Goal: Complete application form

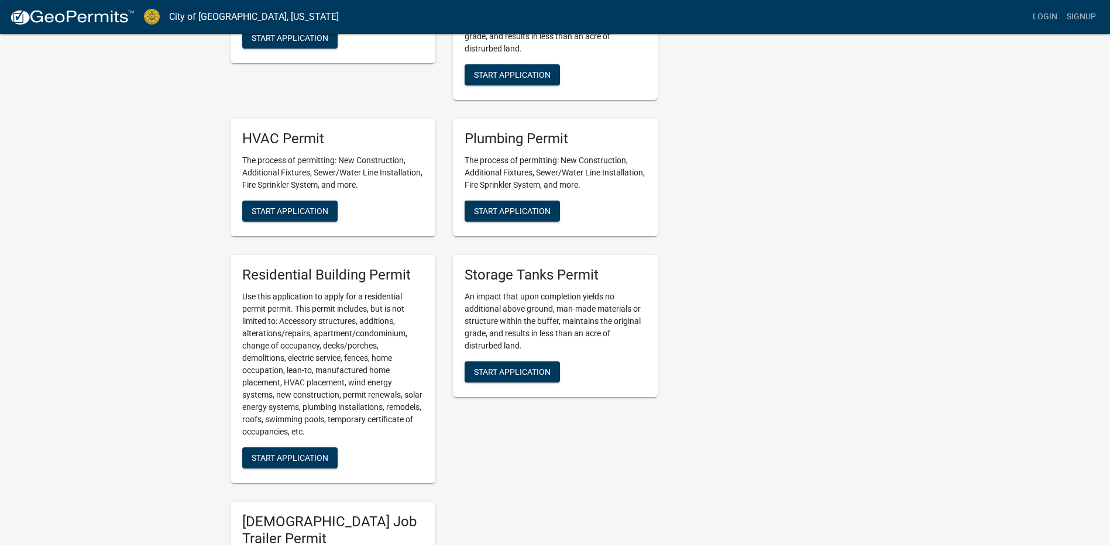
scroll to position [313, 0]
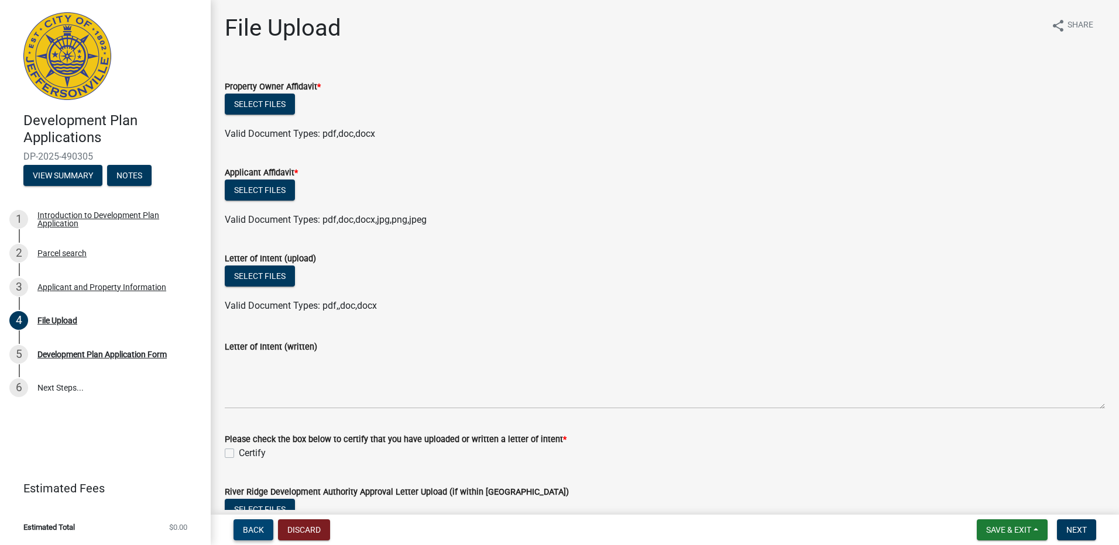
click at [266, 531] on button "Back" at bounding box center [253, 529] width 40 height 21
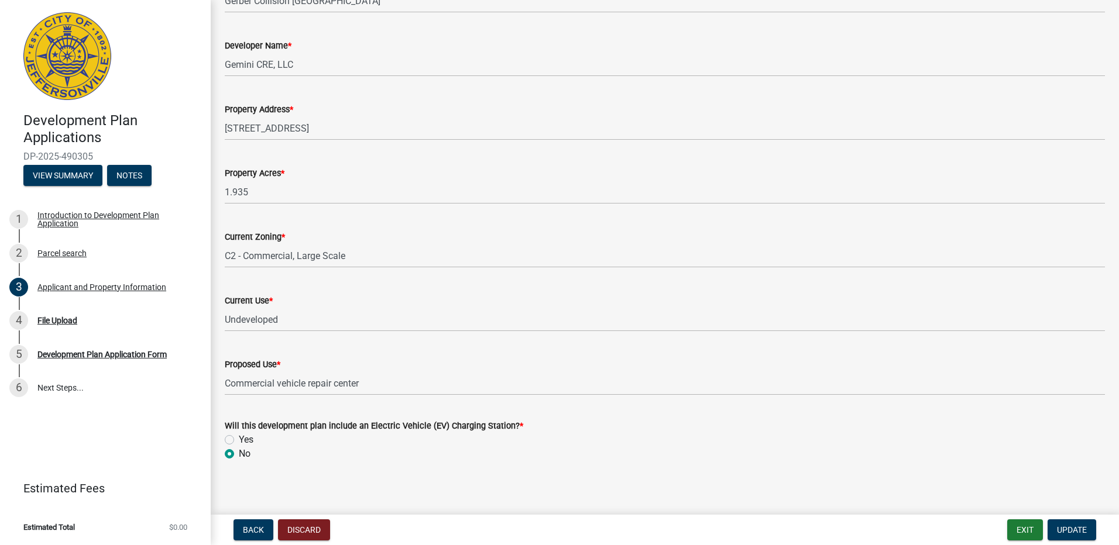
scroll to position [839, 0]
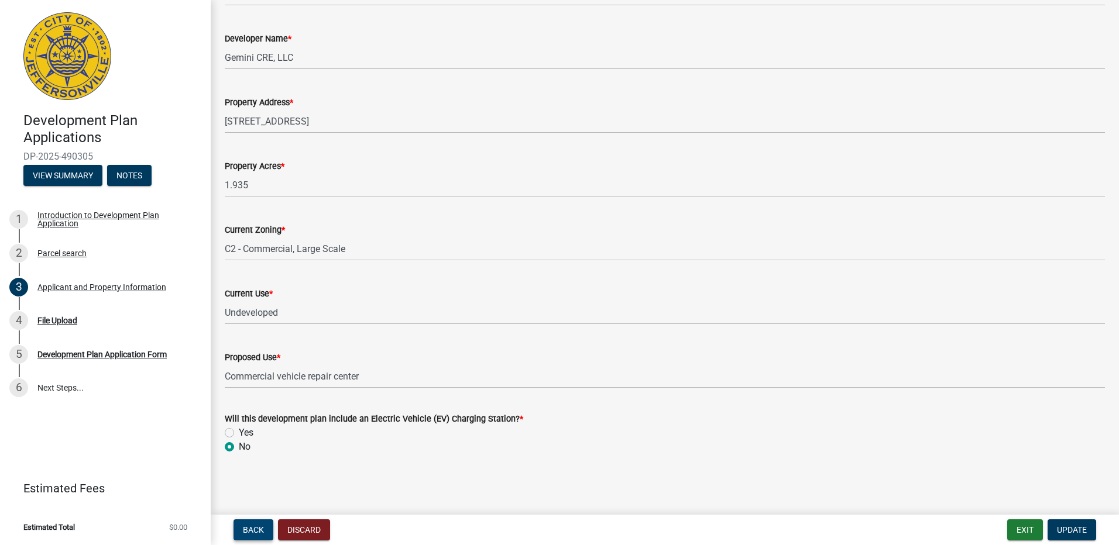
click at [259, 527] on span "Back" at bounding box center [253, 529] width 21 height 9
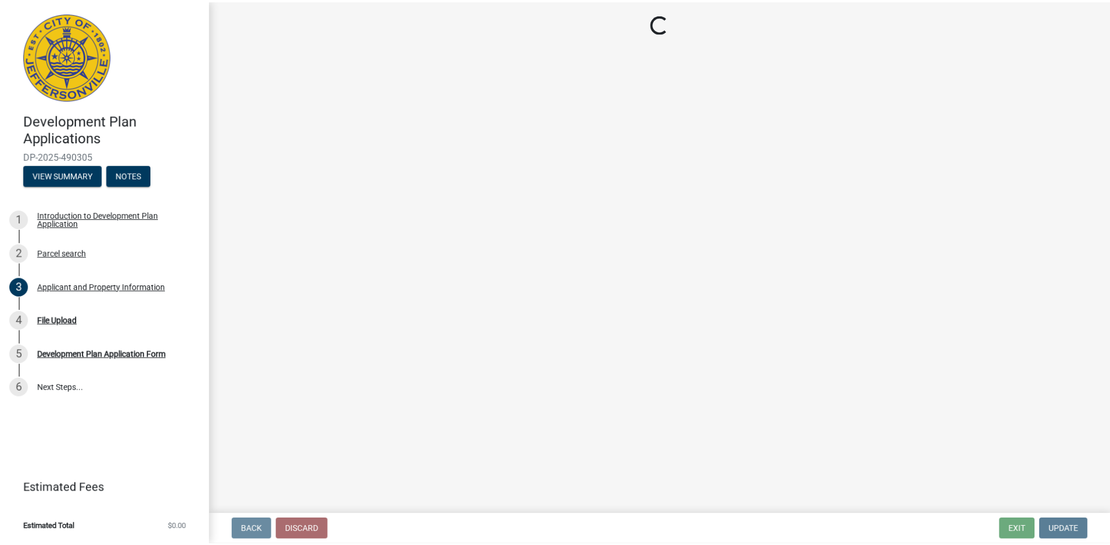
scroll to position [0, 0]
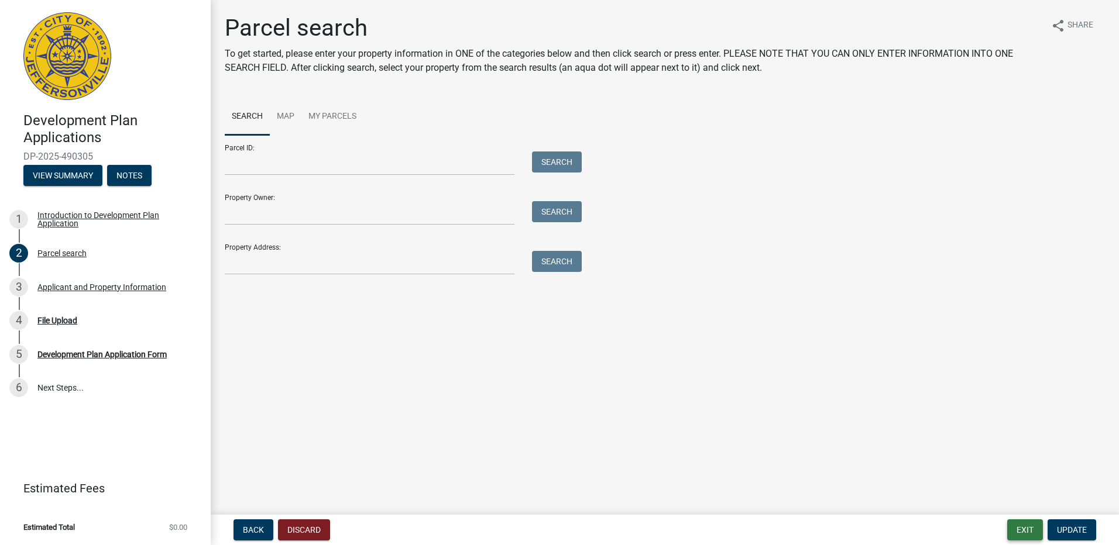
click at [1013, 531] on button "Exit" at bounding box center [1025, 529] width 36 height 21
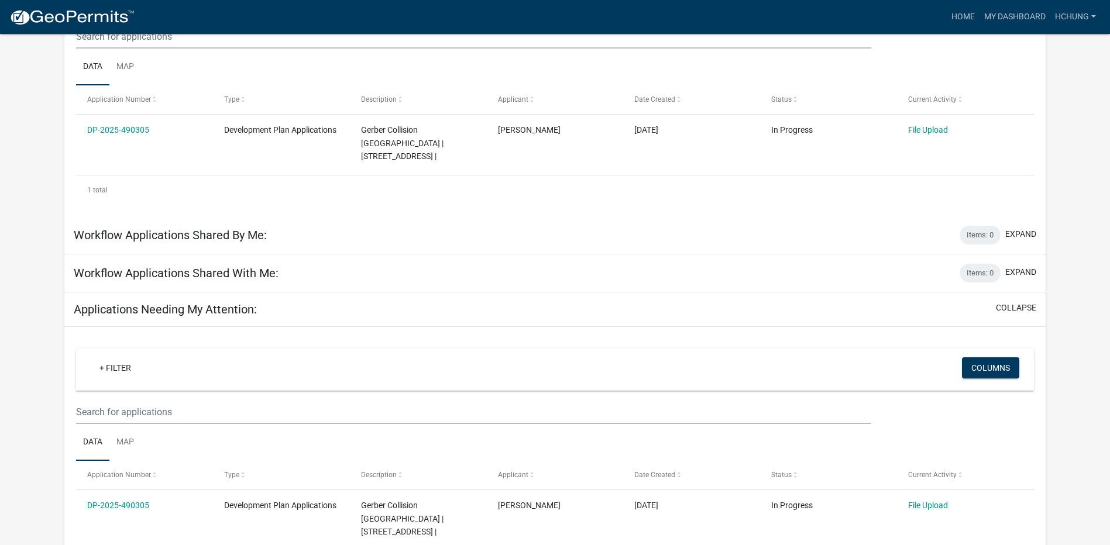
scroll to position [59, 0]
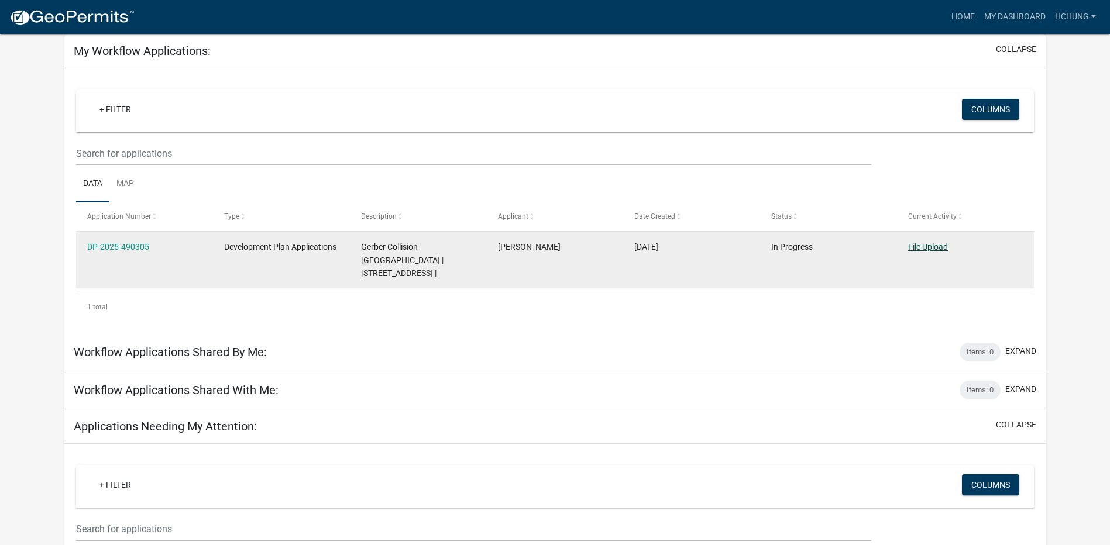
click at [935, 242] on link "File Upload" at bounding box center [928, 246] width 40 height 9
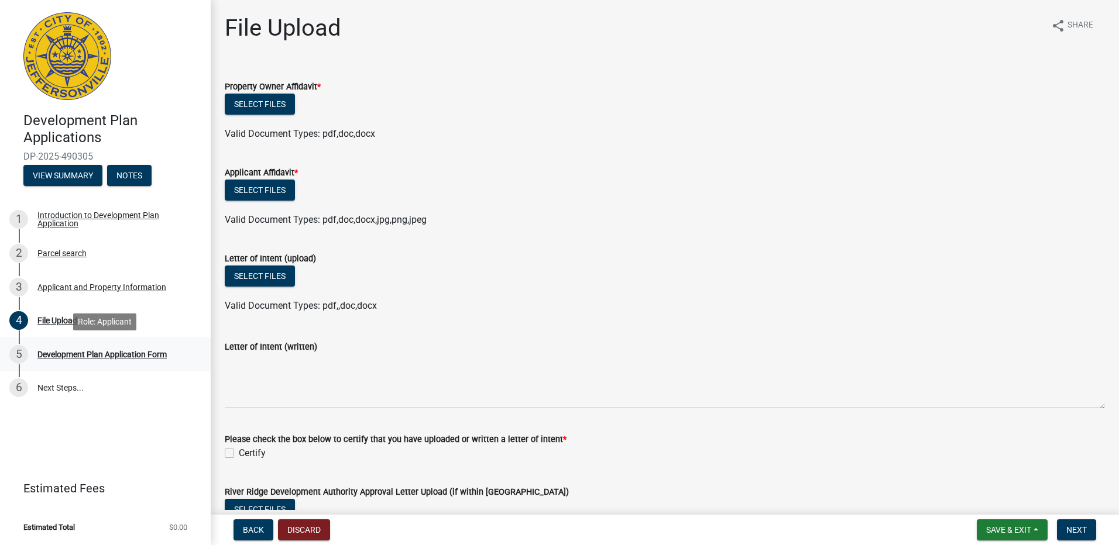
click at [181, 359] on div "5 Development Plan Application Form" at bounding box center [100, 354] width 183 height 19
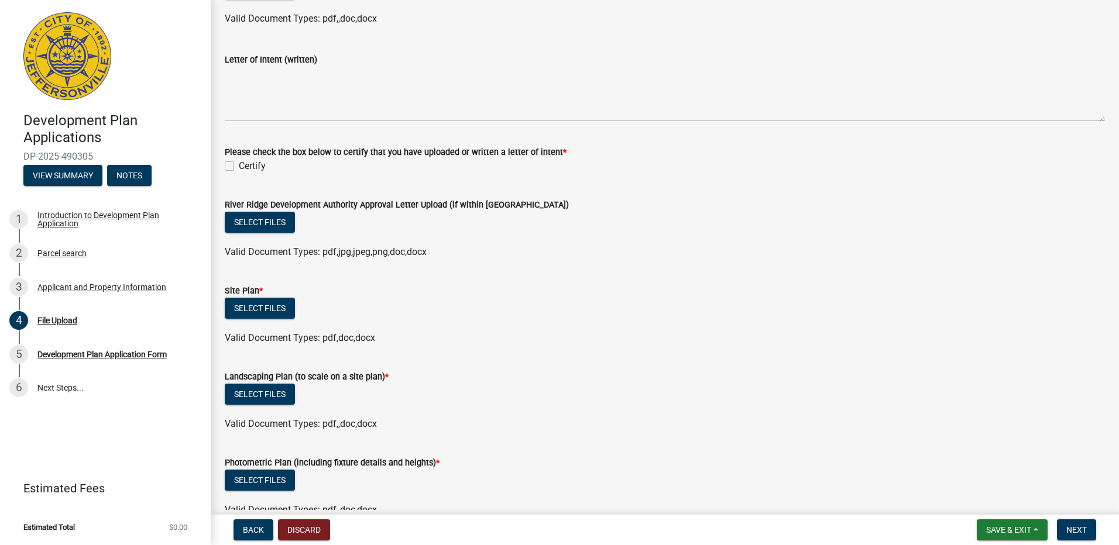
scroll to position [293, 0]
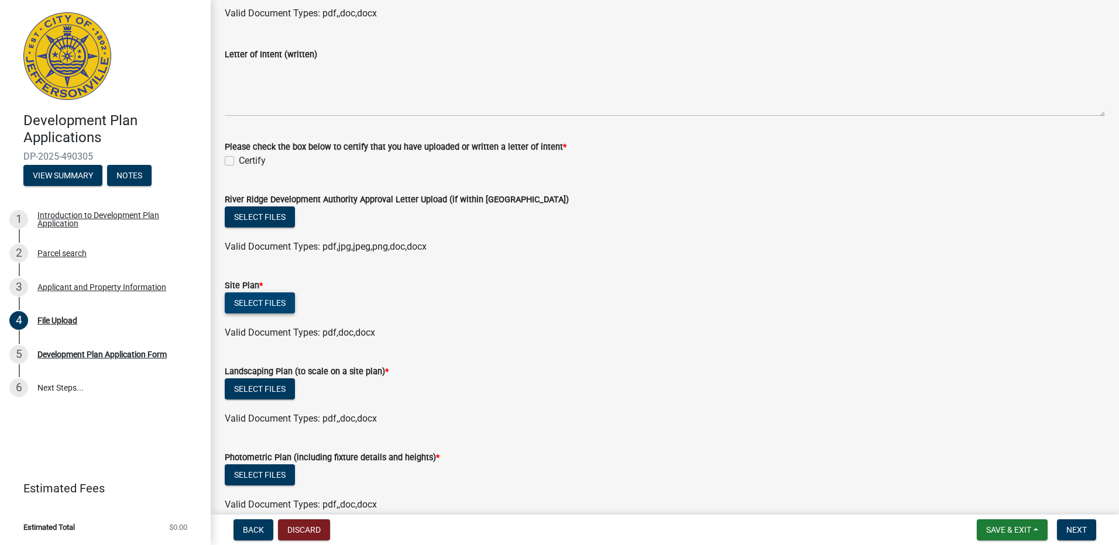
click at [278, 301] on button "Select files" at bounding box center [260, 303] width 70 height 21
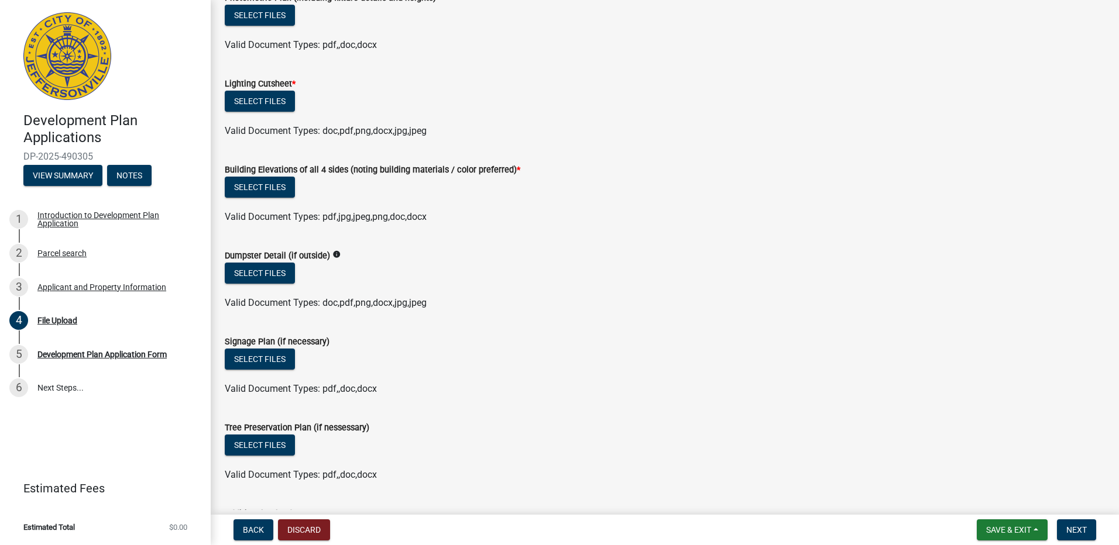
scroll to position [909, 0]
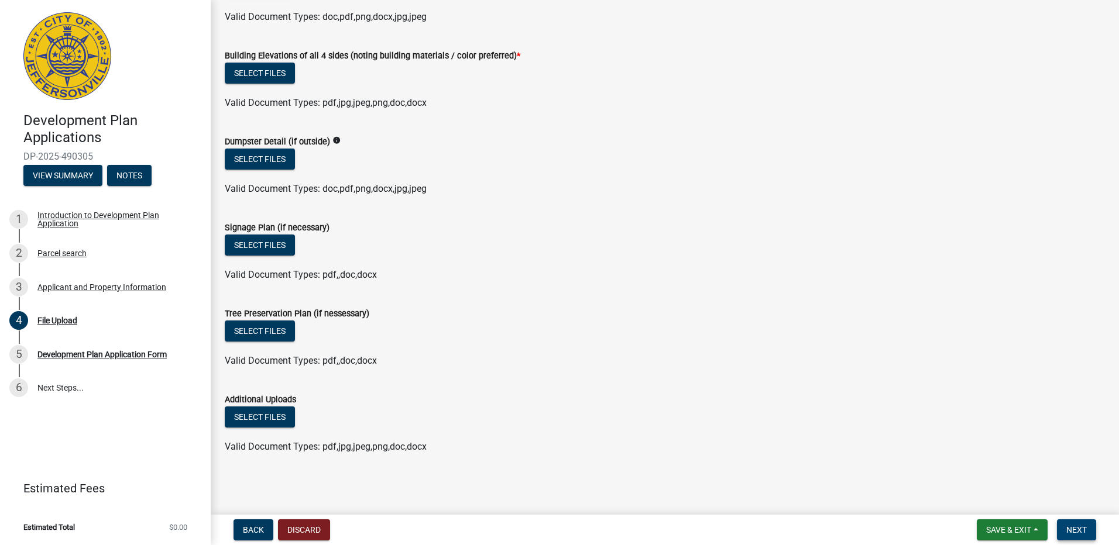
click at [1083, 532] on span "Next" at bounding box center [1076, 529] width 20 height 9
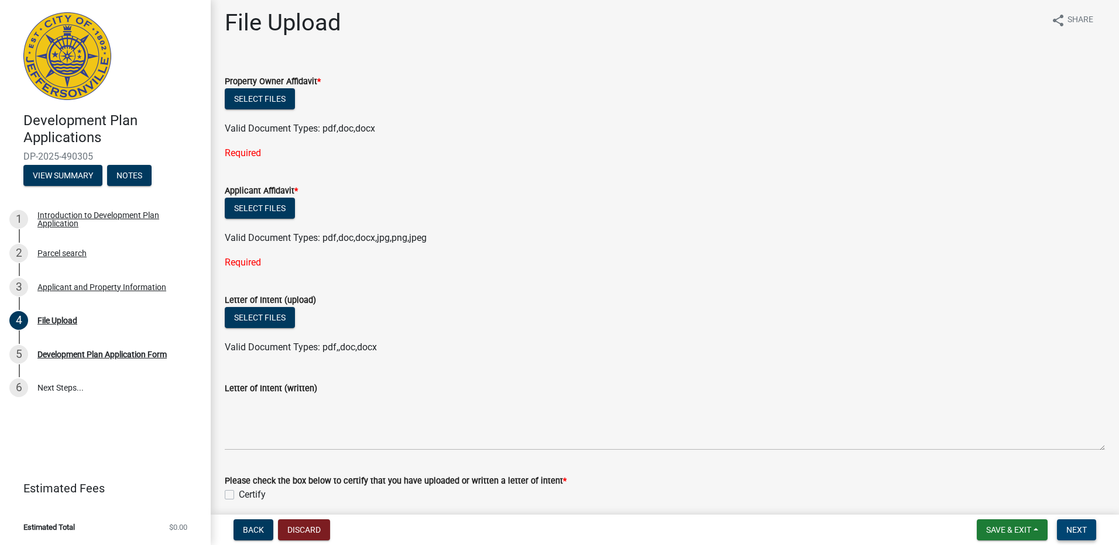
scroll to position [0, 0]
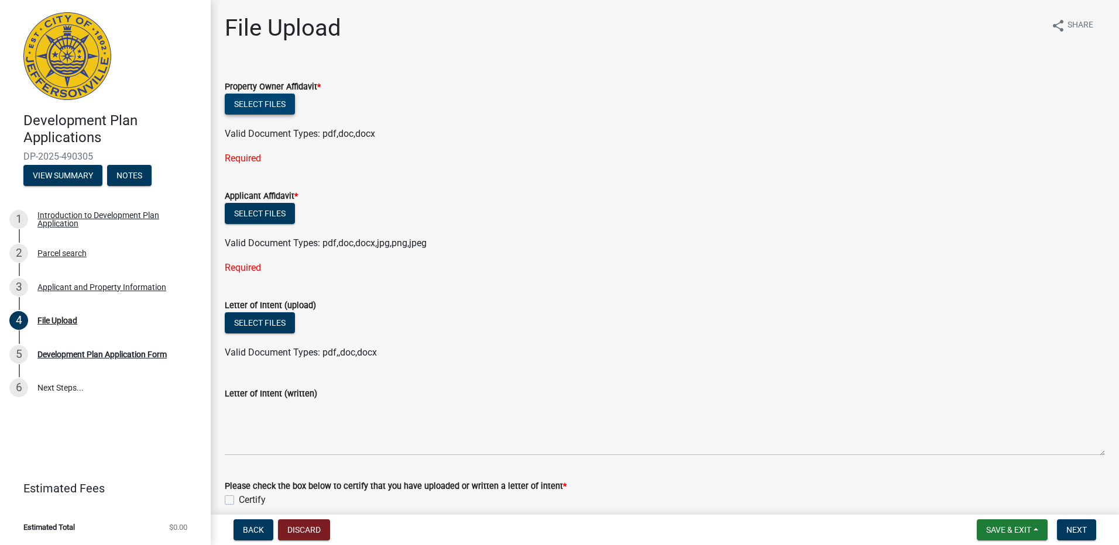
click at [288, 105] on button "Select files" at bounding box center [260, 104] width 70 height 21
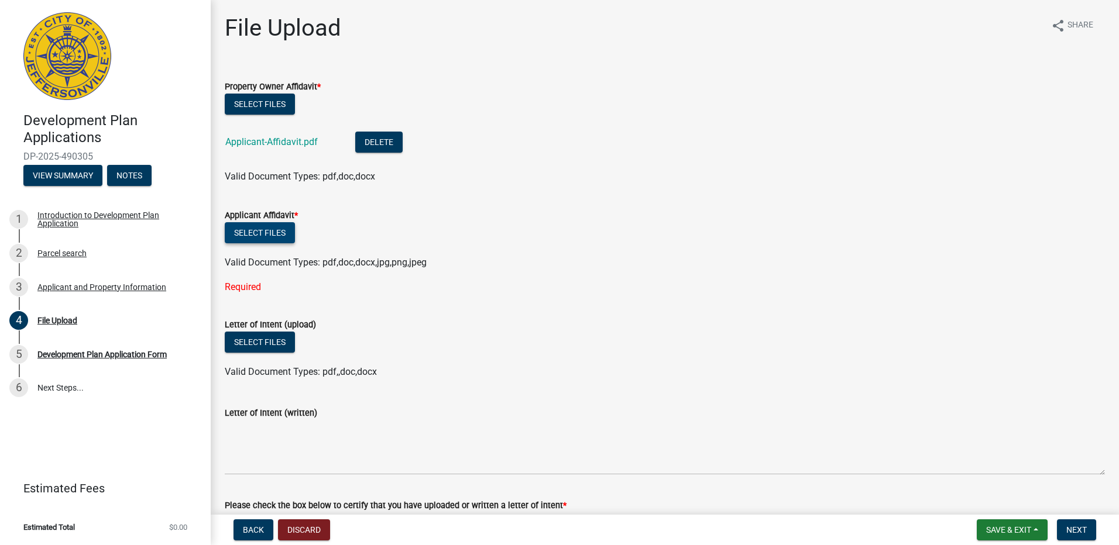
click at [280, 234] on button "Select files" at bounding box center [260, 232] width 70 height 21
click at [391, 136] on button "Delete" at bounding box center [378, 142] width 47 height 21
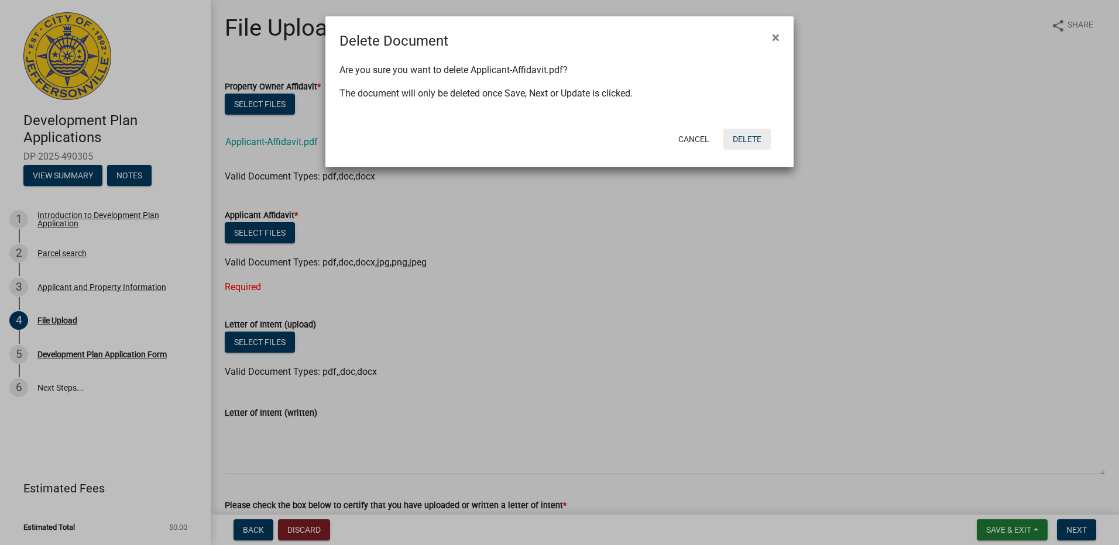
click at [741, 139] on button "Delete" at bounding box center [746, 139] width 47 height 21
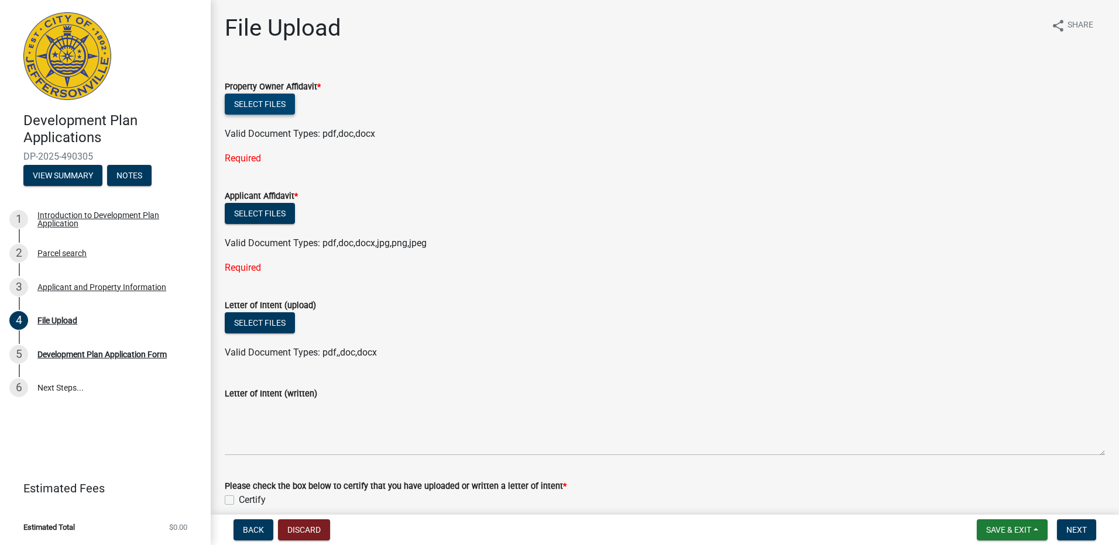
click at [239, 111] on button "Select files" at bounding box center [260, 104] width 70 height 21
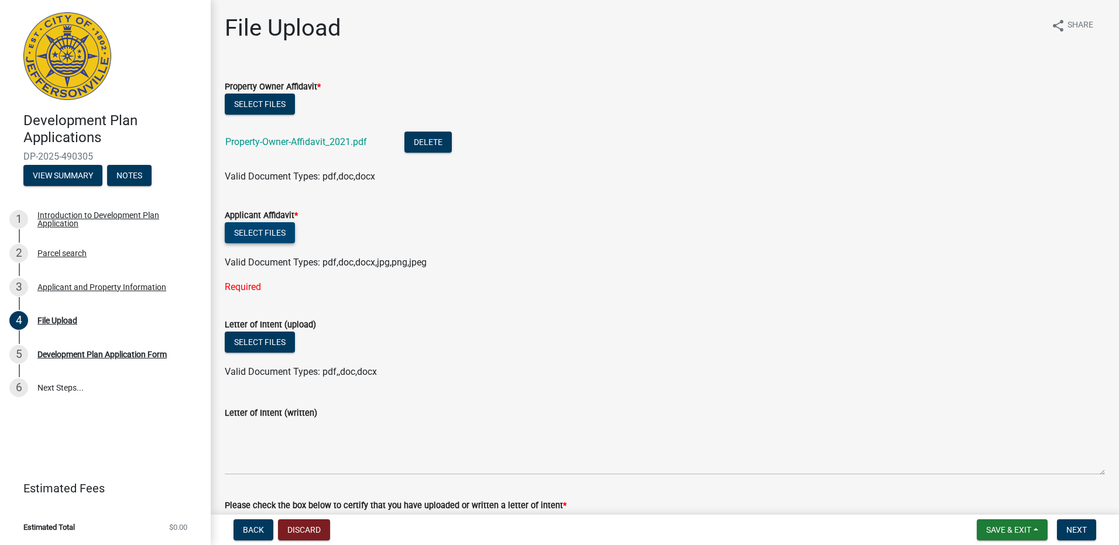
click at [263, 232] on button "Select files" at bounding box center [260, 232] width 70 height 21
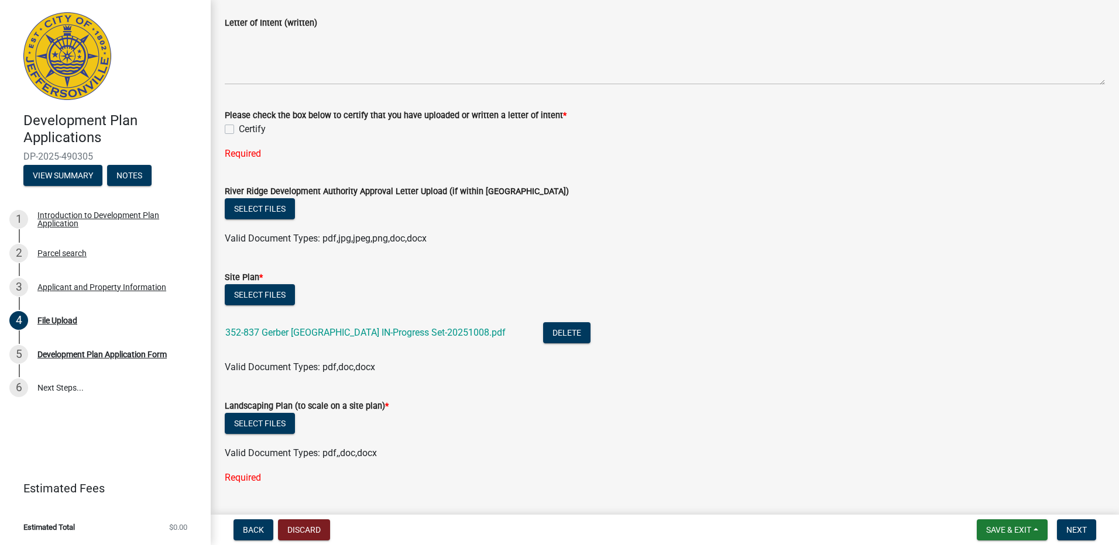
scroll to position [351, 0]
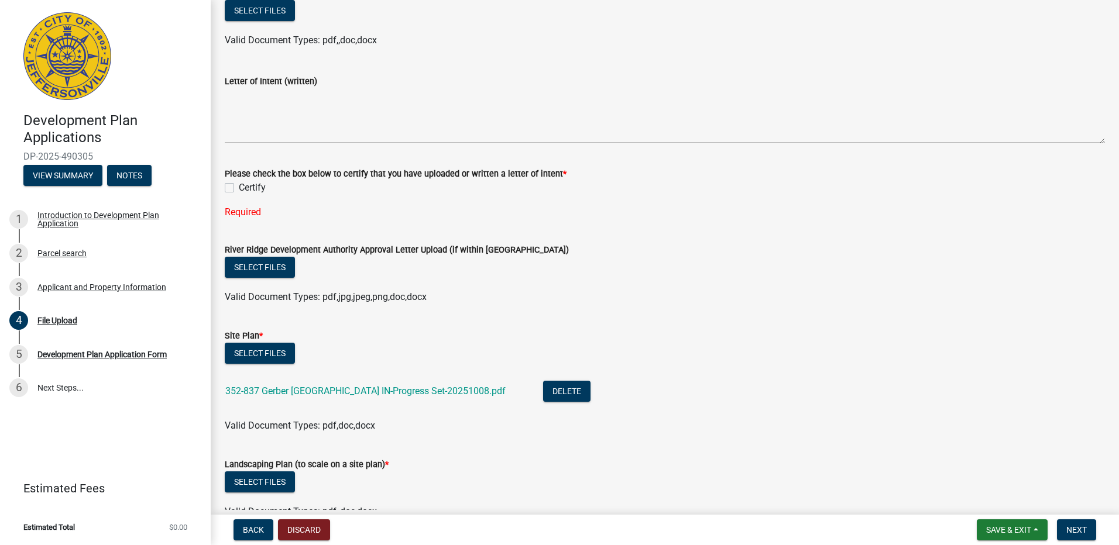
click at [239, 190] on label "Certify" at bounding box center [252, 188] width 27 height 14
click at [239, 188] on input "Certify" at bounding box center [243, 185] width 8 height 8
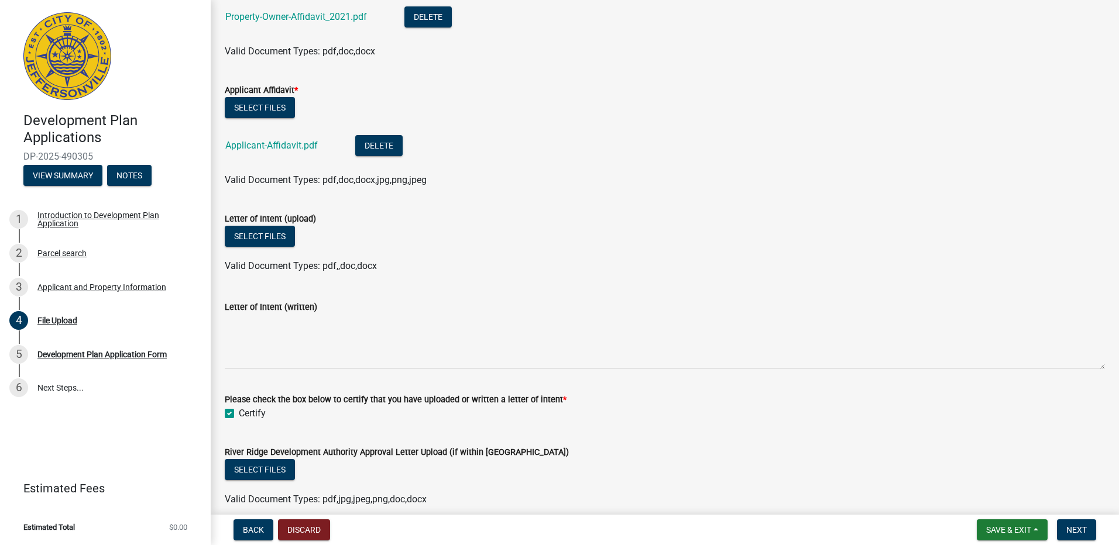
scroll to position [117, 0]
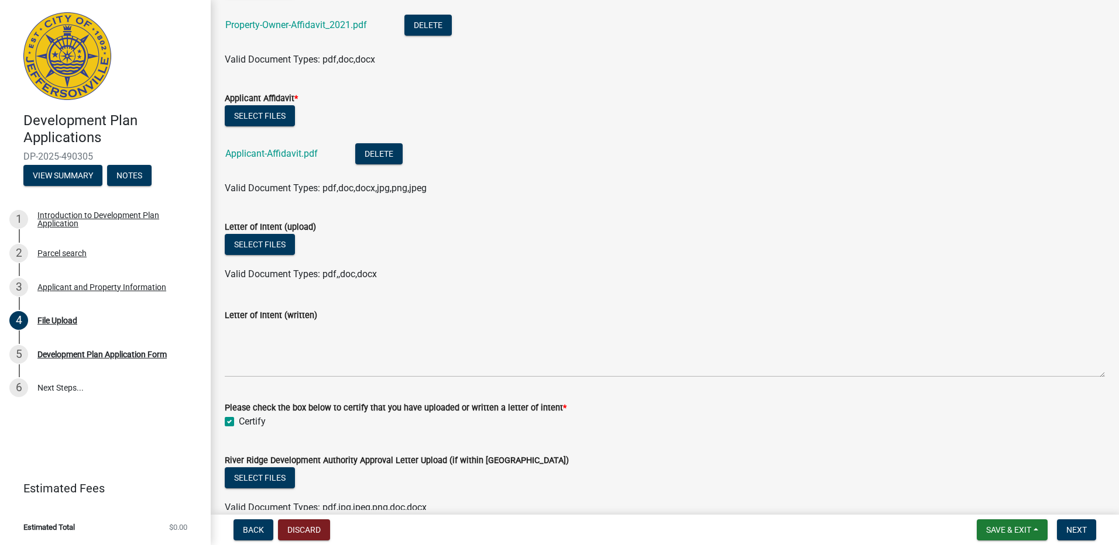
click at [239, 424] on label "Certify" at bounding box center [252, 422] width 27 height 14
click at [239, 422] on input "Certify" at bounding box center [243, 419] width 8 height 8
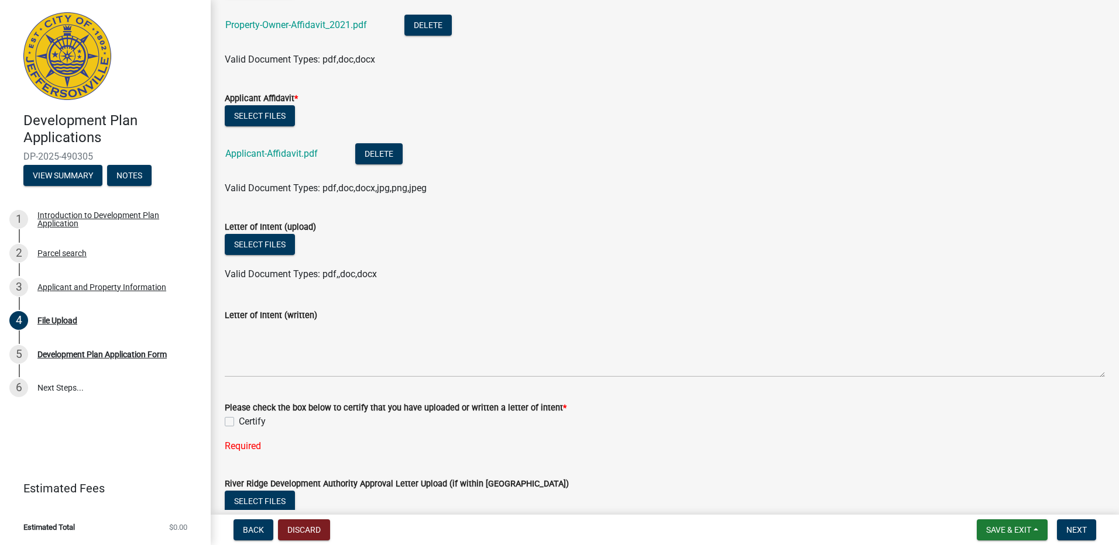
click at [239, 424] on label "Certify" at bounding box center [252, 422] width 27 height 14
click at [239, 422] on input "Certify" at bounding box center [243, 419] width 8 height 8
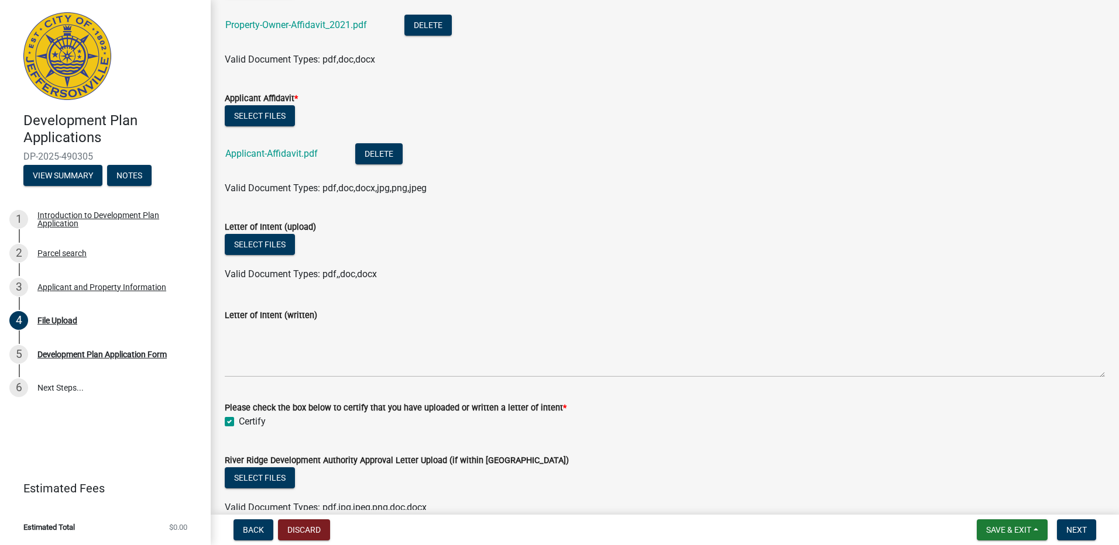
click at [239, 424] on label "Certify" at bounding box center [252, 422] width 27 height 14
click at [239, 422] on input "Certify" at bounding box center [243, 419] width 8 height 8
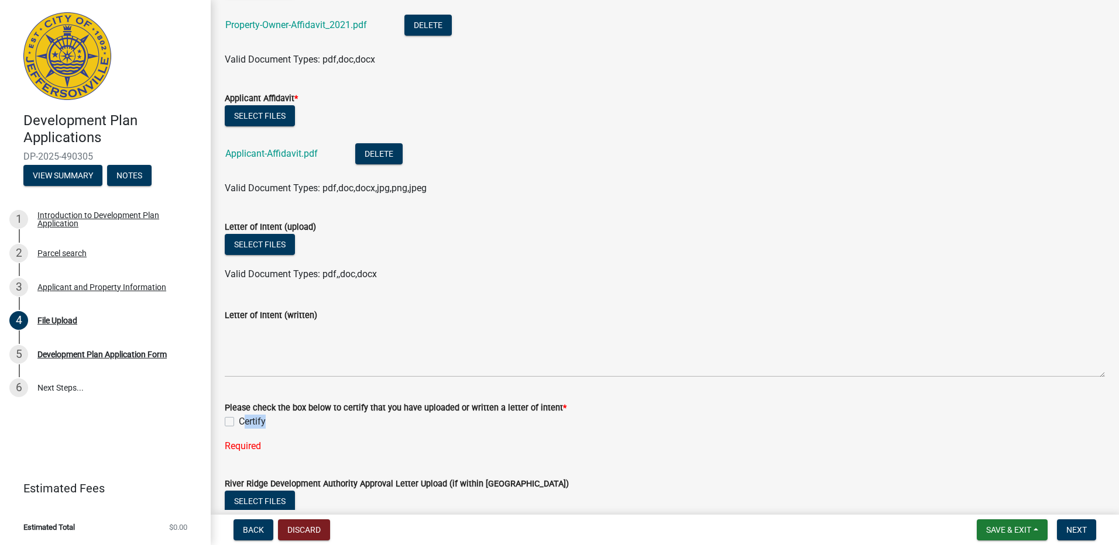
click at [239, 424] on label "Certify" at bounding box center [252, 422] width 27 height 14
click at [239, 422] on input "Certify" at bounding box center [243, 419] width 8 height 8
checkbox input "true"
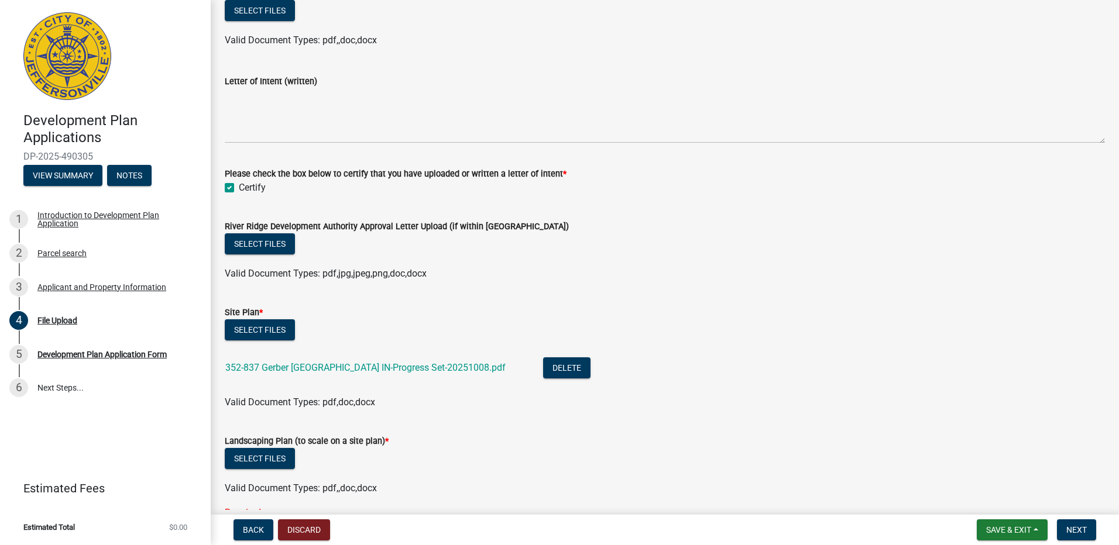
click at [464, 237] on div "Select files" at bounding box center [665, 245] width 880 height 24
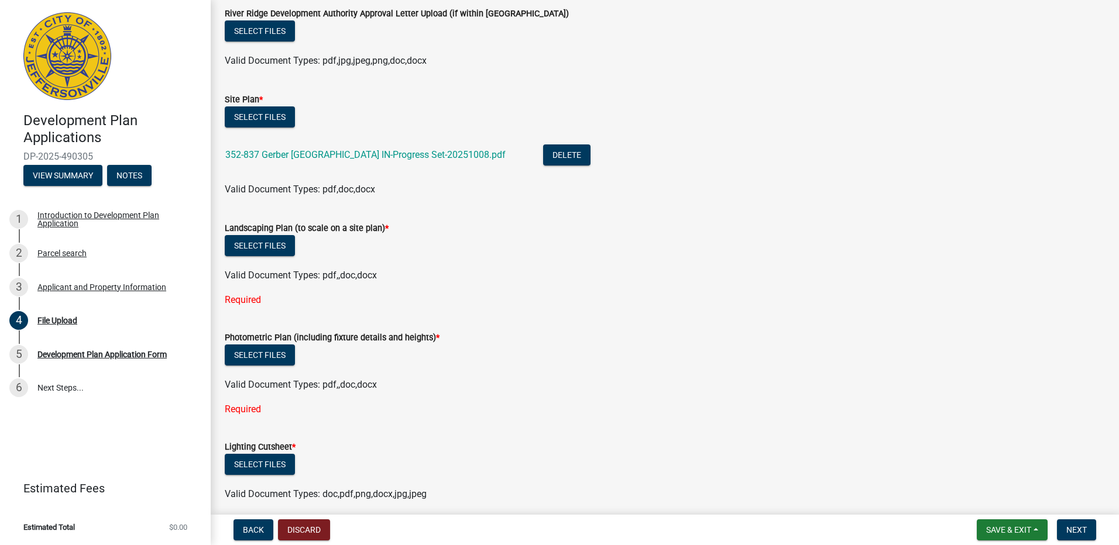
scroll to position [585, 0]
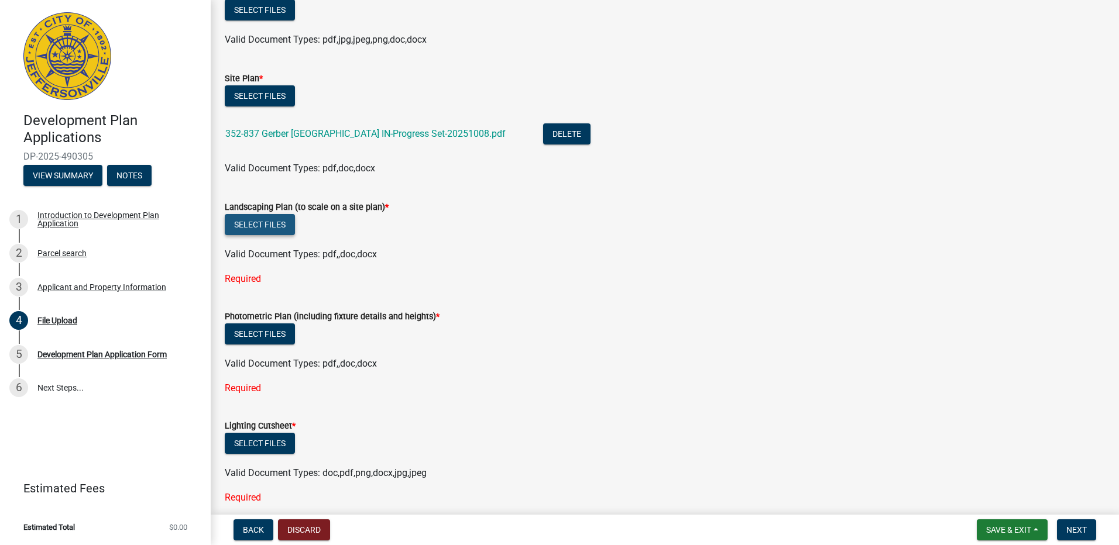
click at [274, 225] on button "Select files" at bounding box center [260, 224] width 70 height 21
click at [278, 231] on button "Select files" at bounding box center [260, 224] width 70 height 21
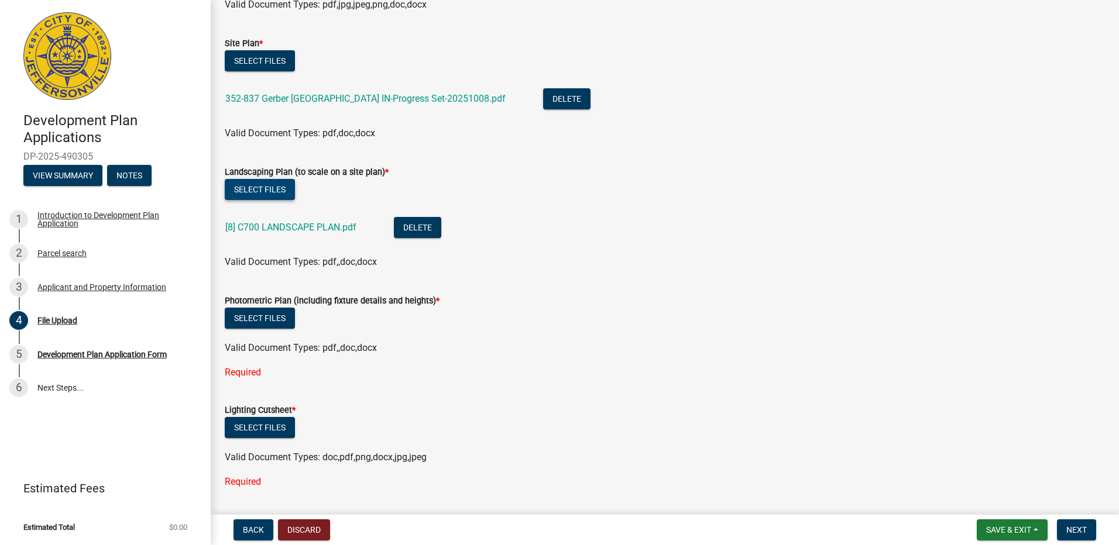
scroll to position [702, 0]
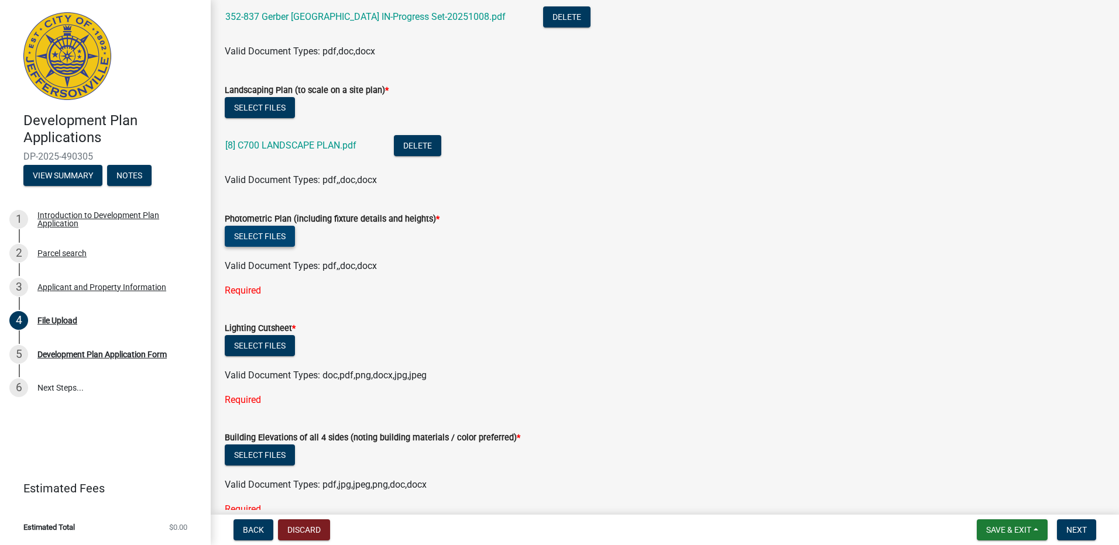
click at [273, 239] on button "Select files" at bounding box center [260, 236] width 70 height 21
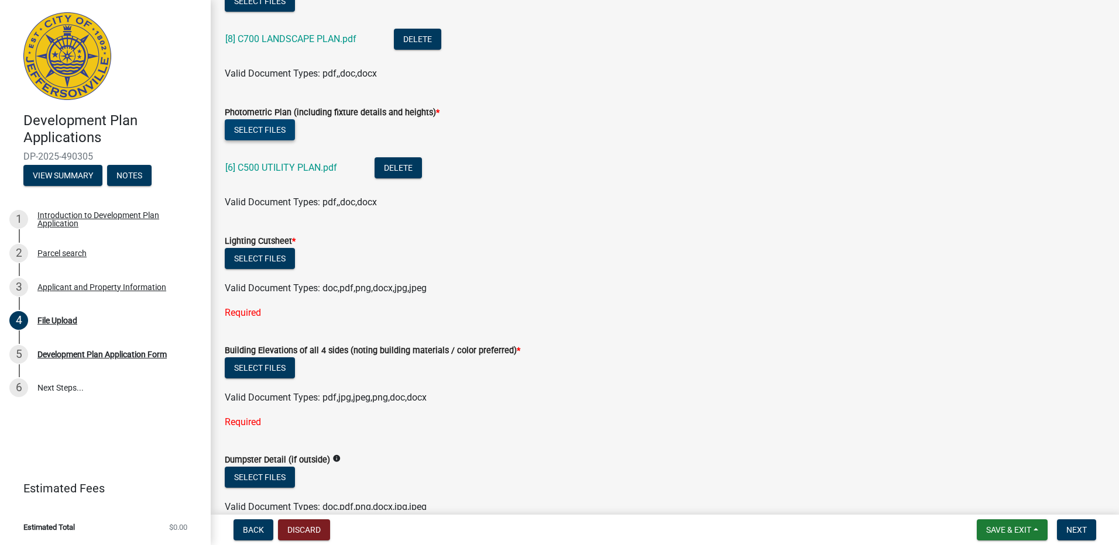
scroll to position [819, 0]
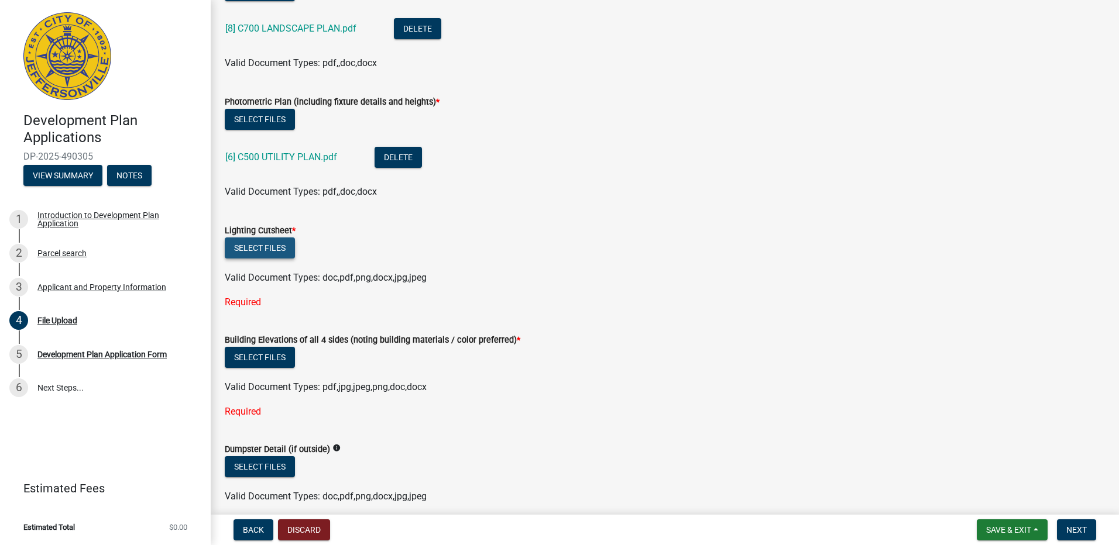
click at [264, 239] on button "Select files" at bounding box center [260, 248] width 70 height 21
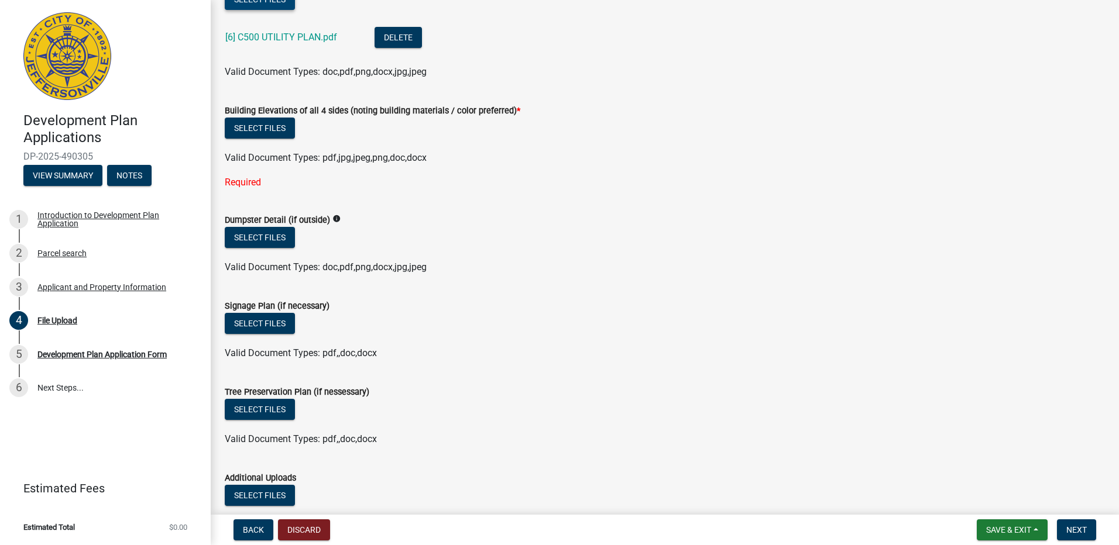
scroll to position [971, 0]
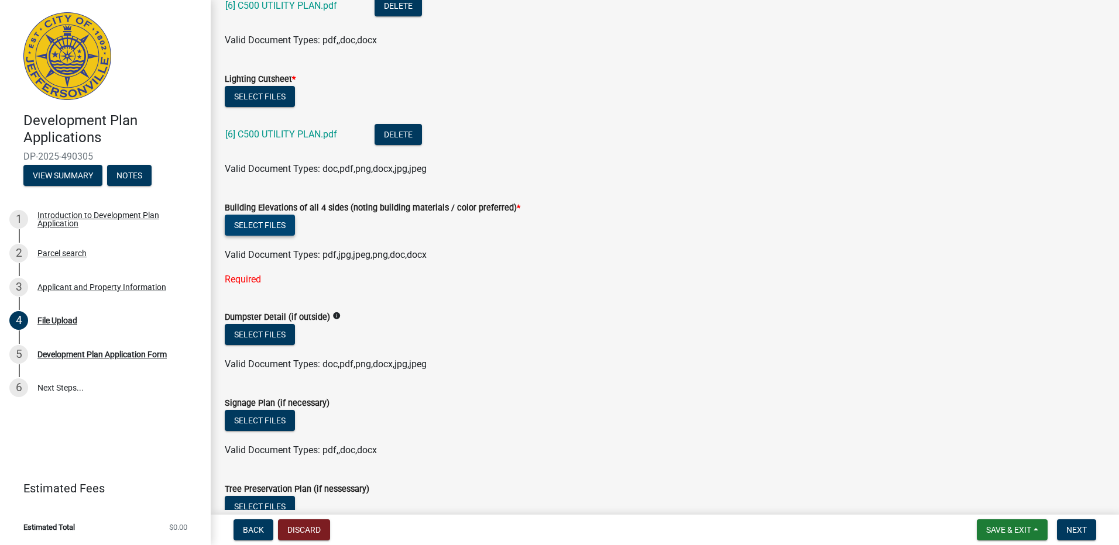
click at [276, 225] on button "Select files" at bounding box center [260, 225] width 70 height 21
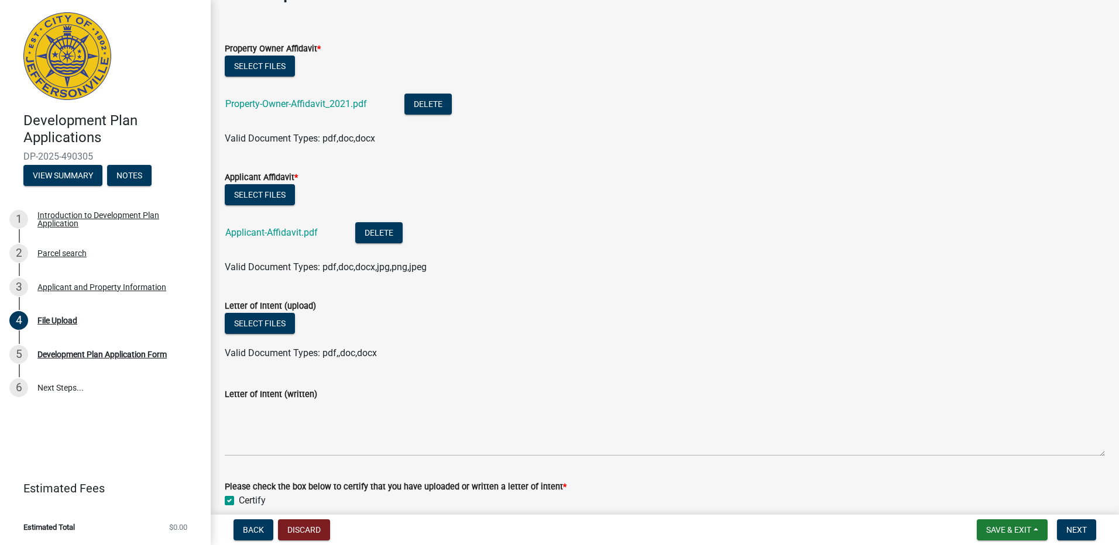
scroll to position [59, 0]
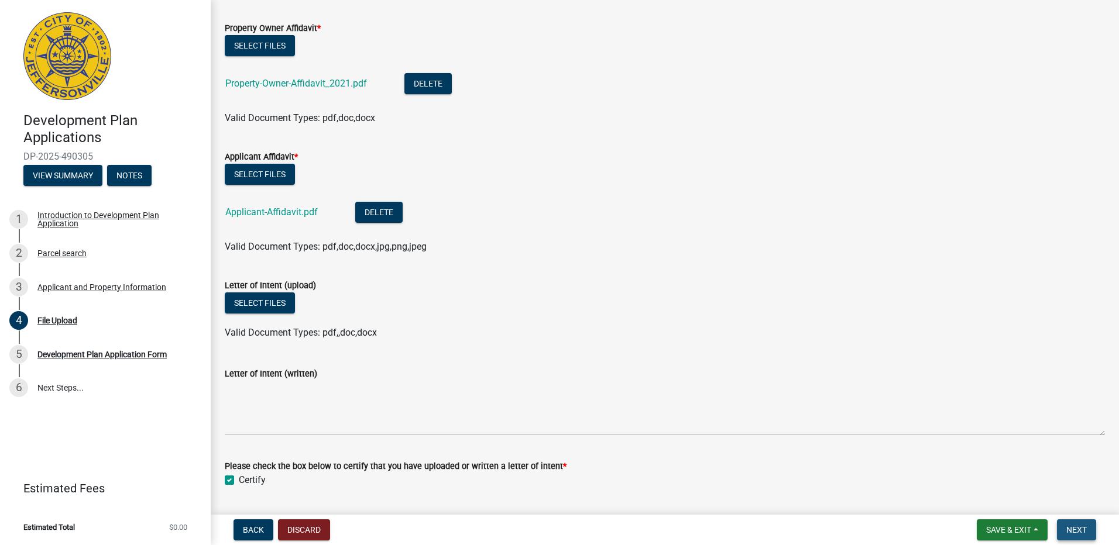
click at [1070, 523] on button "Next" at bounding box center [1076, 529] width 39 height 21
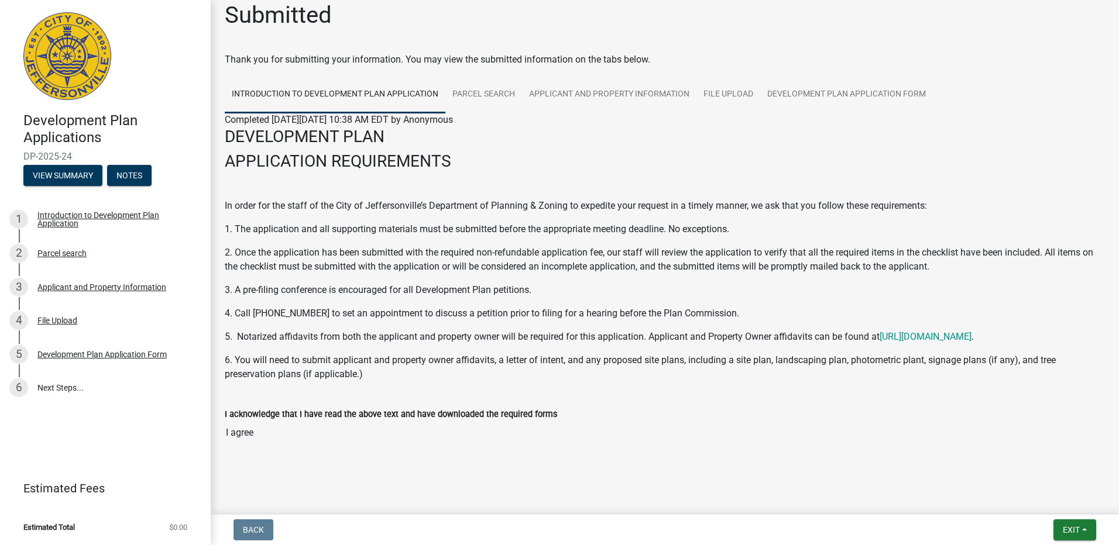
scroll to position [16, 0]
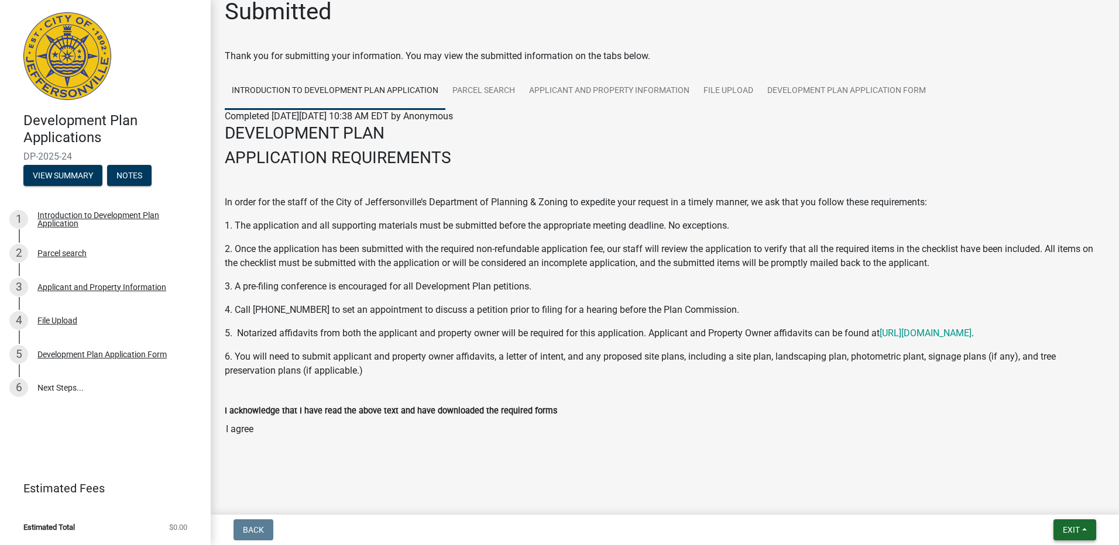
click at [1079, 534] on span "Exit" at bounding box center [1070, 529] width 17 height 9
click at [939, 438] on input "I agree" at bounding box center [665, 429] width 880 height 23
click at [1071, 532] on span "Exit" at bounding box center [1070, 529] width 17 height 9
click at [863, 452] on div at bounding box center [664, 457] width 667 height 14
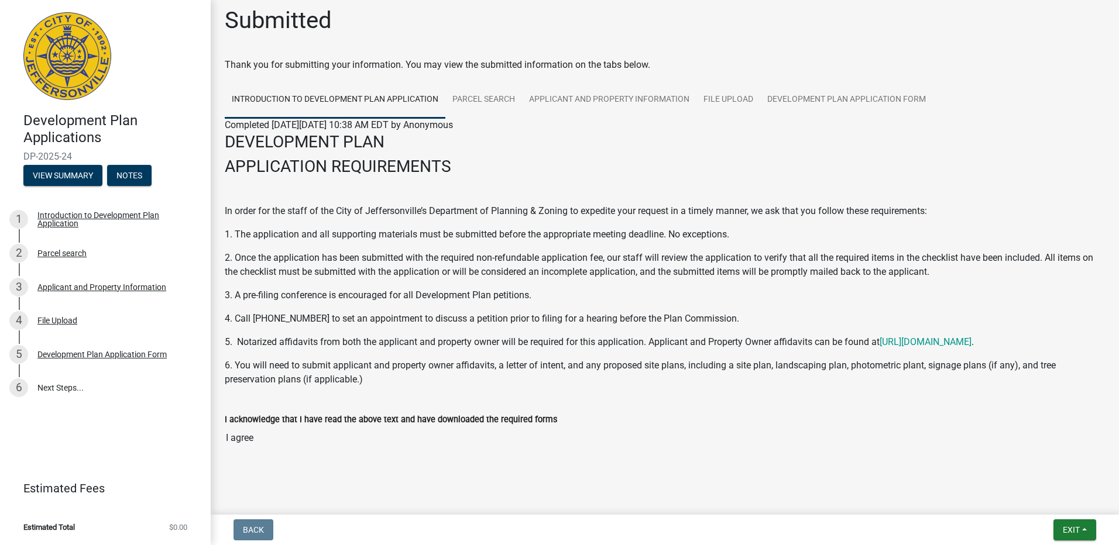
scroll to position [0, 0]
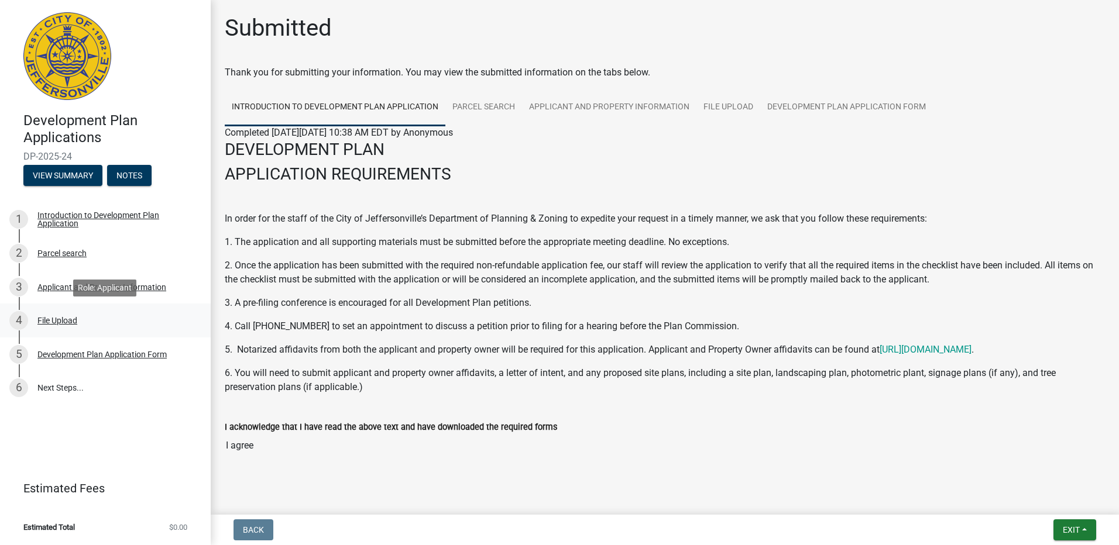
click at [85, 322] on div "4 File Upload" at bounding box center [100, 320] width 183 height 19
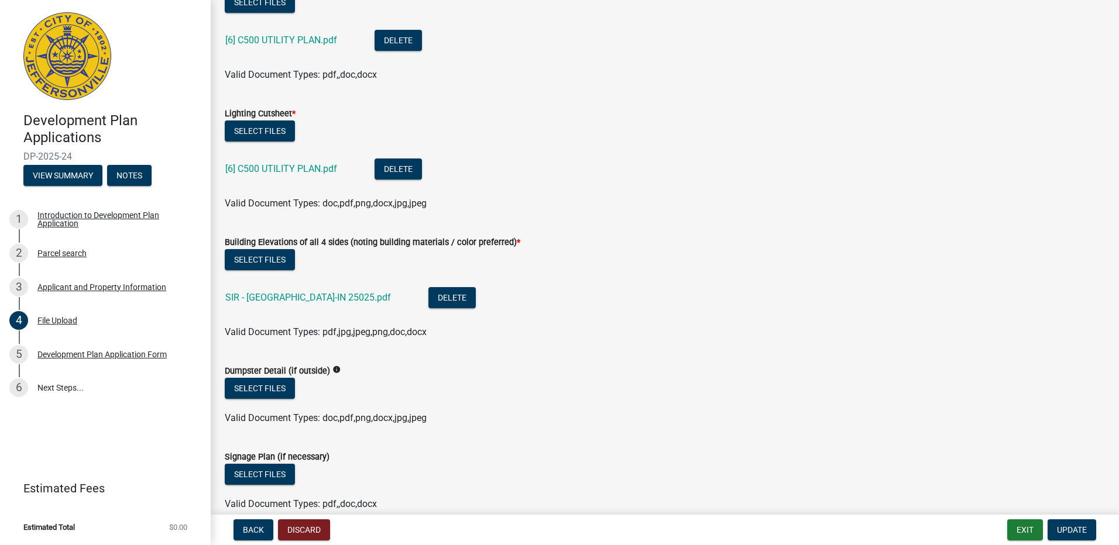
scroll to position [1165, 0]
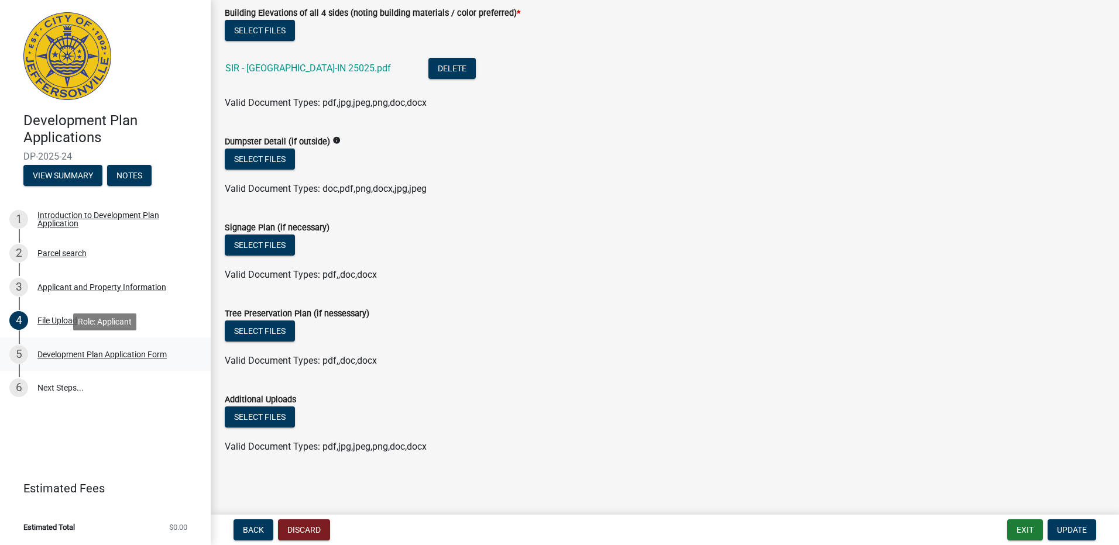
click at [198, 345] on link "5 Development Plan Application Form" at bounding box center [105, 355] width 211 height 34
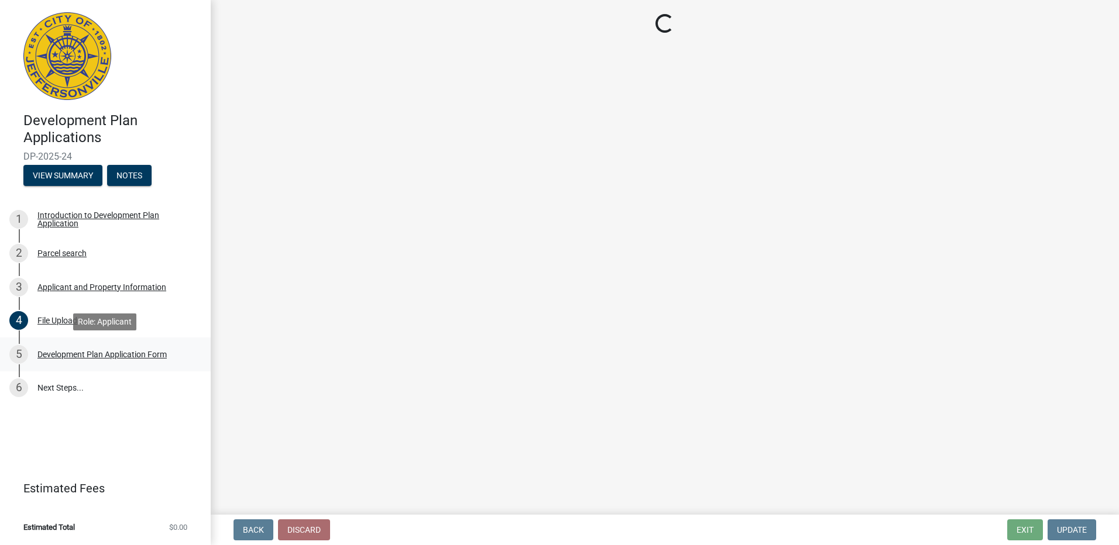
scroll to position [0, 0]
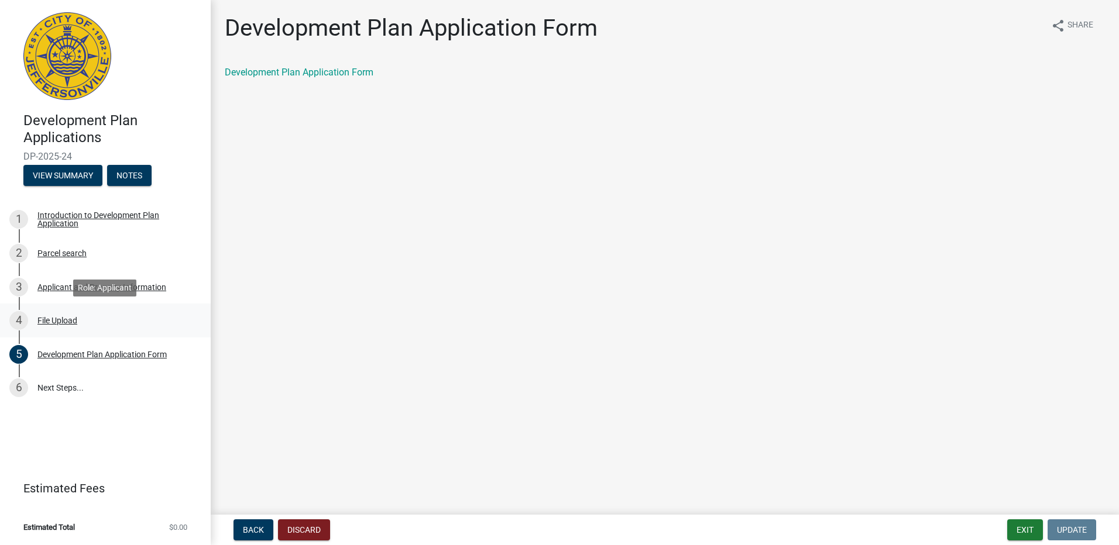
click at [149, 325] on div "4 File Upload" at bounding box center [100, 320] width 183 height 19
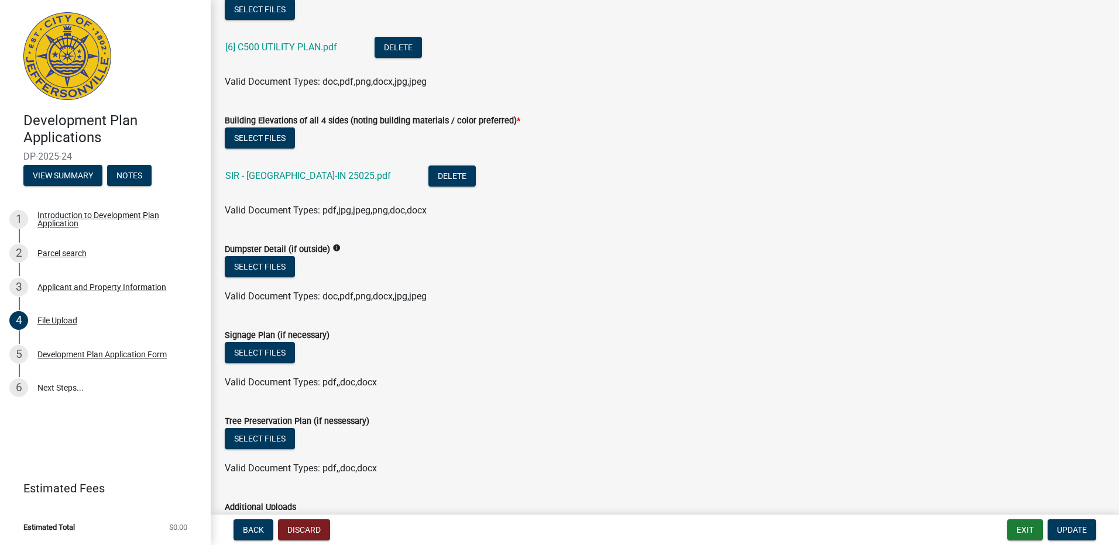
scroll to position [1165, 0]
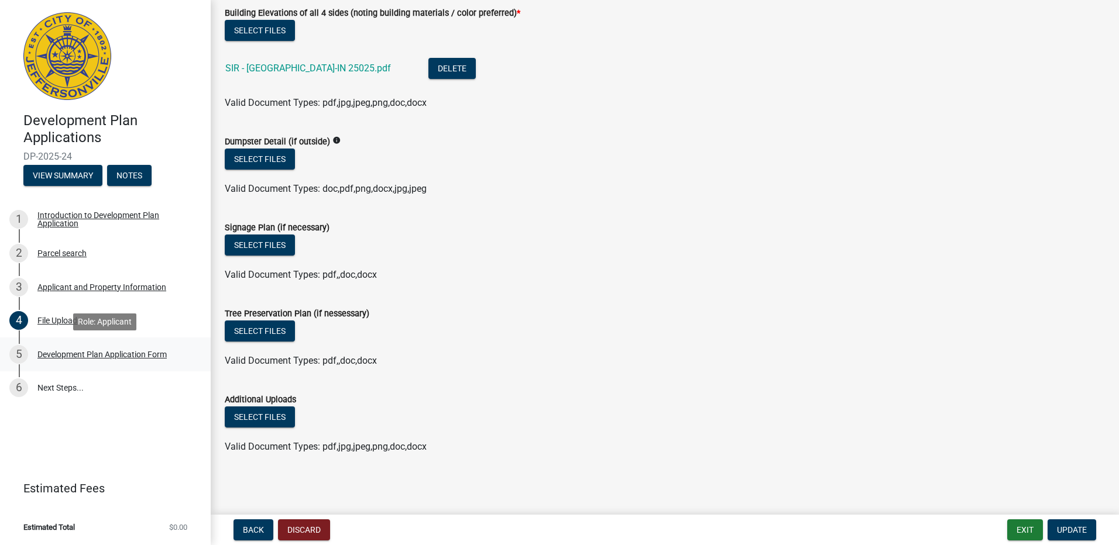
click at [175, 352] on div "5 Development Plan Application Form" at bounding box center [100, 354] width 183 height 19
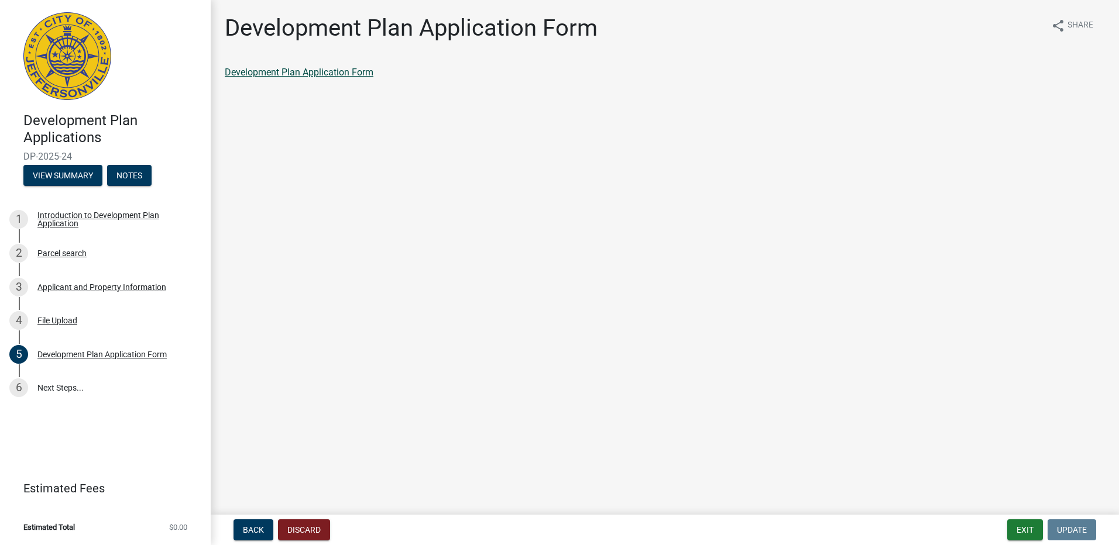
click at [311, 75] on link "Development Plan Application Form" at bounding box center [299, 72] width 149 height 11
click at [111, 320] on div "4 File Upload" at bounding box center [100, 320] width 183 height 19
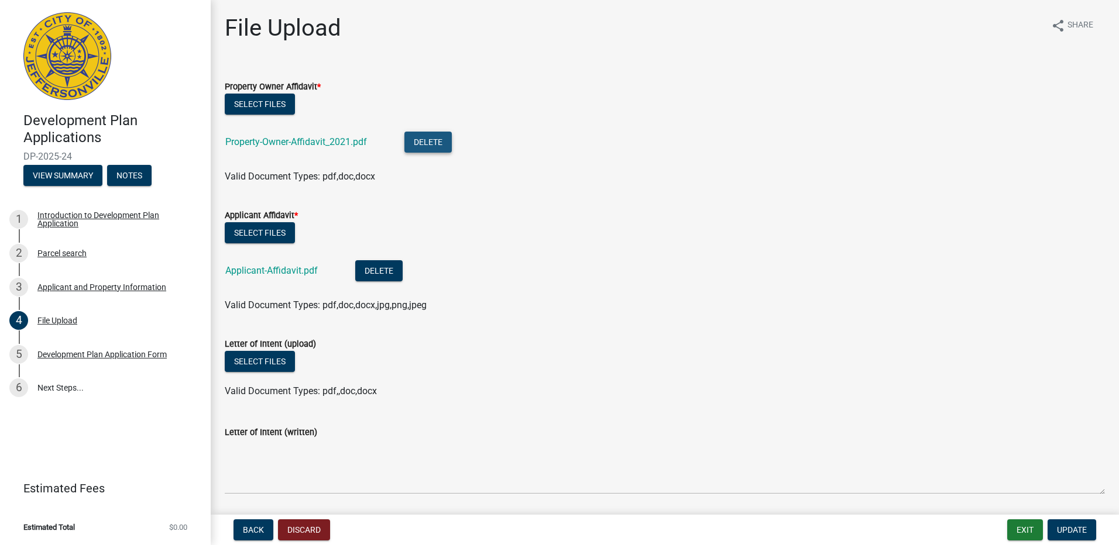
click at [439, 147] on button "Delete" at bounding box center [427, 142] width 47 height 21
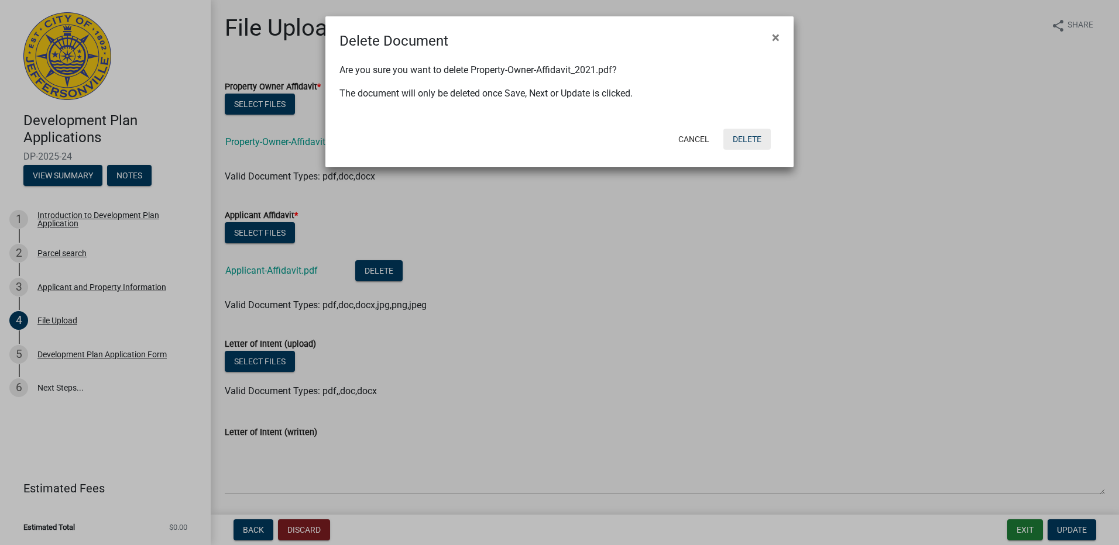
click at [733, 141] on button "Delete" at bounding box center [746, 139] width 47 height 21
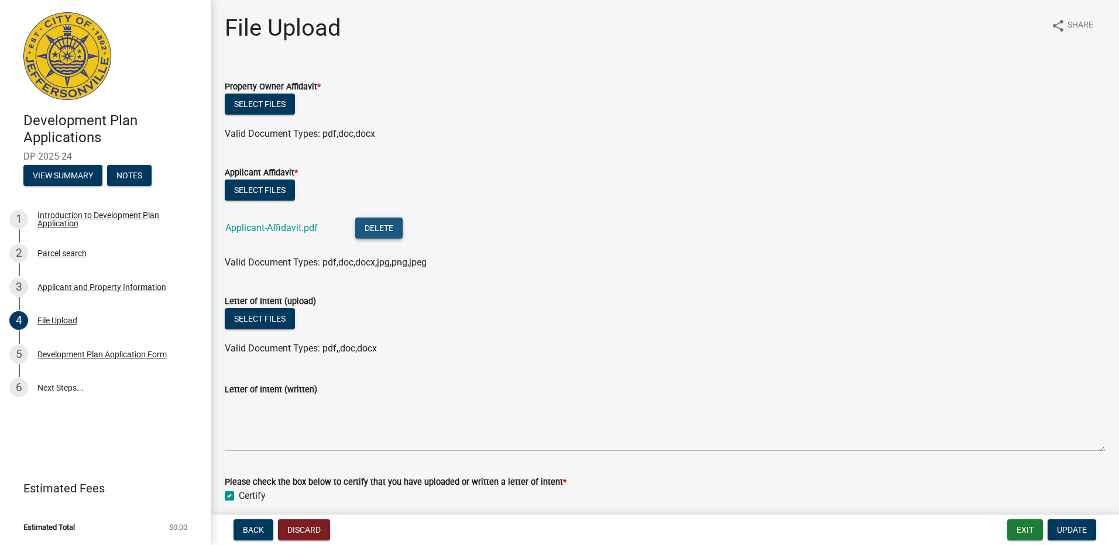
click at [390, 226] on button "Delete" at bounding box center [378, 228] width 47 height 21
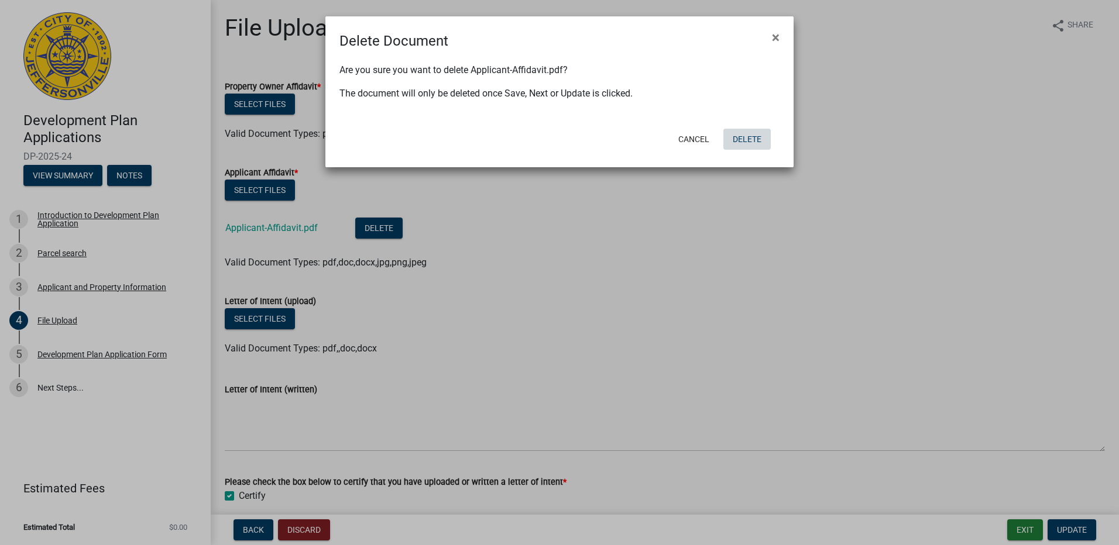
click at [739, 141] on button "Delete" at bounding box center [746, 139] width 47 height 21
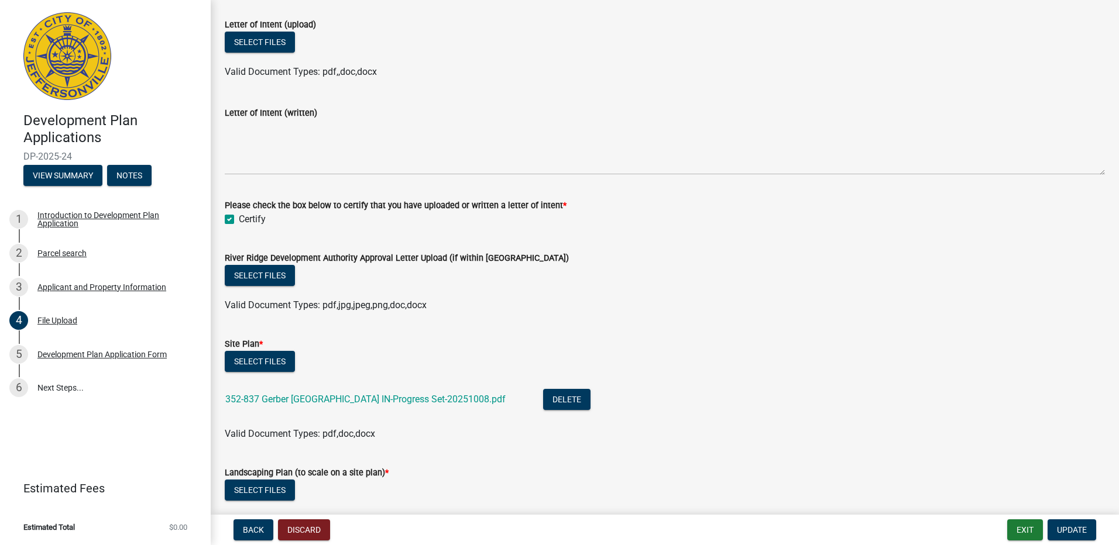
scroll to position [293, 0]
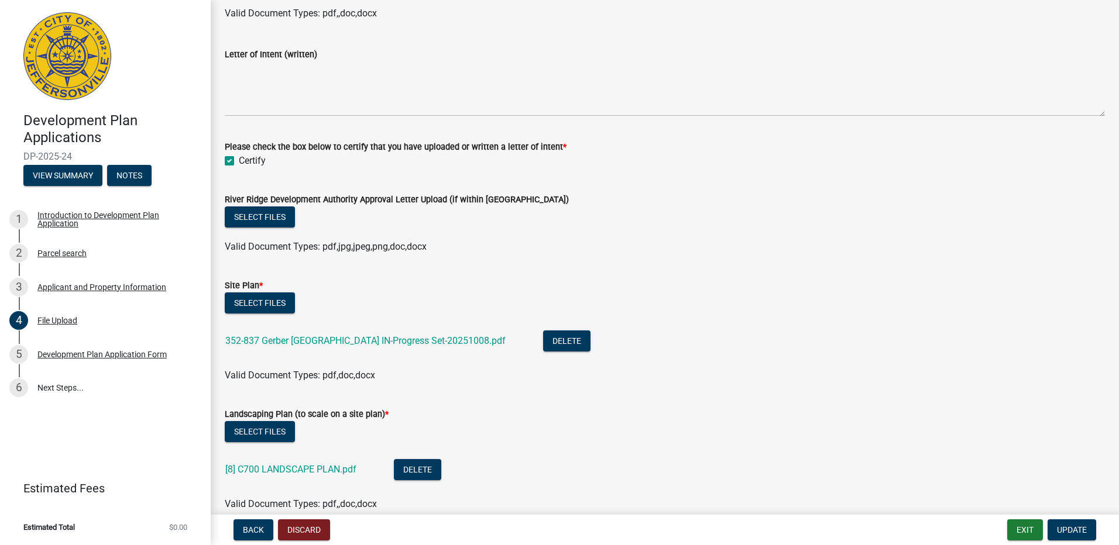
click at [239, 160] on label "Certify" at bounding box center [252, 161] width 27 height 14
click at [239, 160] on input "Certify" at bounding box center [243, 158] width 8 height 8
checkbox input "false"
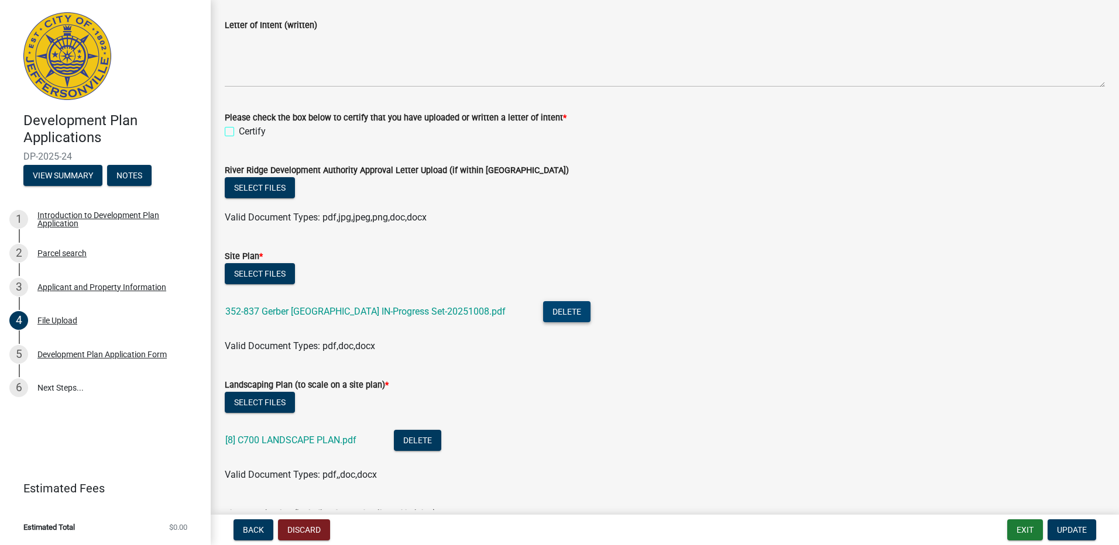
scroll to position [351, 0]
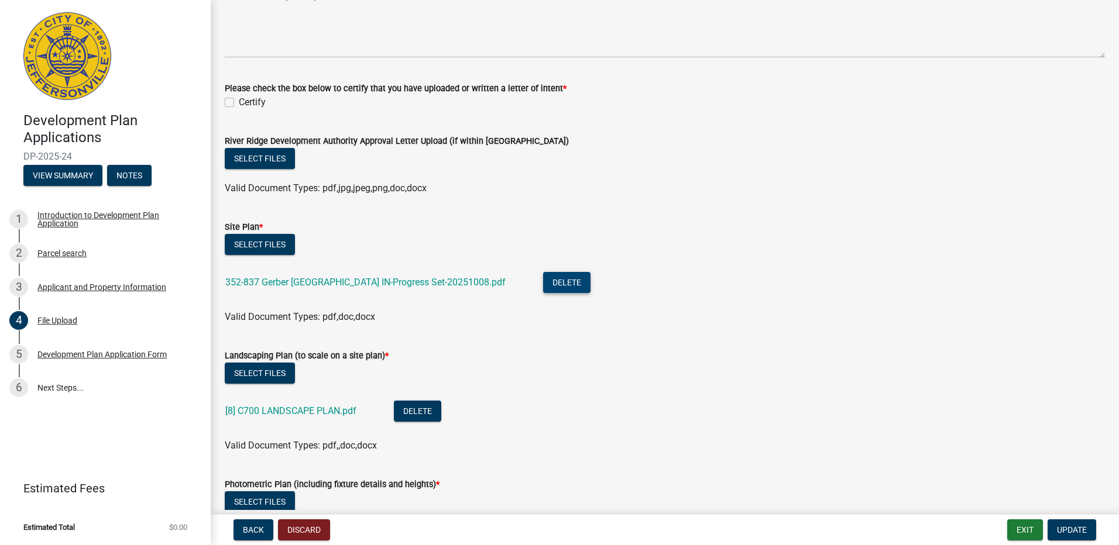
click at [535, 279] on wm-upload "Select files 352-837 Gerber Jeffersonville IN-Progress Set-20251008.pdf Delete …" at bounding box center [665, 279] width 880 height 90
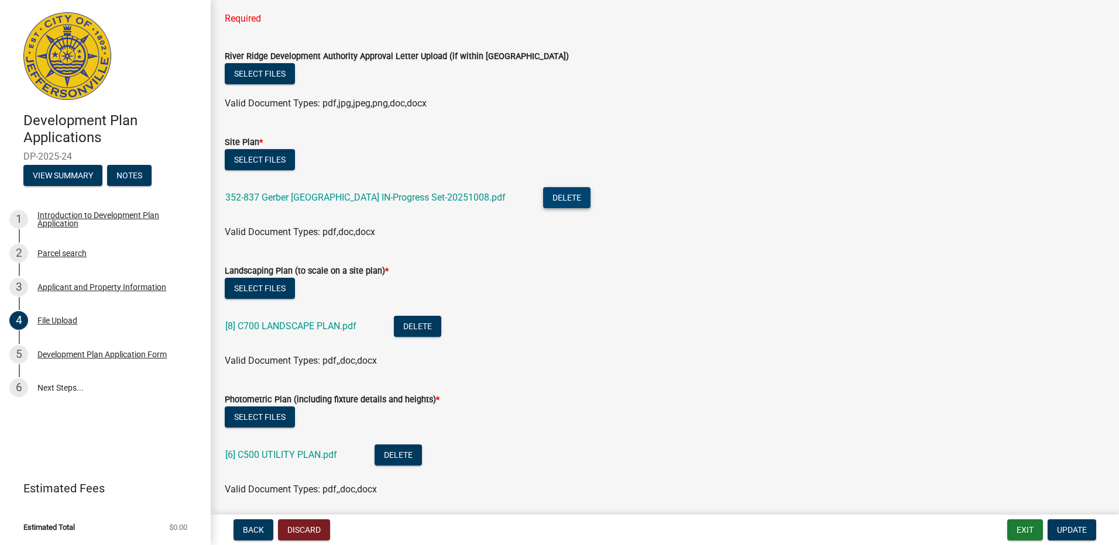
scroll to position [468, 0]
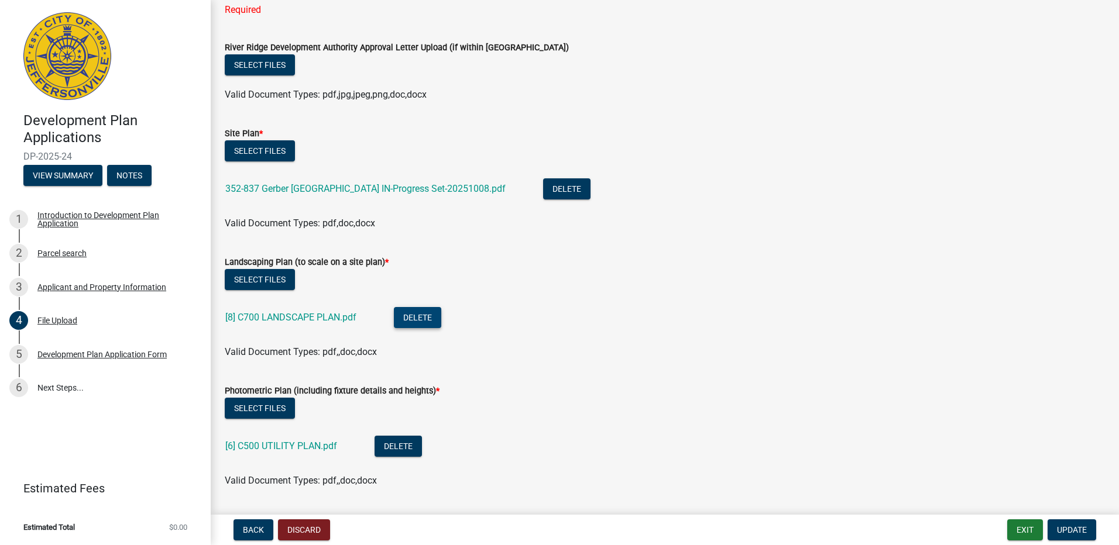
click at [426, 320] on button "Delete" at bounding box center [417, 317] width 47 height 21
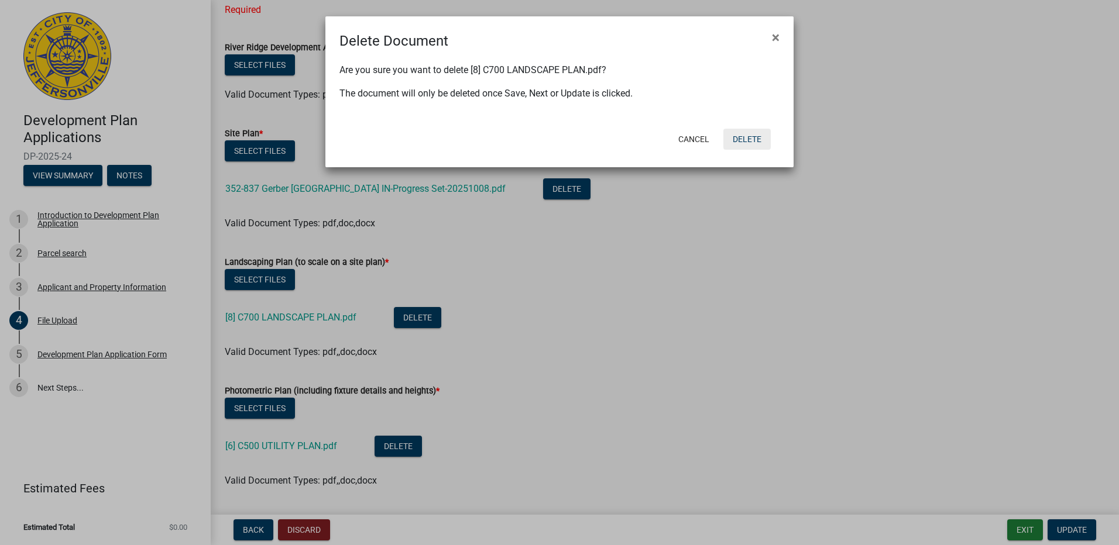
click at [738, 140] on button "Delete" at bounding box center [746, 139] width 47 height 21
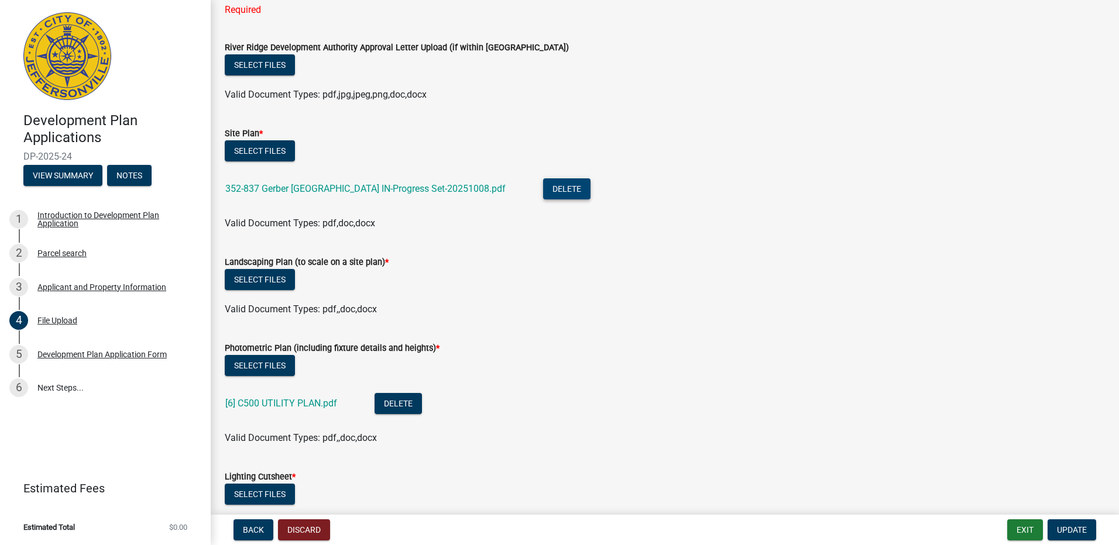
click at [550, 195] on button "Delete" at bounding box center [566, 188] width 47 height 21
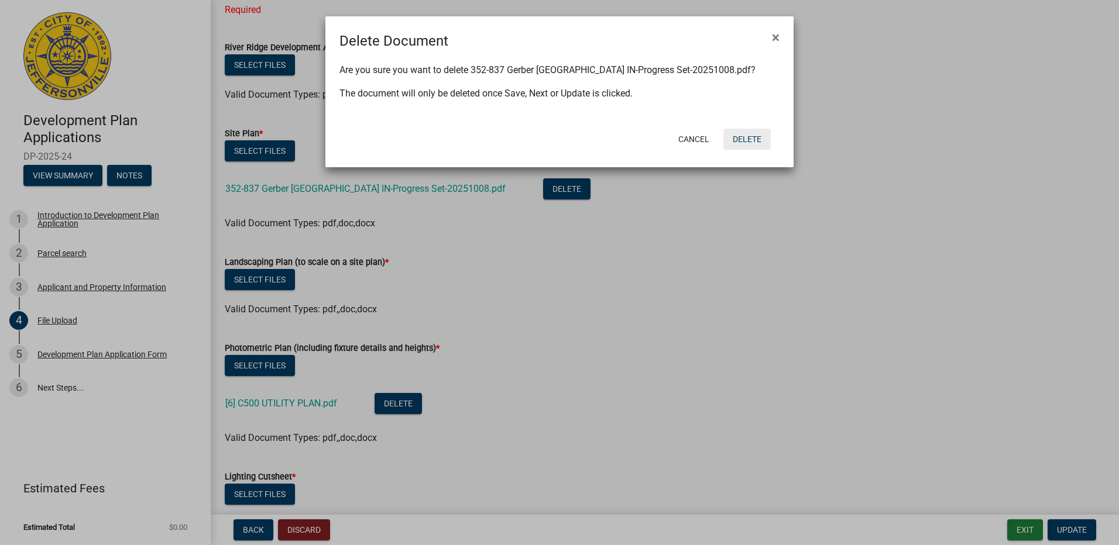
click at [735, 141] on button "Delete" at bounding box center [746, 139] width 47 height 21
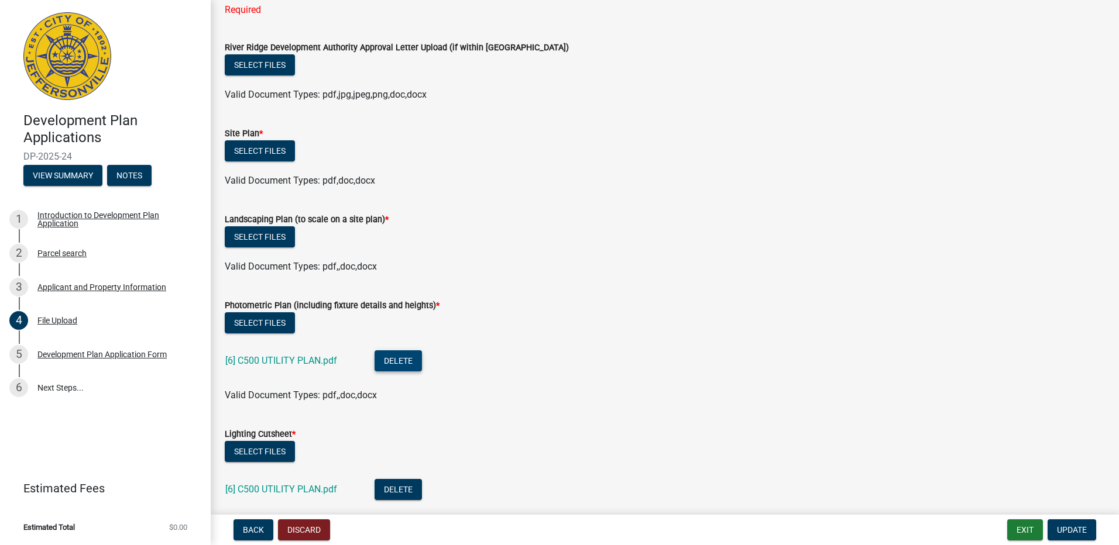
click at [407, 356] on button "Delete" at bounding box center [397, 360] width 47 height 21
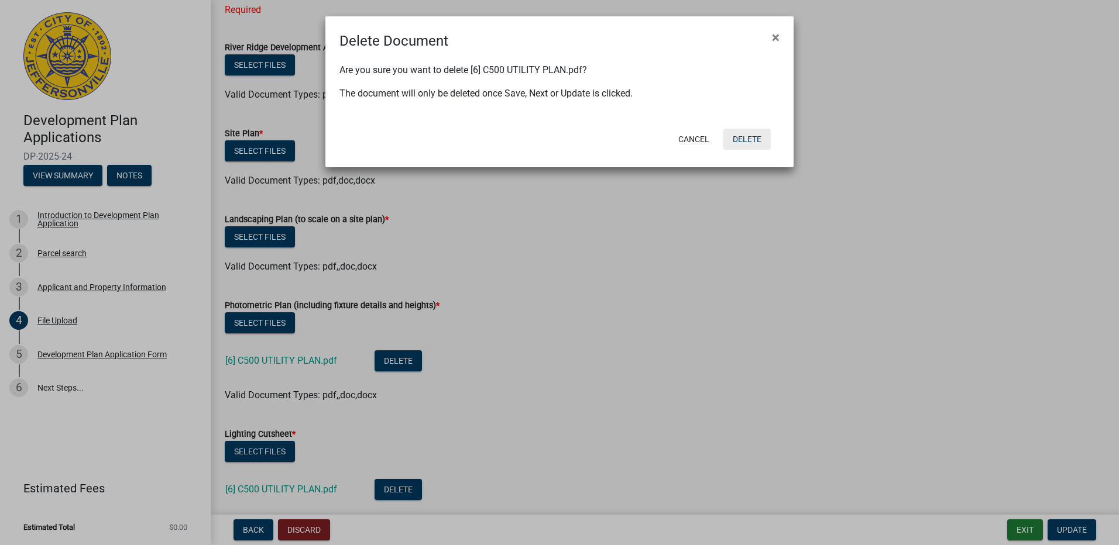
click at [755, 140] on button "Delete" at bounding box center [746, 139] width 47 height 21
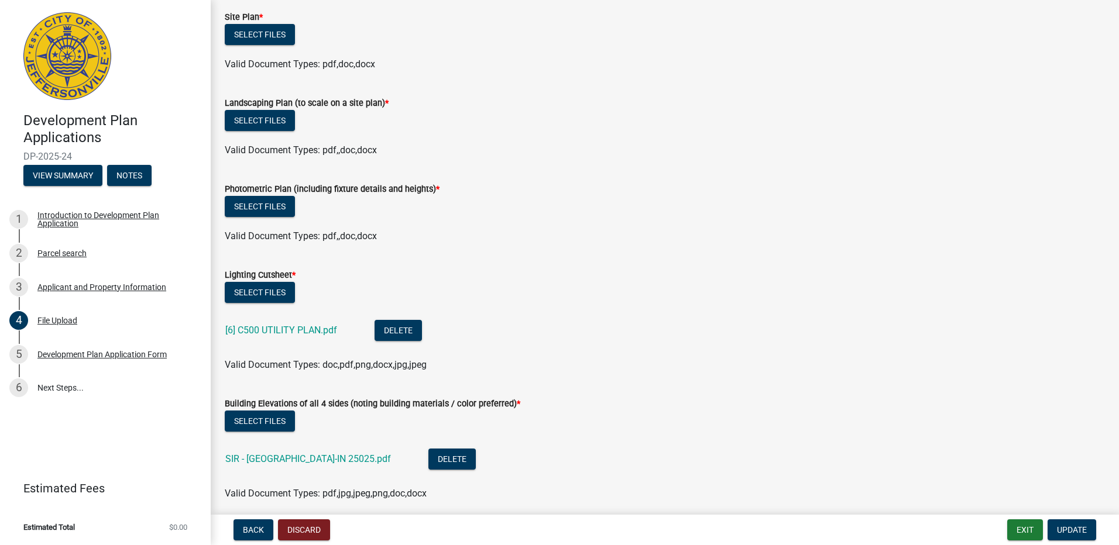
scroll to position [585, 0]
click at [401, 328] on button "Delete" at bounding box center [397, 329] width 47 height 21
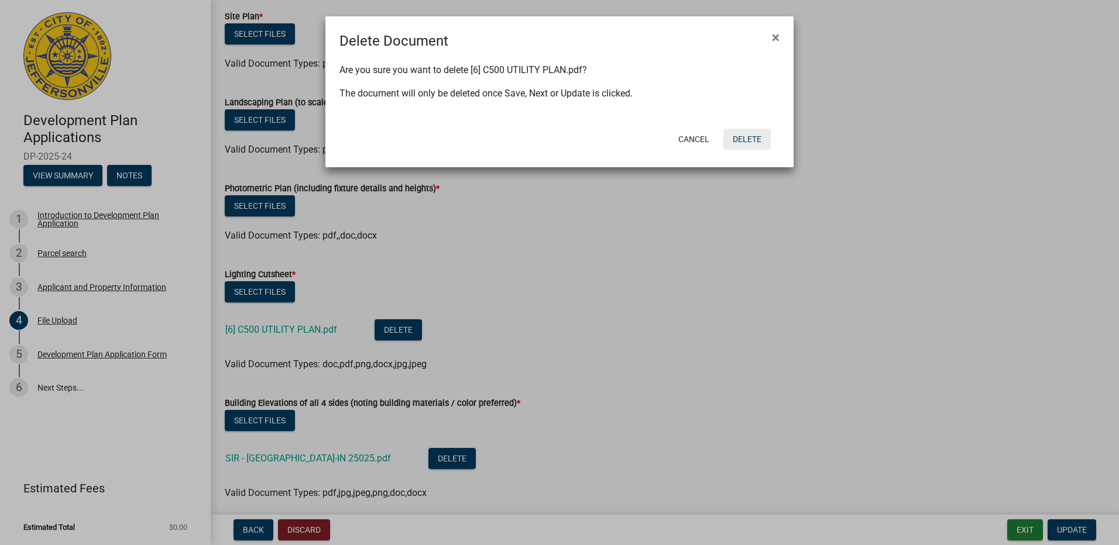
click at [749, 148] on button "Delete" at bounding box center [746, 139] width 47 height 21
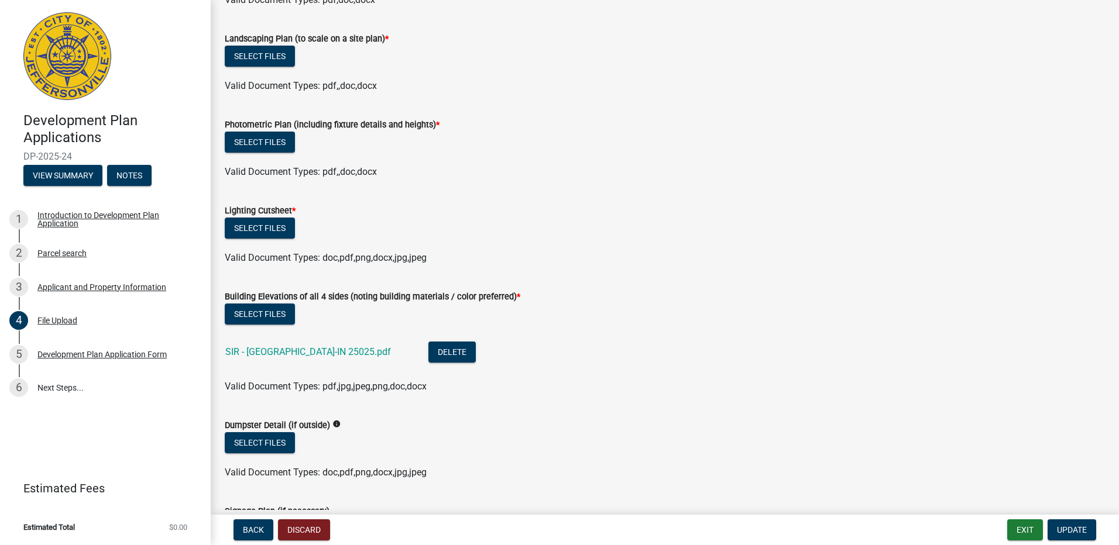
scroll to position [761, 0]
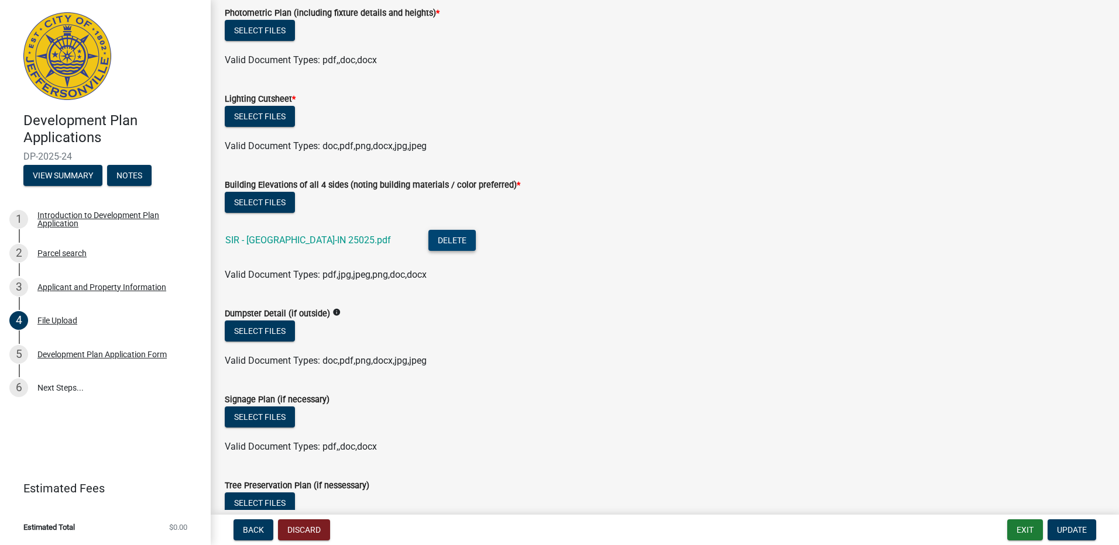
click at [439, 240] on button "Delete" at bounding box center [451, 240] width 47 height 21
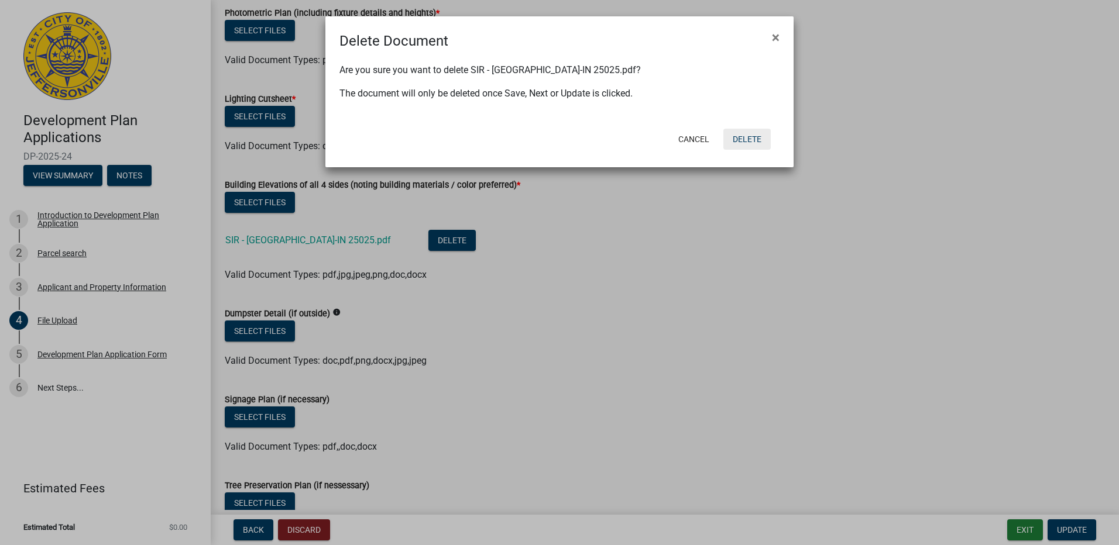
click at [753, 139] on button "Delete" at bounding box center [746, 139] width 47 height 21
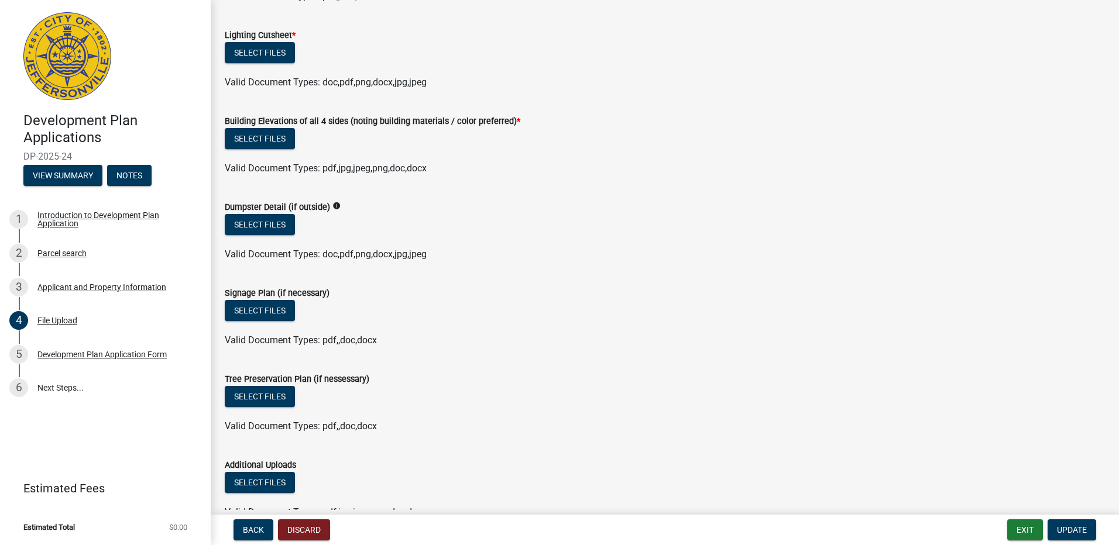
scroll to position [890, 0]
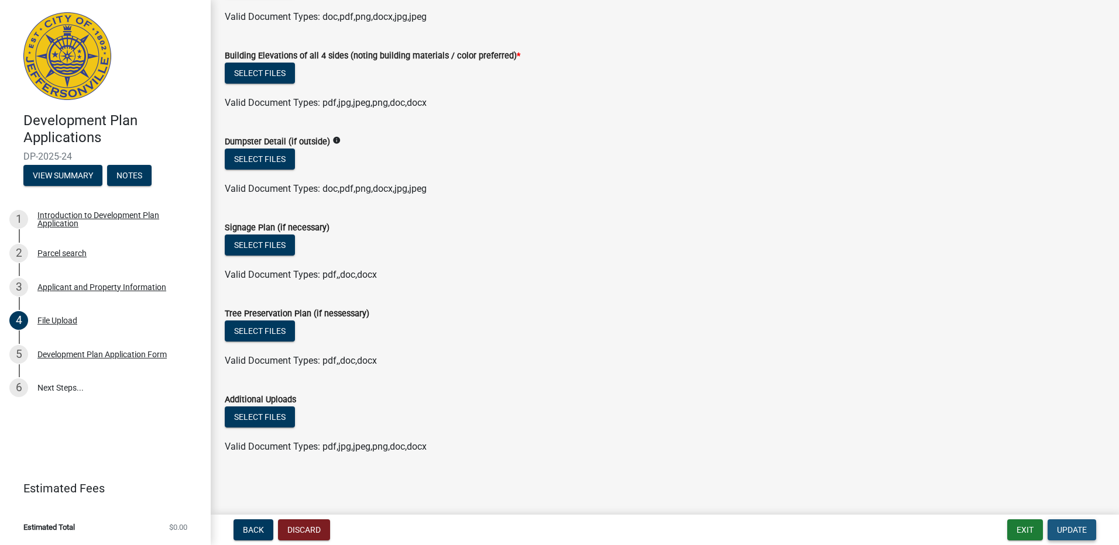
click at [1060, 522] on button "Update" at bounding box center [1071, 529] width 49 height 21
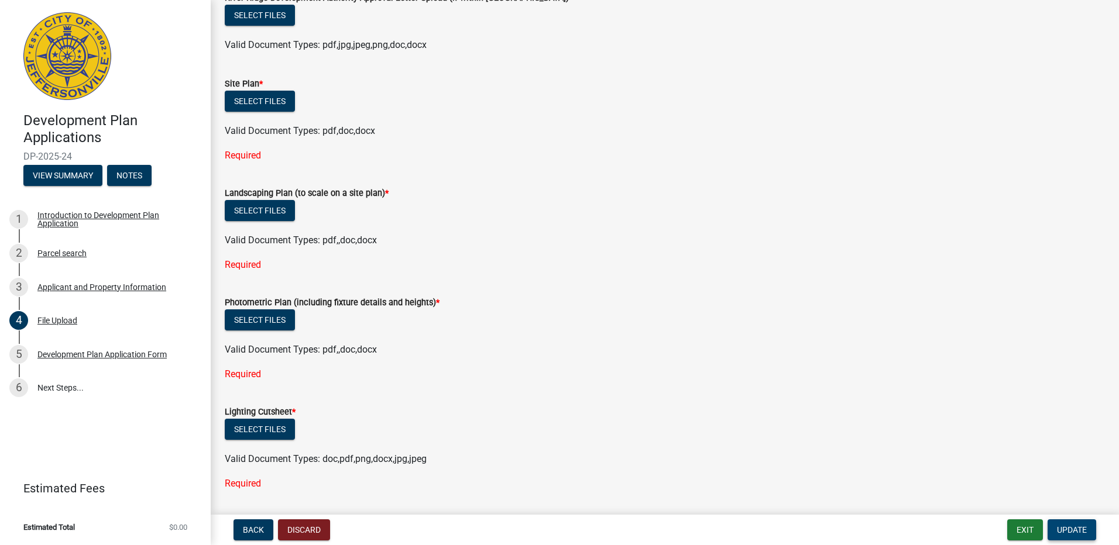
scroll to position [363, 0]
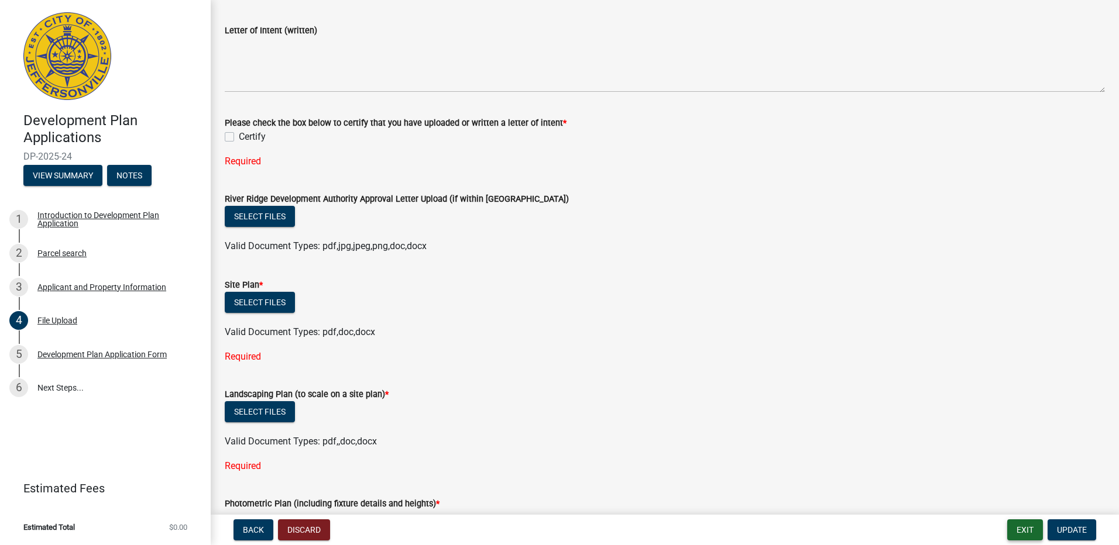
click at [1014, 527] on button "Exit" at bounding box center [1025, 529] width 36 height 21
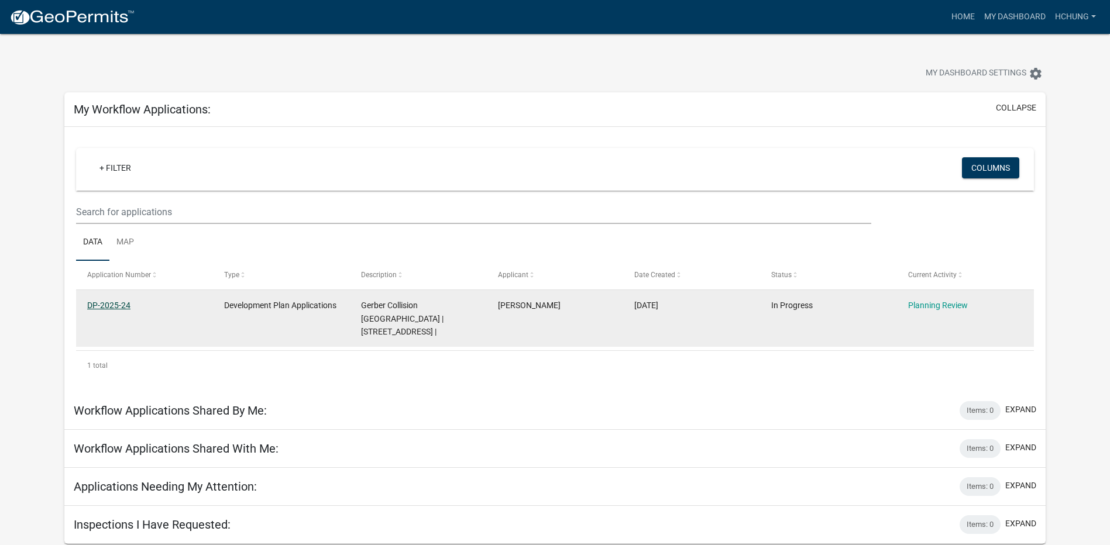
click at [119, 308] on link "DP-2025-24" at bounding box center [108, 305] width 43 height 9
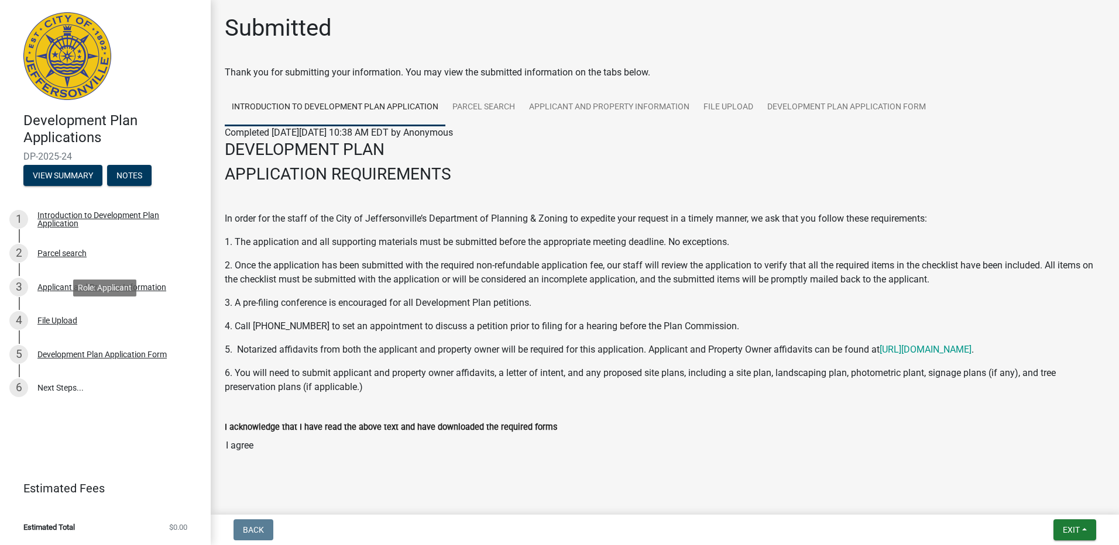
click at [92, 326] on div "4 File Upload" at bounding box center [100, 320] width 183 height 19
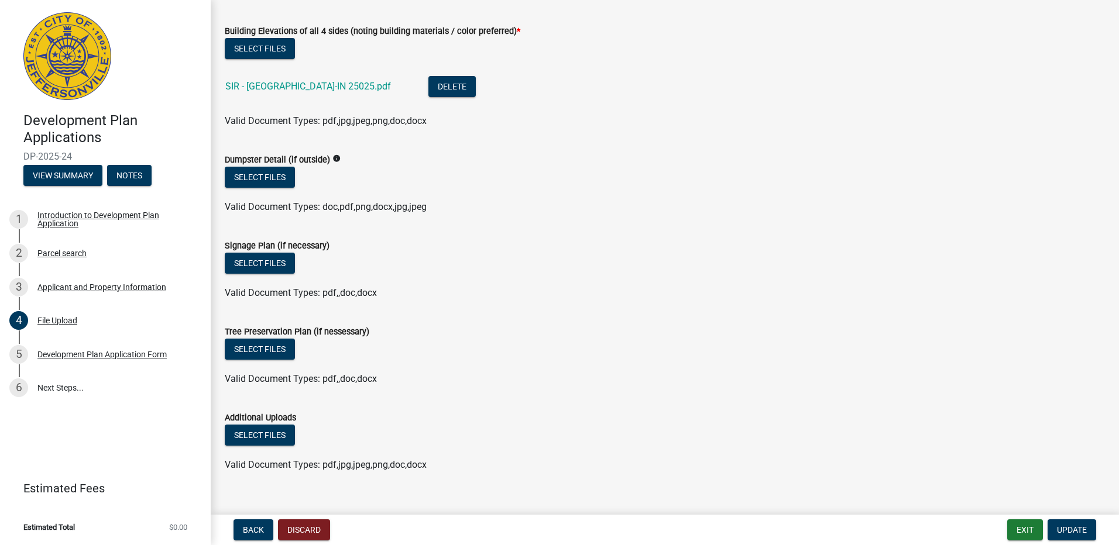
scroll to position [1165, 0]
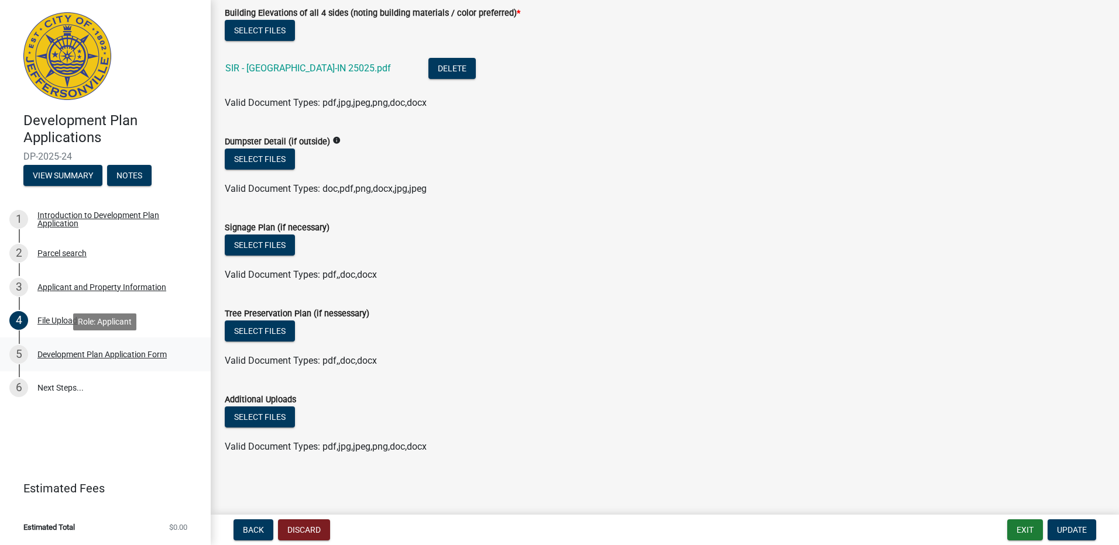
click at [190, 357] on div "5 Development Plan Application Form" at bounding box center [100, 354] width 183 height 19
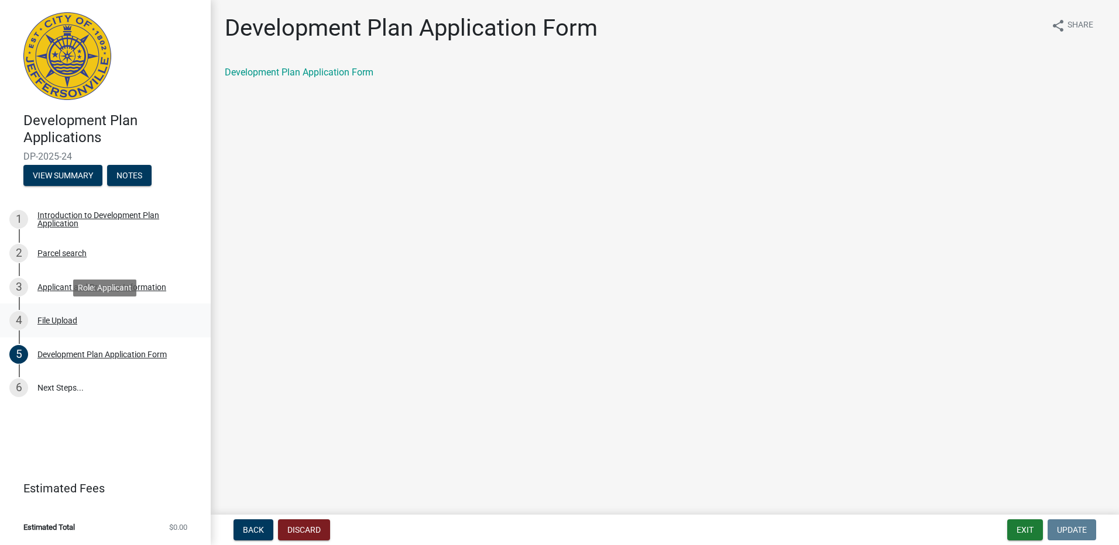
click at [157, 332] on link "4 File Upload" at bounding box center [105, 321] width 211 height 34
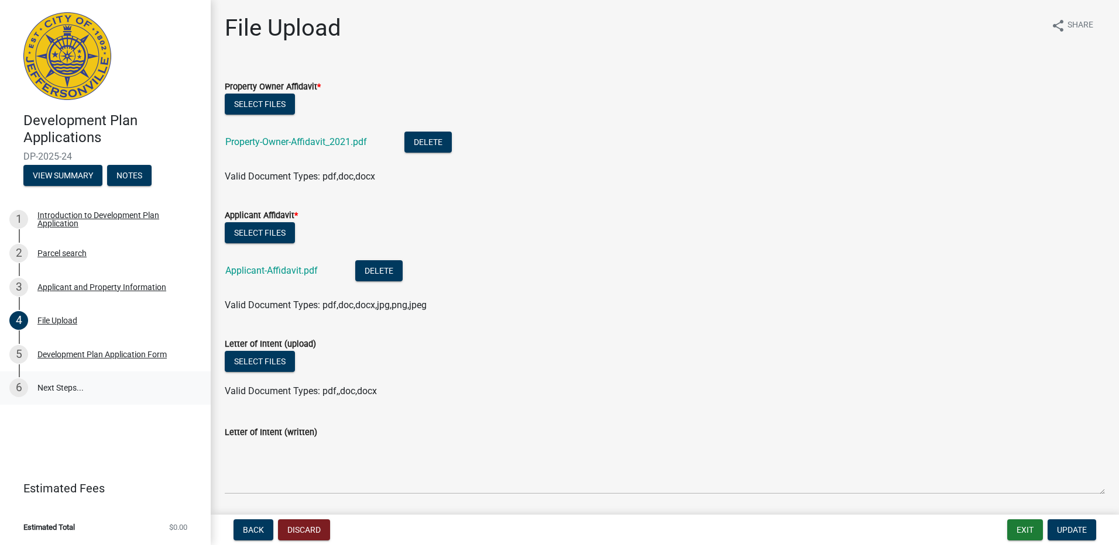
click at [123, 383] on link "6 Next Steps..." at bounding box center [105, 388] width 211 height 34
click at [187, 359] on div "5 Development Plan Application Form" at bounding box center [100, 354] width 183 height 19
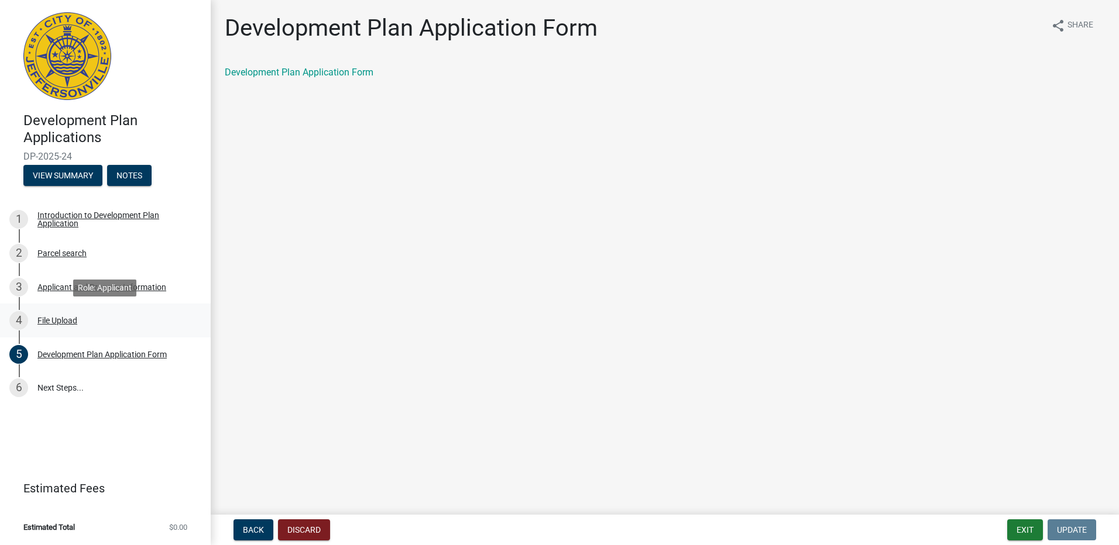
click at [136, 325] on div "4 File Upload" at bounding box center [100, 320] width 183 height 19
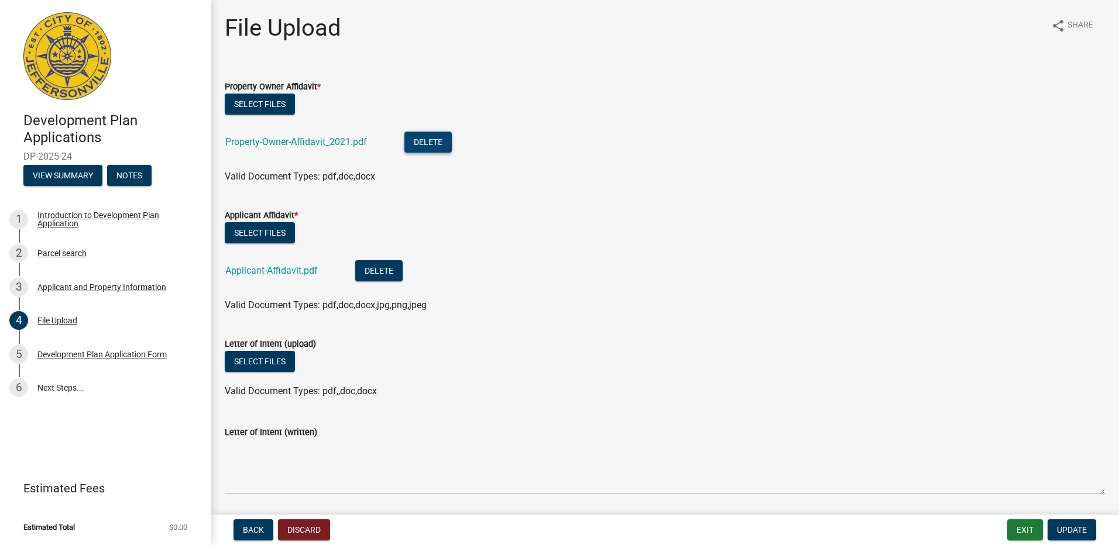
click at [450, 139] on button "Delete" at bounding box center [427, 142] width 47 height 21
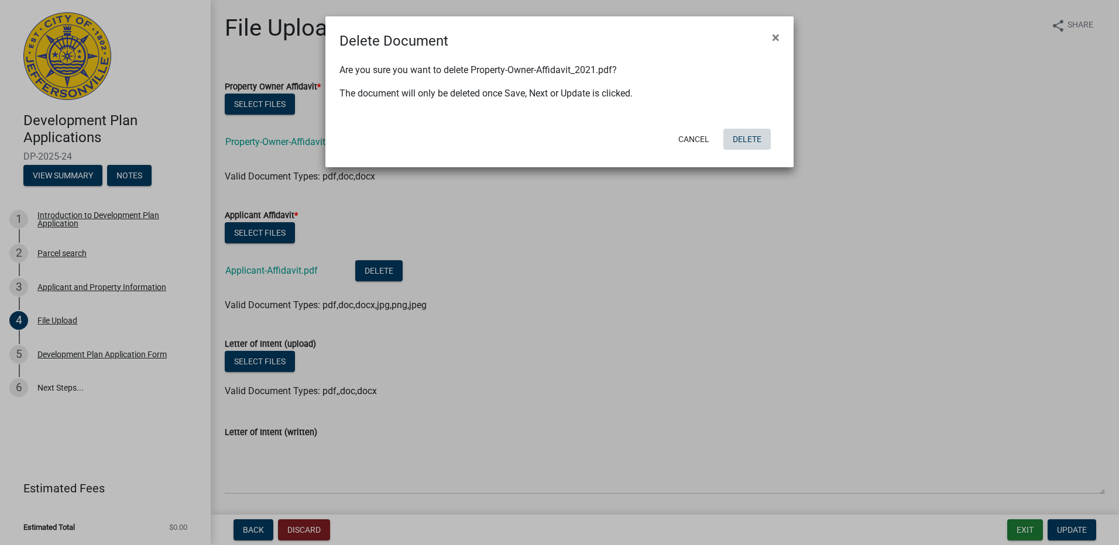
click at [736, 135] on button "Delete" at bounding box center [746, 139] width 47 height 21
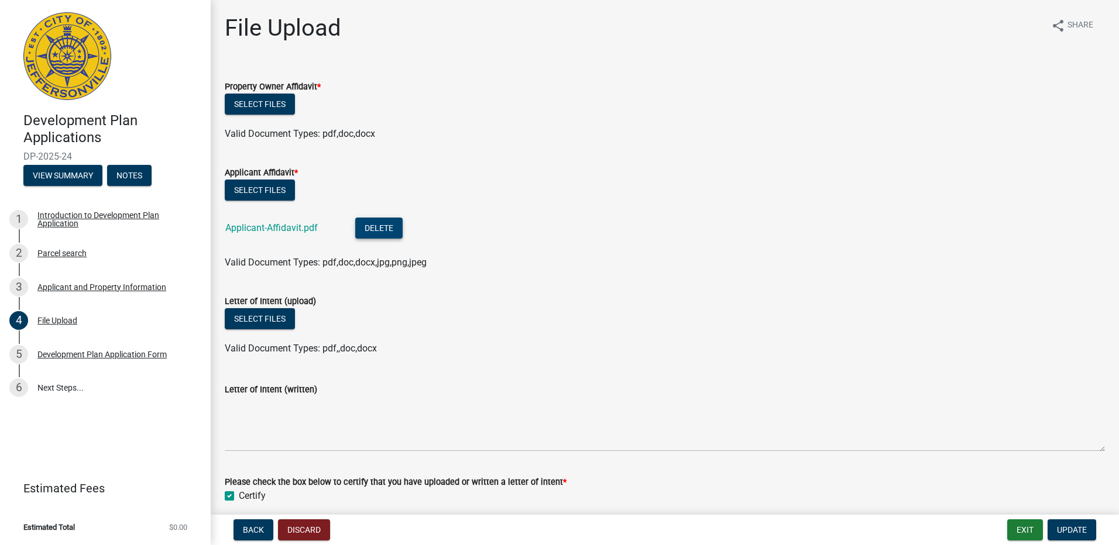
click at [371, 229] on button "Delete" at bounding box center [378, 228] width 47 height 21
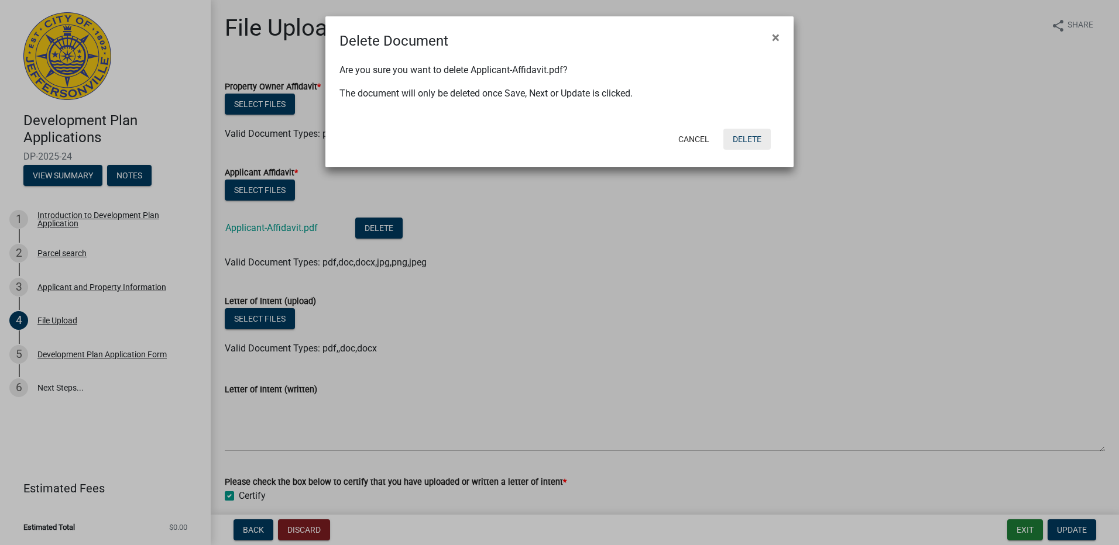
click at [748, 141] on button "Delete" at bounding box center [746, 139] width 47 height 21
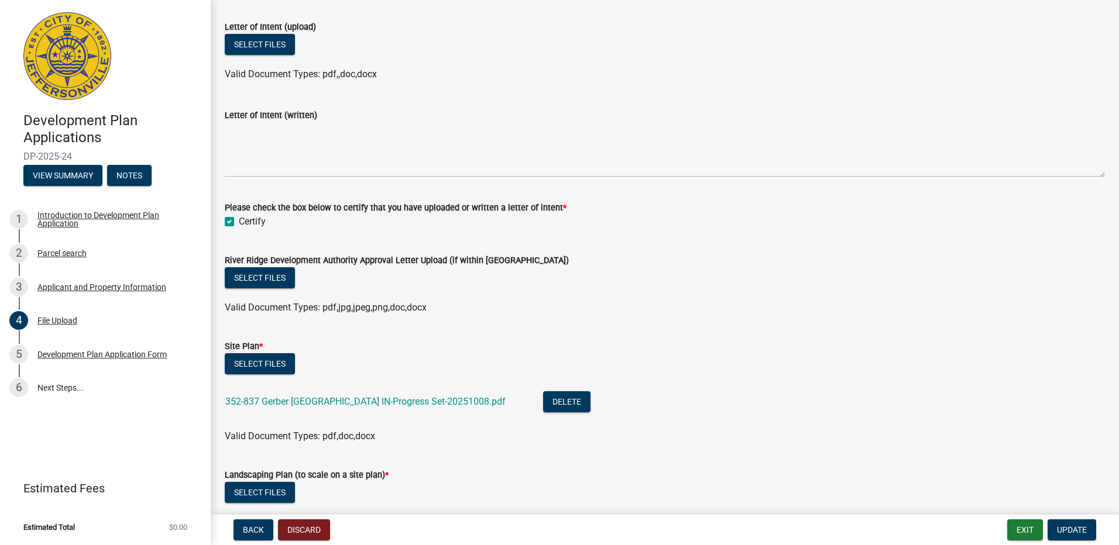
scroll to position [234, 0]
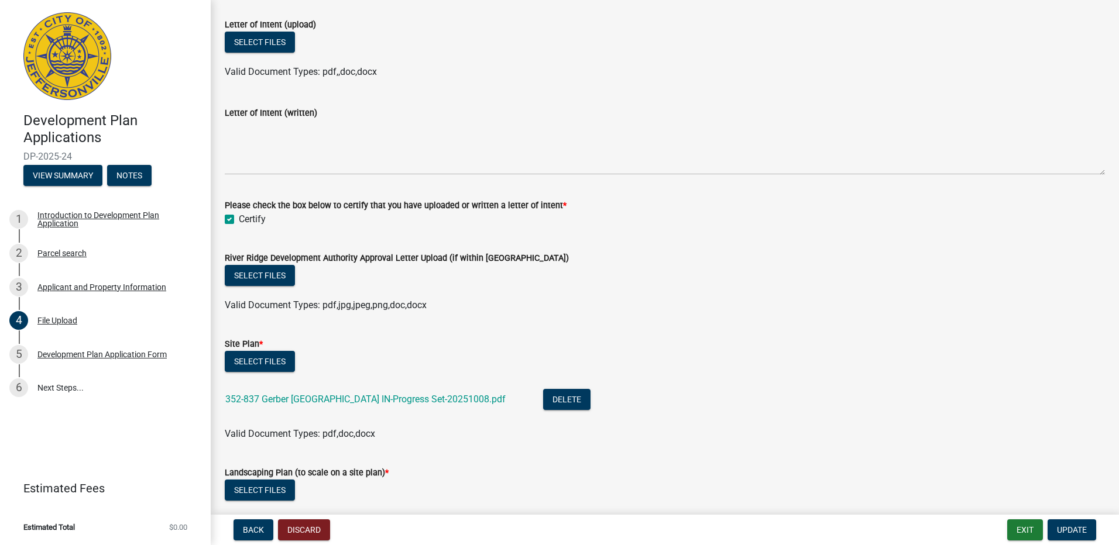
click at [239, 218] on label "Certify" at bounding box center [252, 219] width 27 height 14
click at [239, 218] on input "Certify" at bounding box center [243, 216] width 8 height 8
checkbox input "false"
click at [528, 394] on wm-upload "Select files 352-837 Gerber Jeffersonville IN-Progress Set-20251008.pdf Delete …" at bounding box center [665, 396] width 880 height 90
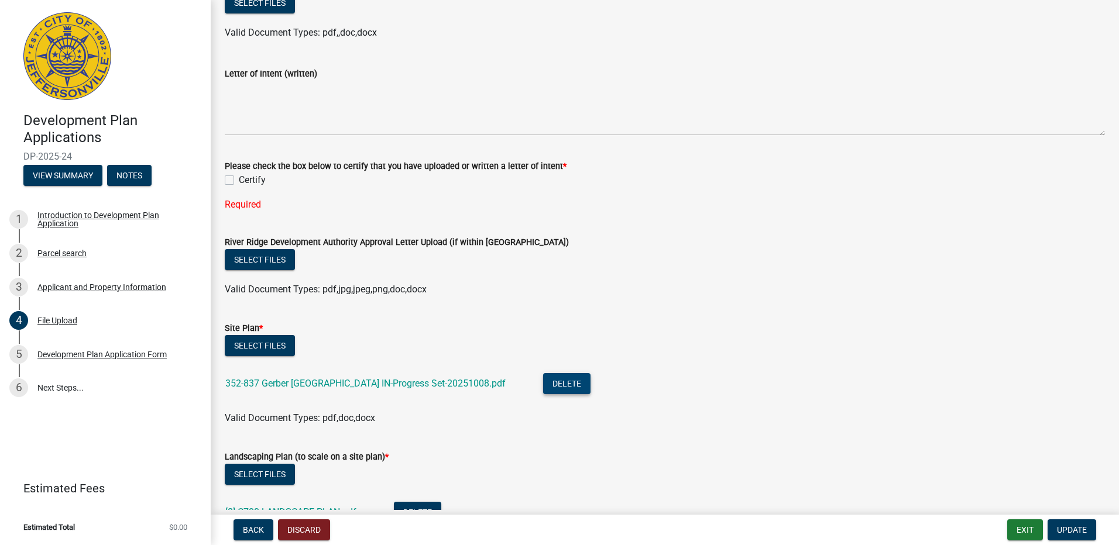
scroll to position [351, 0]
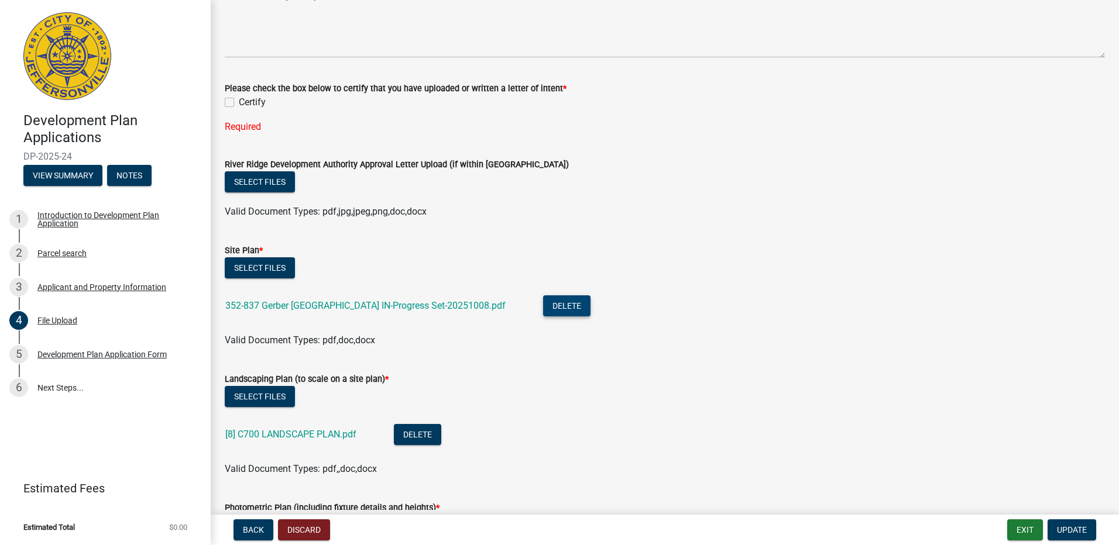
click at [549, 308] on button "Delete" at bounding box center [566, 305] width 47 height 21
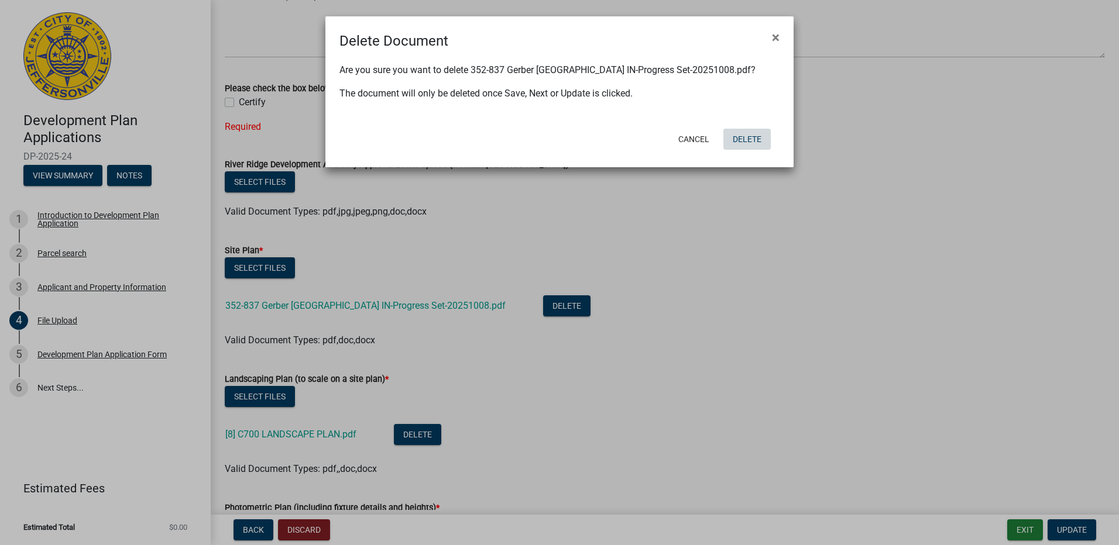
click at [739, 136] on button "Delete" at bounding box center [746, 139] width 47 height 21
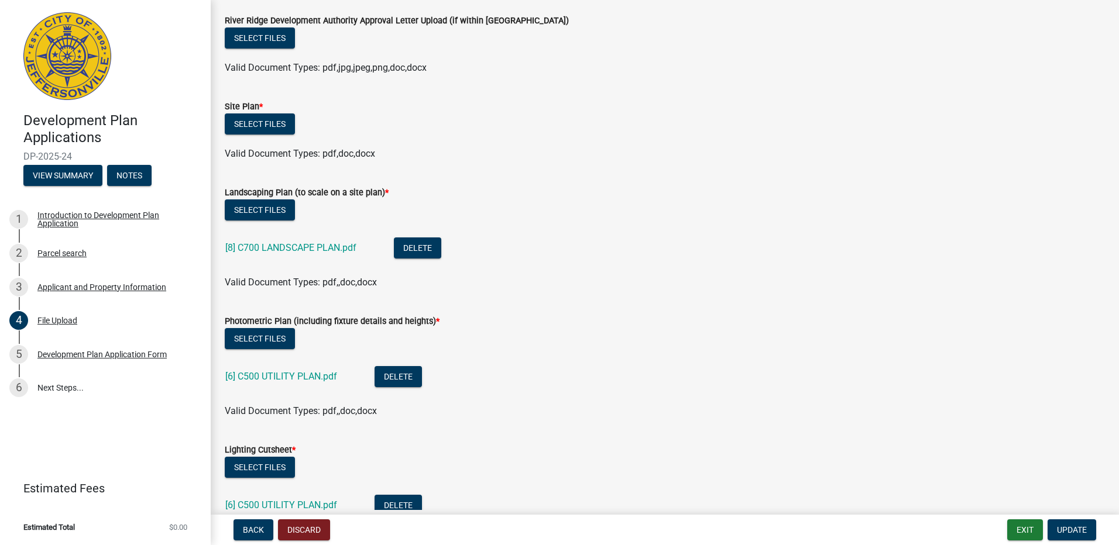
scroll to position [527, 0]
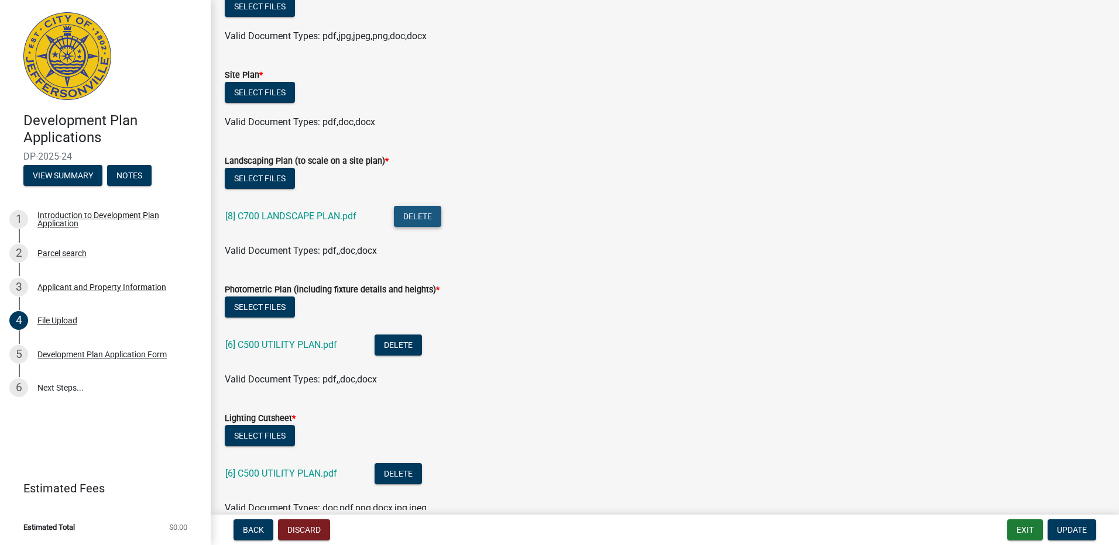
click at [441, 216] on button "Delete" at bounding box center [417, 216] width 47 height 21
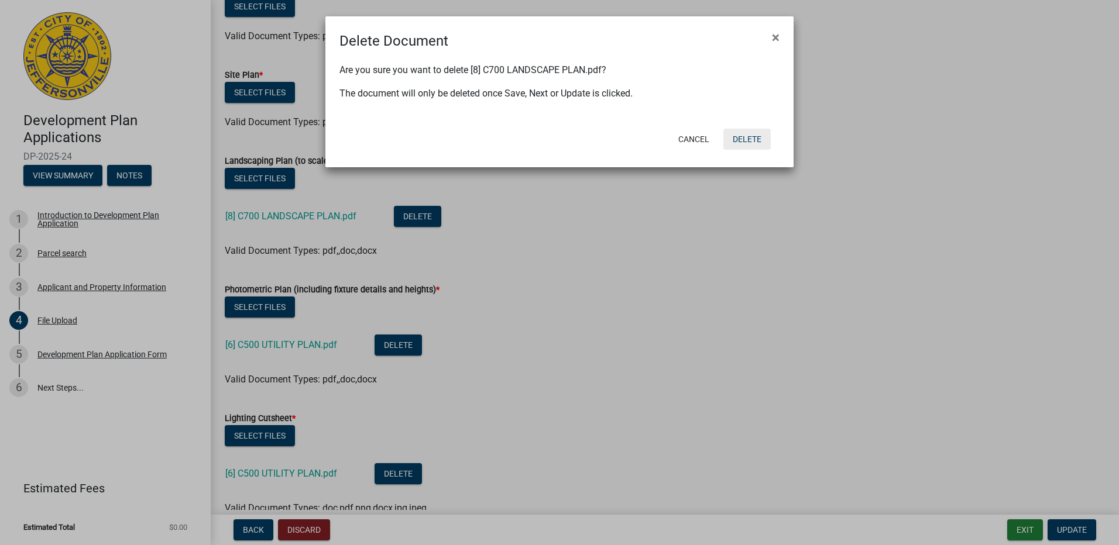
click at [751, 143] on button "Delete" at bounding box center [746, 139] width 47 height 21
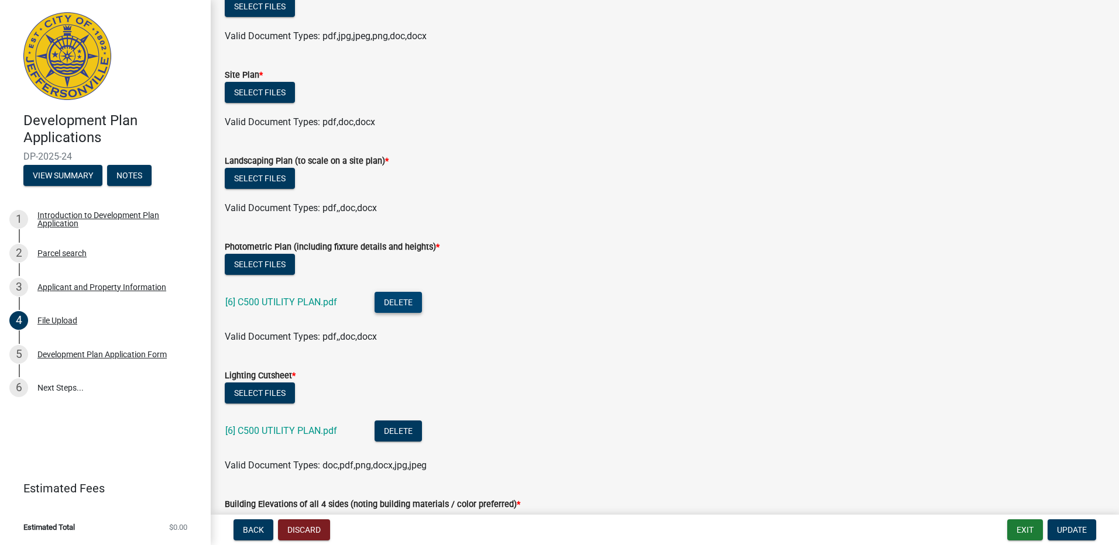
click at [408, 310] on button "Delete" at bounding box center [397, 302] width 47 height 21
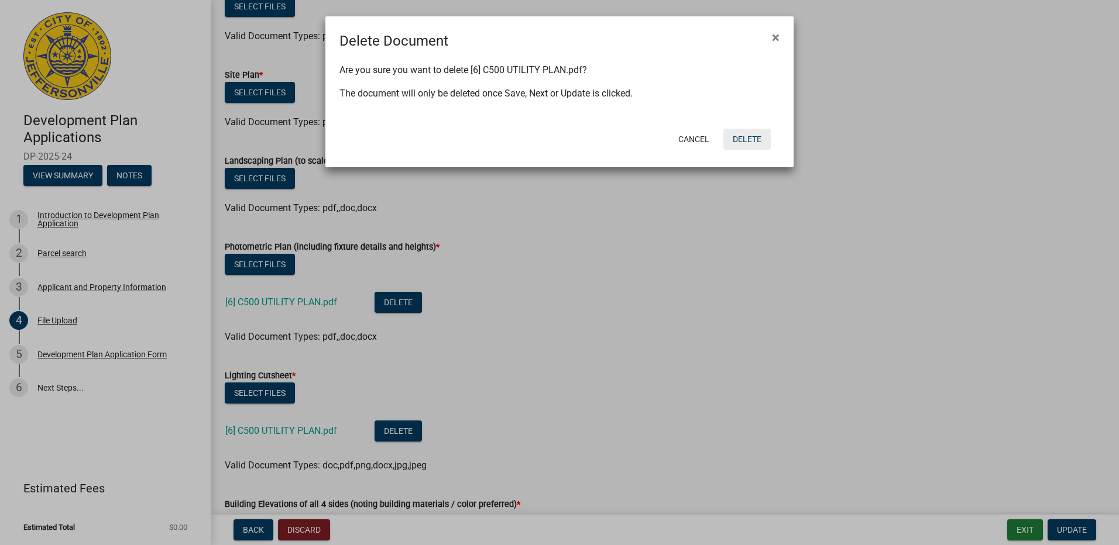
click at [756, 139] on button "Delete" at bounding box center [746, 139] width 47 height 21
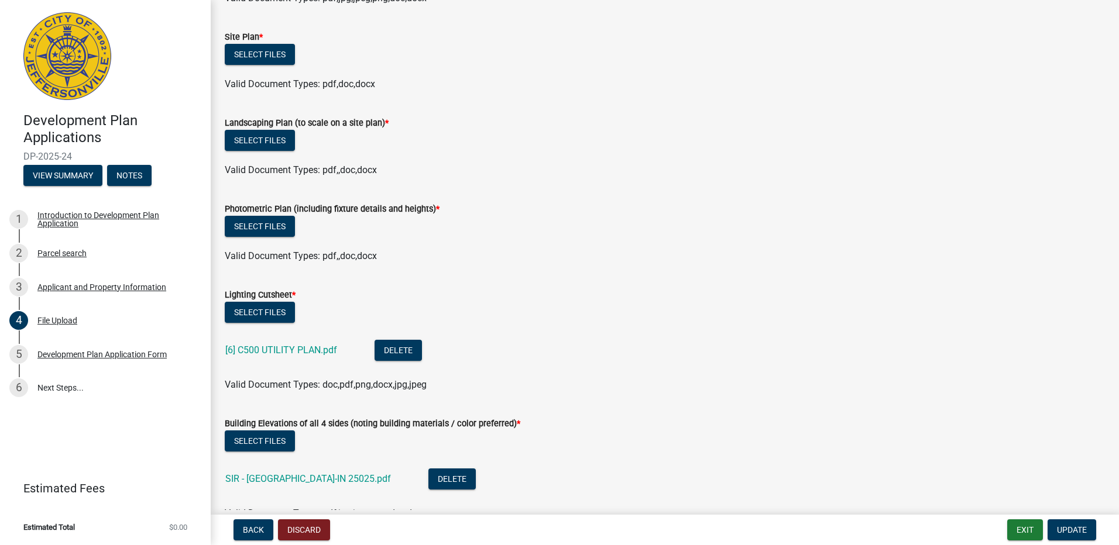
scroll to position [585, 0]
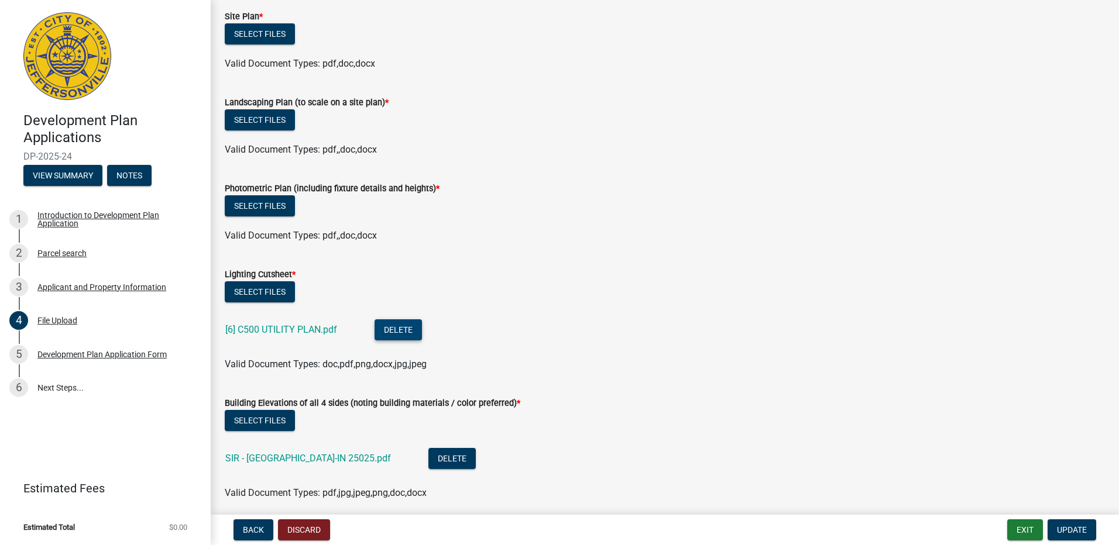
click at [416, 322] on button "Delete" at bounding box center [397, 329] width 47 height 21
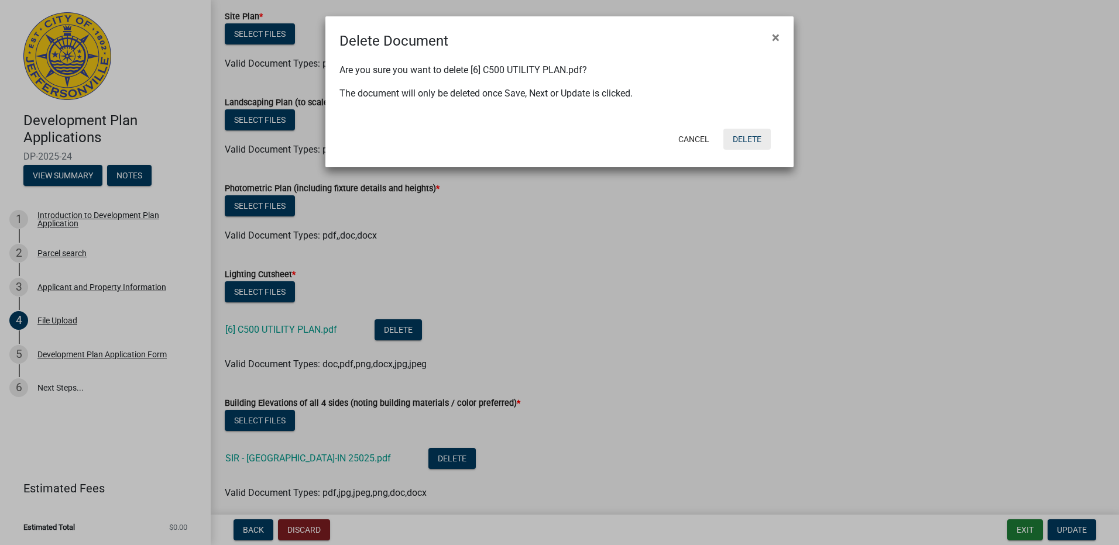
click at [760, 132] on button "Delete" at bounding box center [746, 139] width 47 height 21
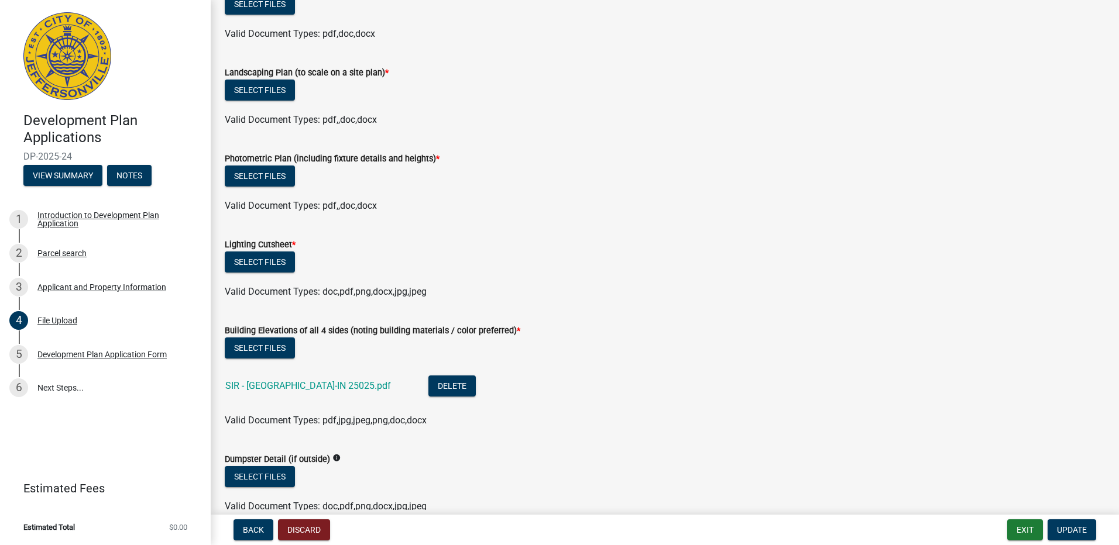
scroll to position [644, 0]
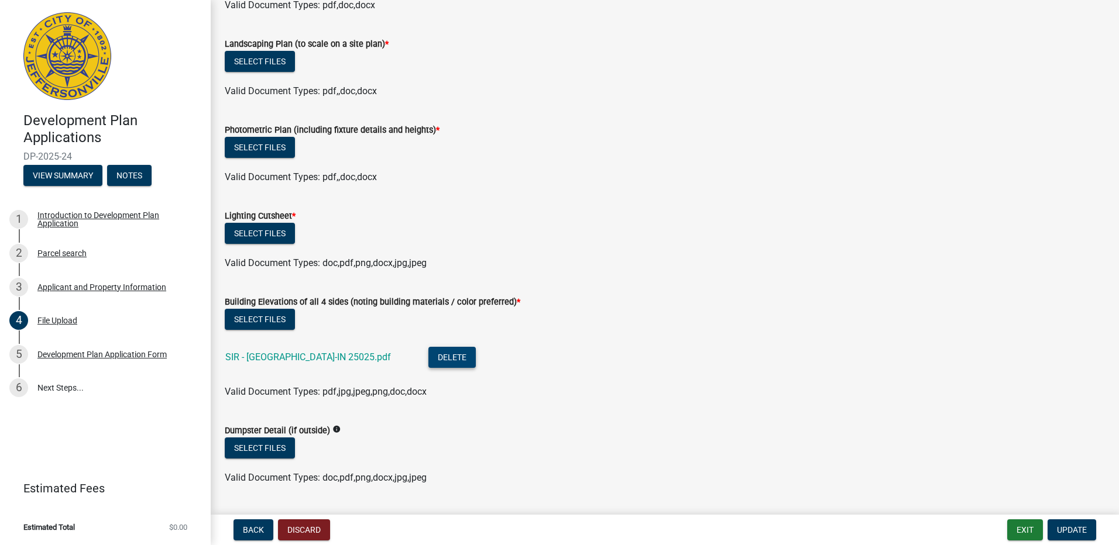
click at [439, 356] on button "Delete" at bounding box center [451, 357] width 47 height 21
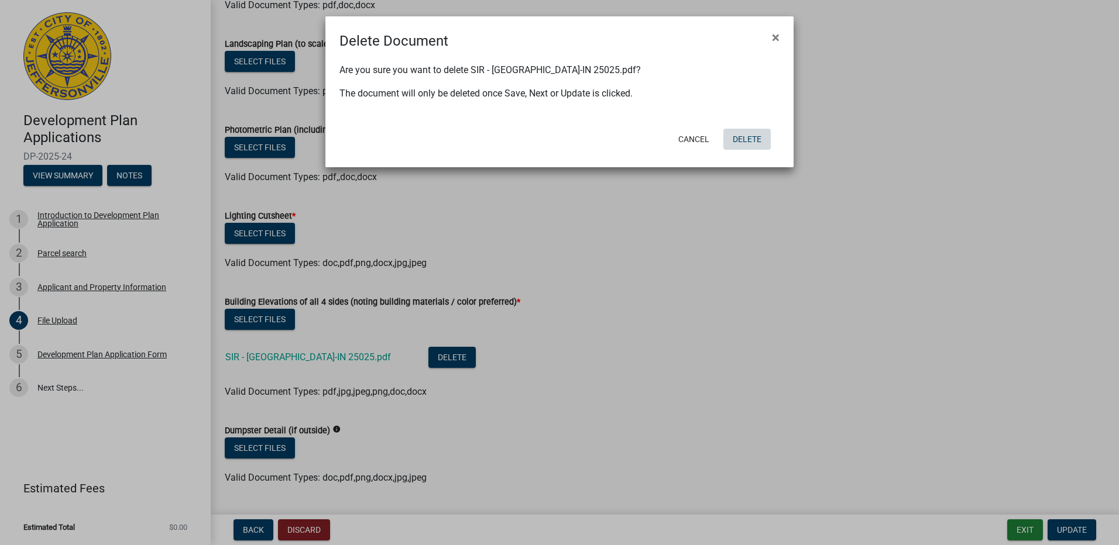
click at [758, 143] on button "Delete" at bounding box center [746, 139] width 47 height 21
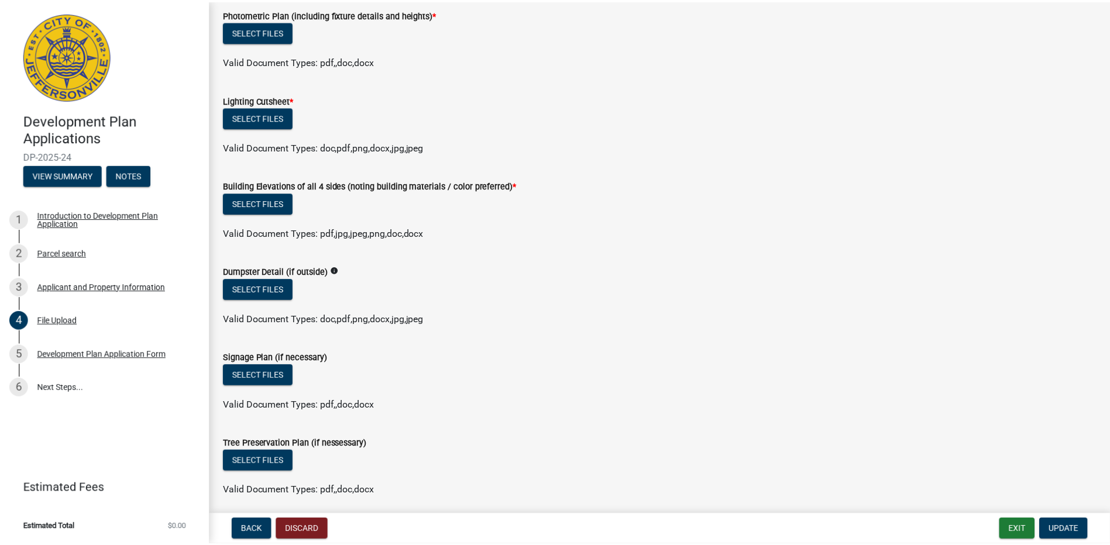
scroll to position [890, 0]
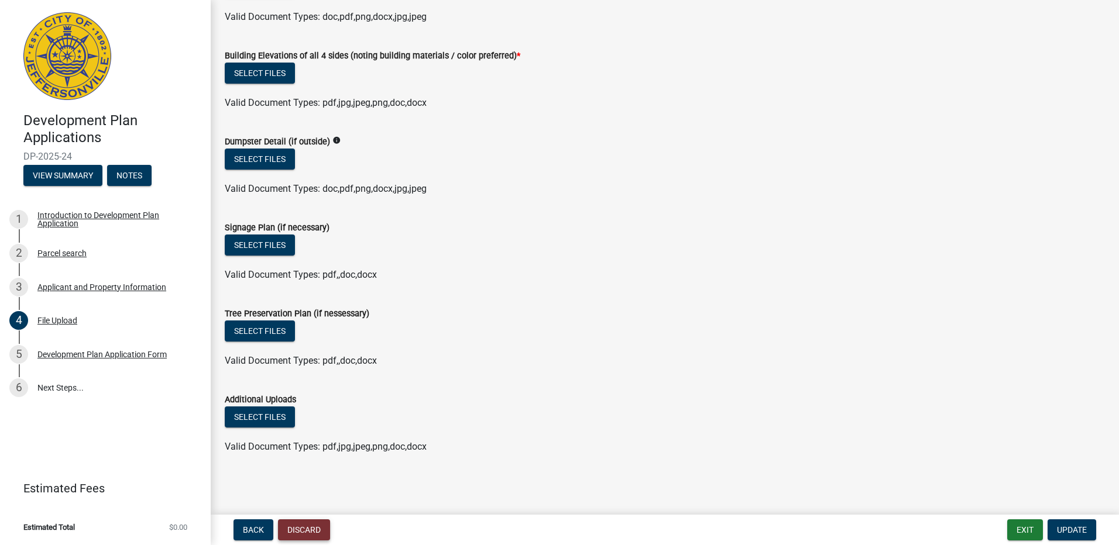
click at [318, 528] on button "Discard" at bounding box center [304, 529] width 52 height 21
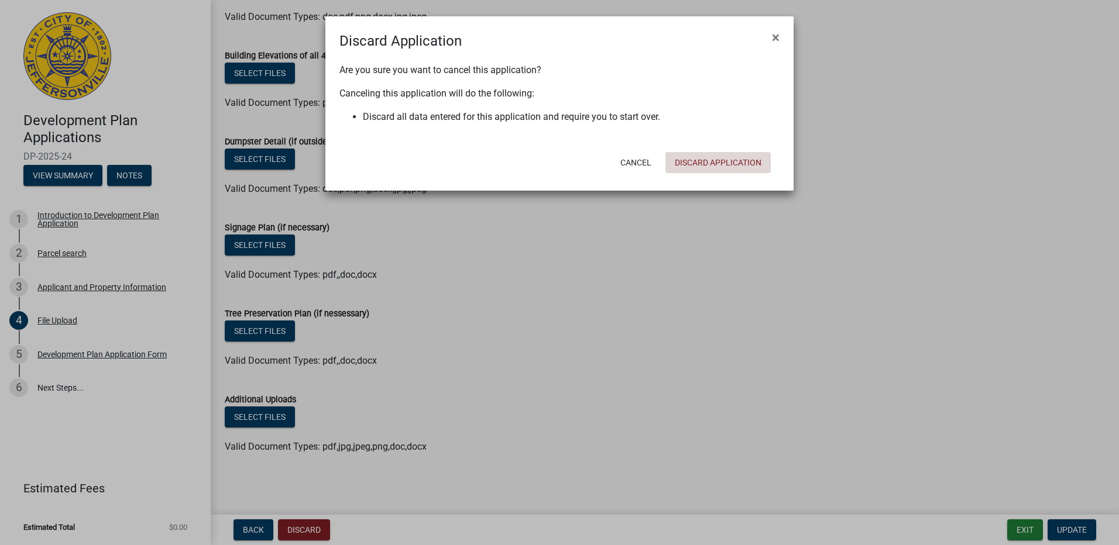
click at [746, 159] on button "Discard Application" at bounding box center [717, 162] width 105 height 21
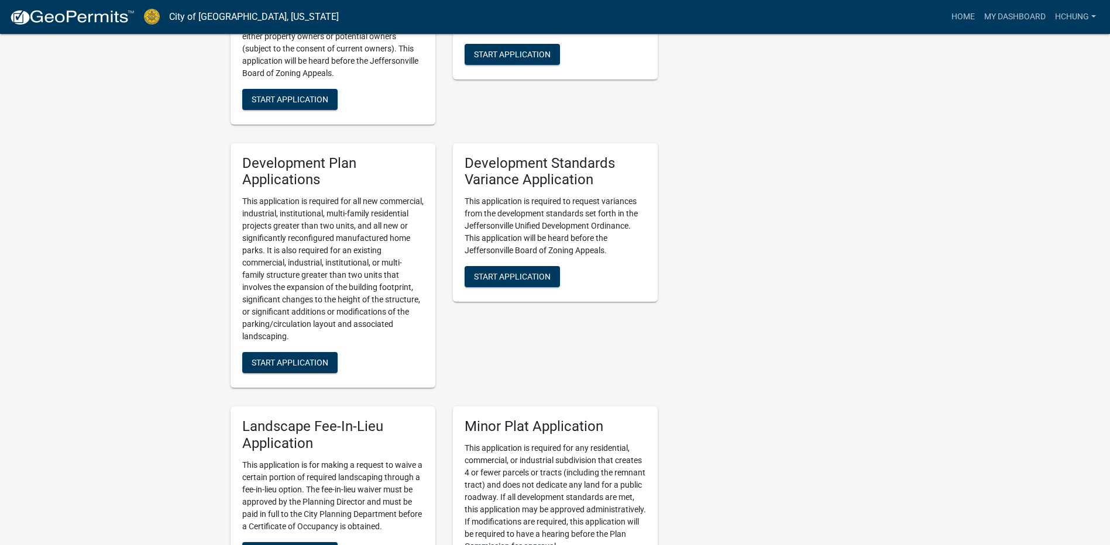
scroll to position [1201, 0]
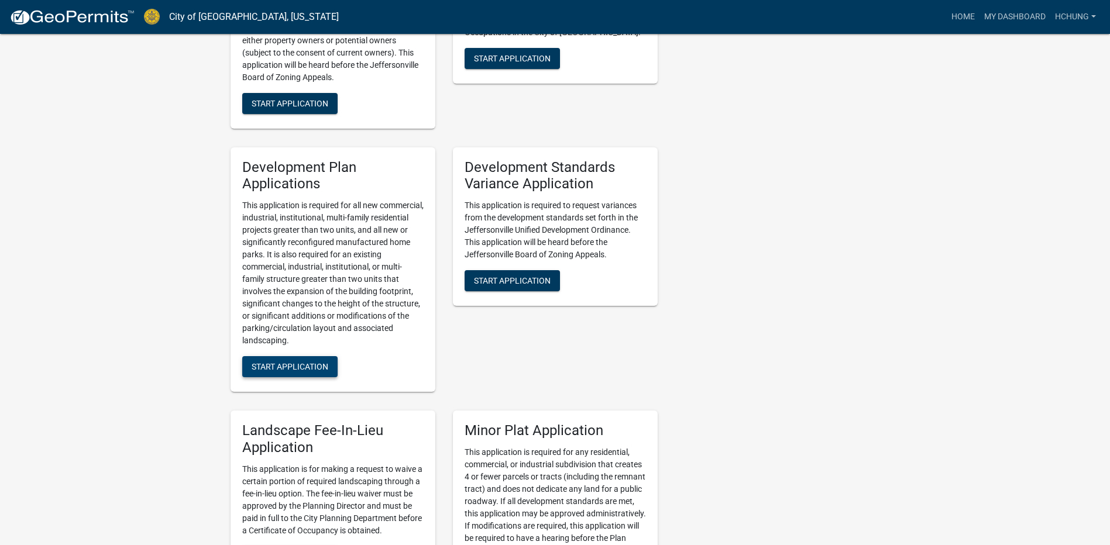
click at [314, 362] on span "Start Application" at bounding box center [290, 366] width 77 height 9
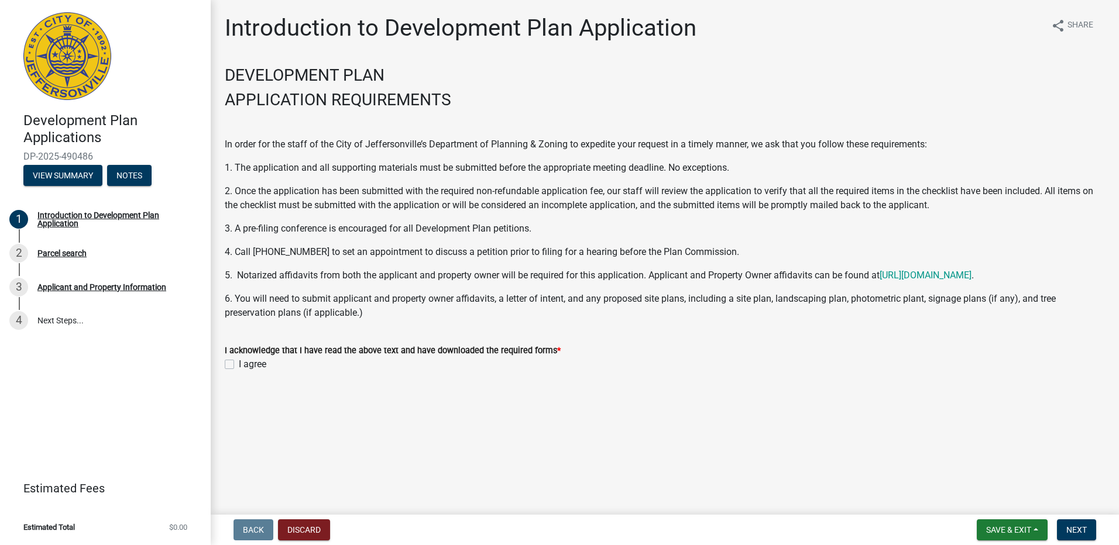
click at [238, 364] on div "I agree" at bounding box center [665, 364] width 880 height 14
click at [239, 364] on label "I agree" at bounding box center [252, 364] width 27 height 14
click at [239, 364] on input "I agree" at bounding box center [243, 361] width 8 height 8
checkbox input "true"
click at [1023, 529] on span "Save & Exit" at bounding box center [1008, 529] width 45 height 9
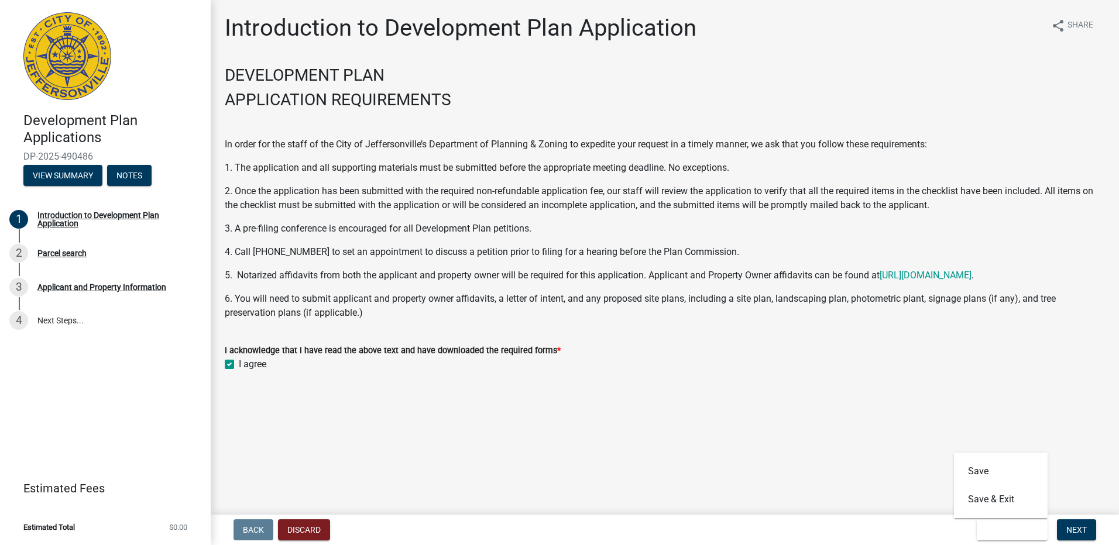
click at [917, 423] on main "Introduction to Development Plan Application share Share DEVELOPMENT PLAN APPLI…" at bounding box center [665, 255] width 908 height 510
click at [1090, 534] on button "Next" at bounding box center [1076, 529] width 39 height 21
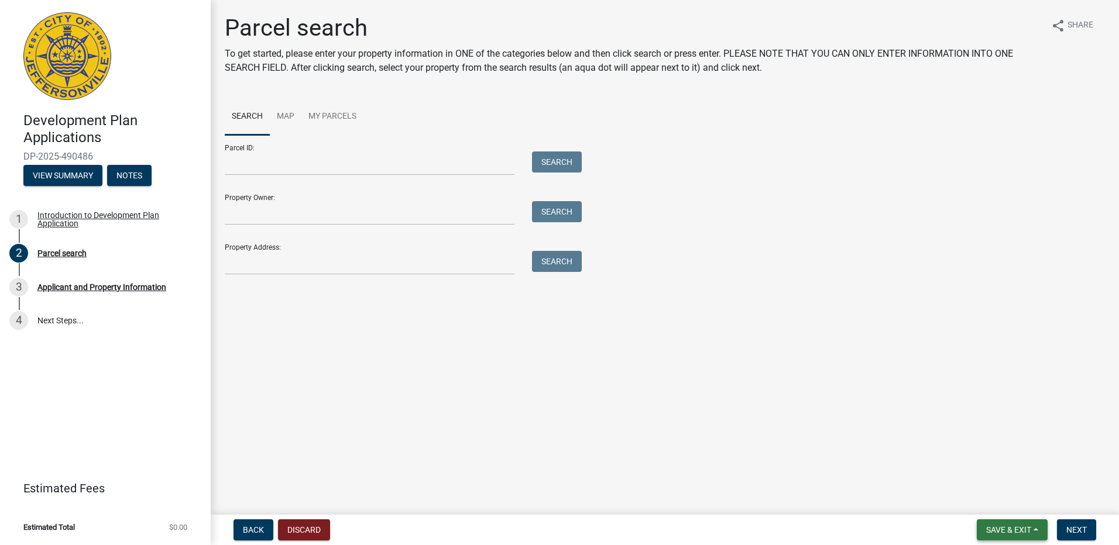
click at [1025, 524] on button "Save & Exit" at bounding box center [1011, 529] width 71 height 21
click at [1004, 503] on button "Save & Exit" at bounding box center [1001, 500] width 94 height 28
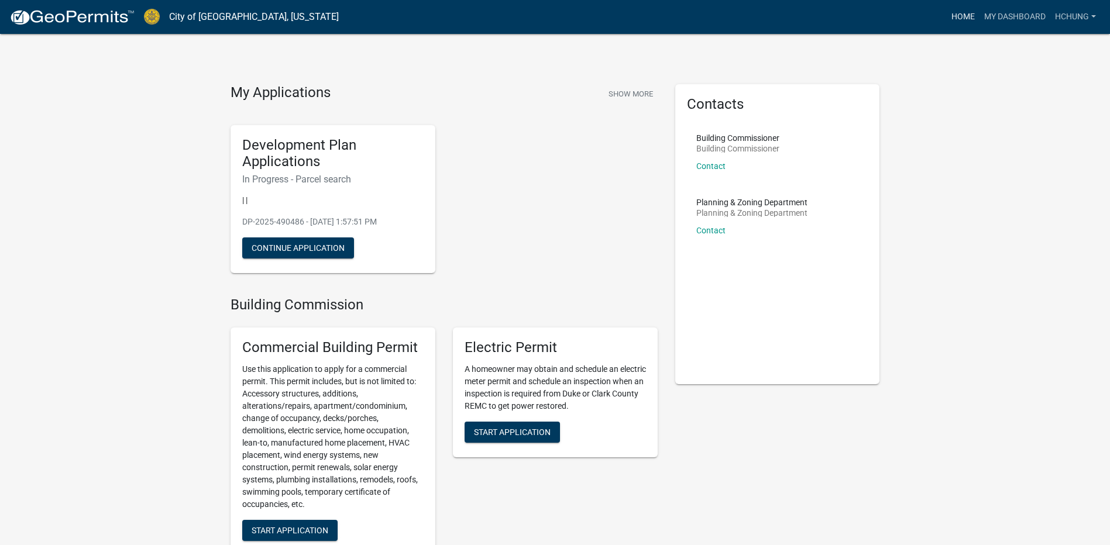
click at [948, 16] on link "Home" at bounding box center [963, 17] width 33 height 22
drag, startPoint x: 951, startPoint y: 24, endPoint x: 961, endPoint y: 23, distance: 10.5
click at [951, 24] on link "Home" at bounding box center [963, 17] width 33 height 22
click at [1020, 21] on link "My Dashboard" at bounding box center [1014, 17] width 71 height 22
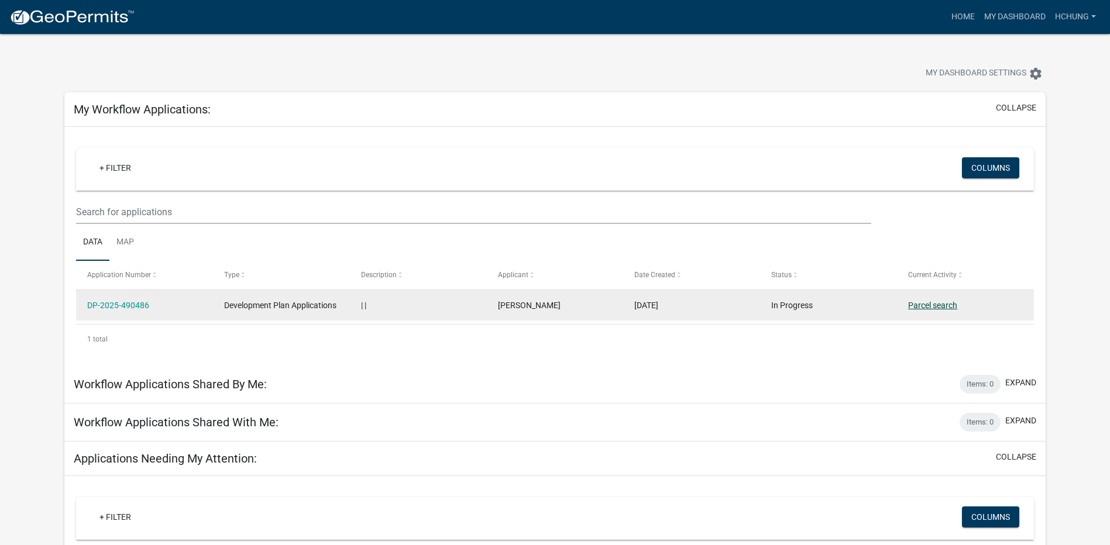
click at [917, 301] on link "Parcel search" at bounding box center [932, 305] width 49 height 9
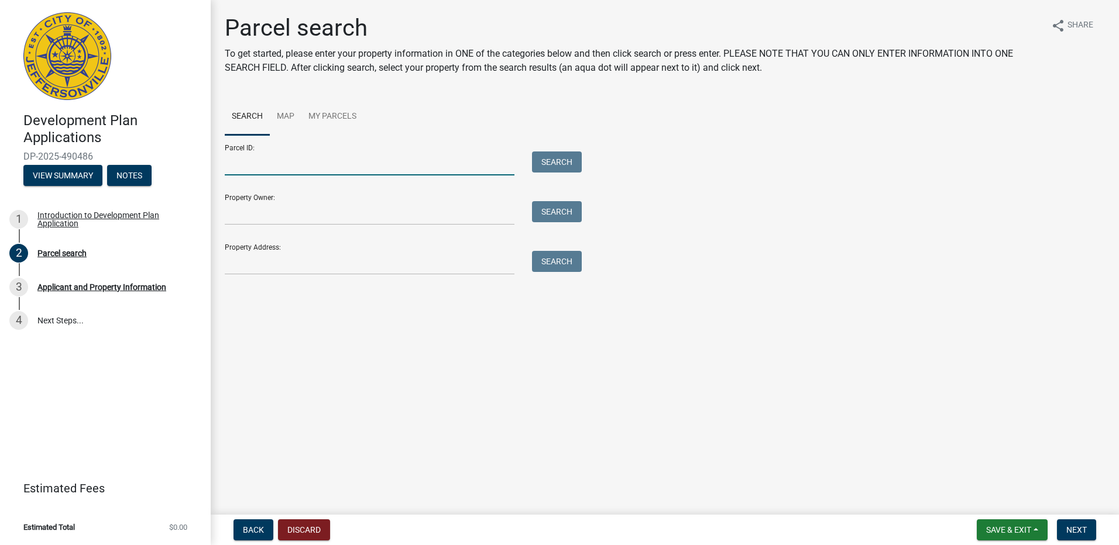
click at [296, 164] on input "Parcel ID:" at bounding box center [370, 164] width 290 height 24
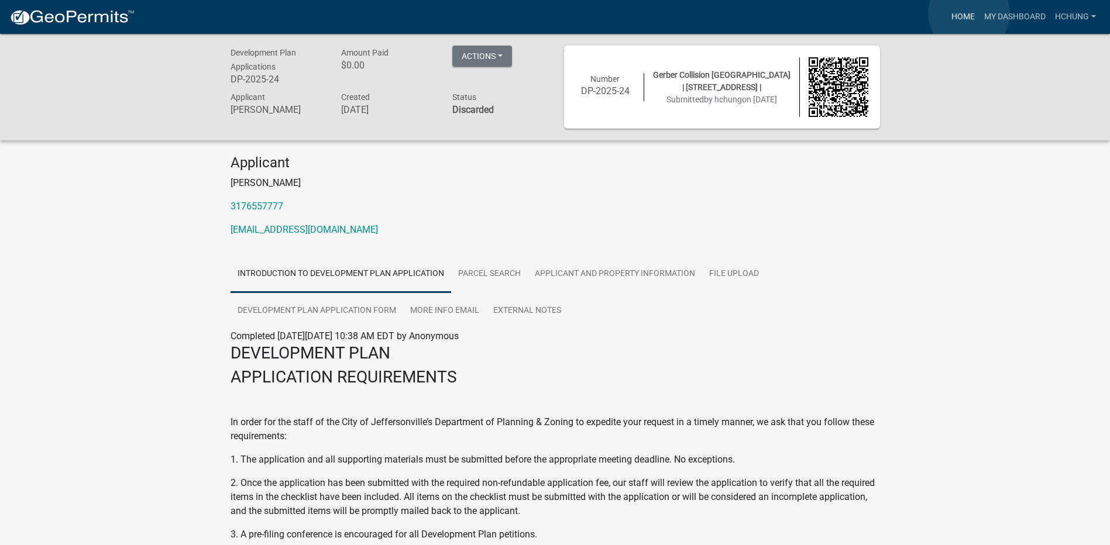
click at [969, 13] on link "Home" at bounding box center [963, 17] width 33 height 22
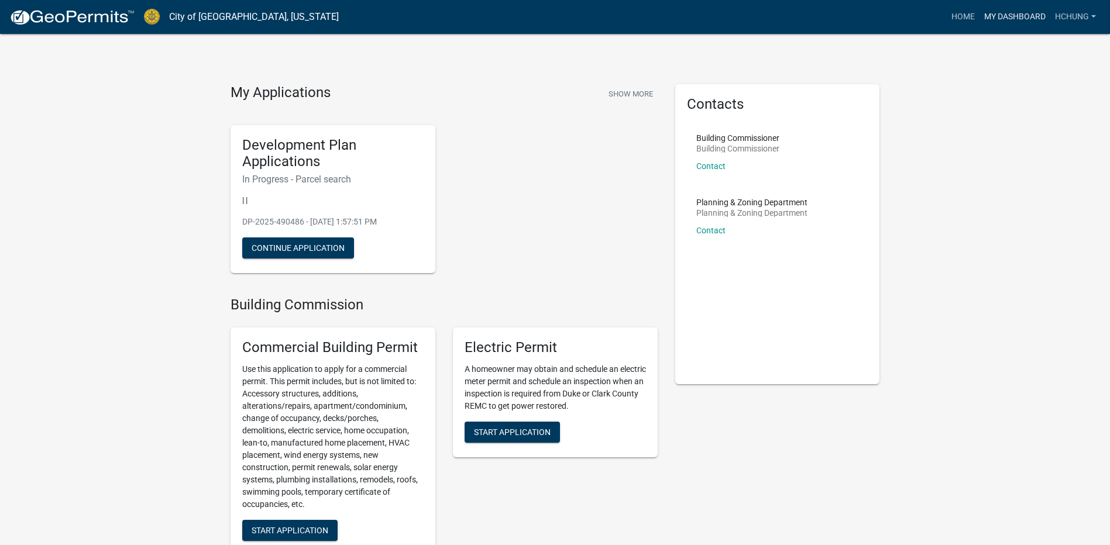
click at [993, 23] on link "My Dashboard" at bounding box center [1014, 17] width 71 height 22
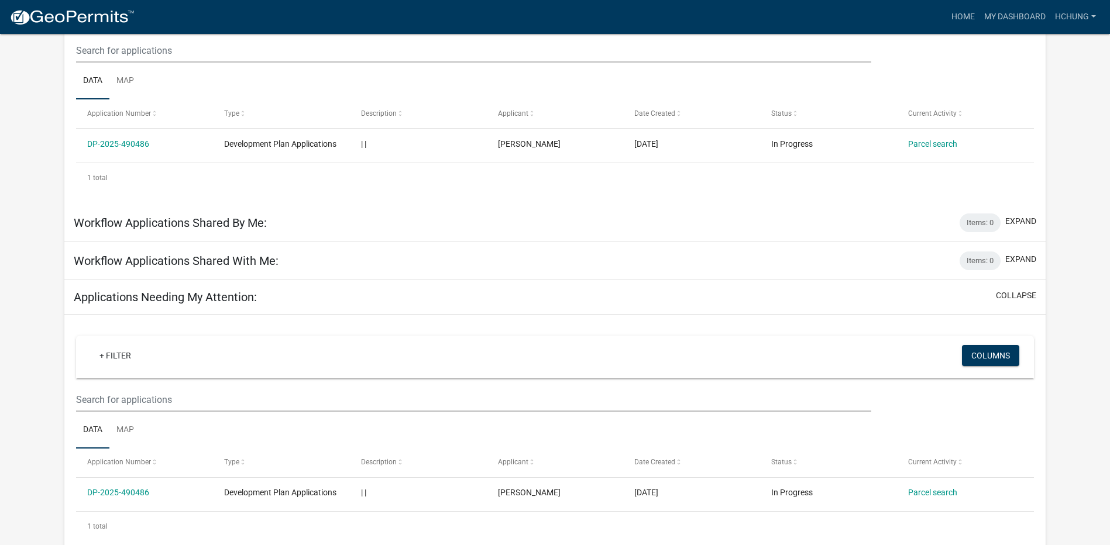
scroll to position [207, 0]
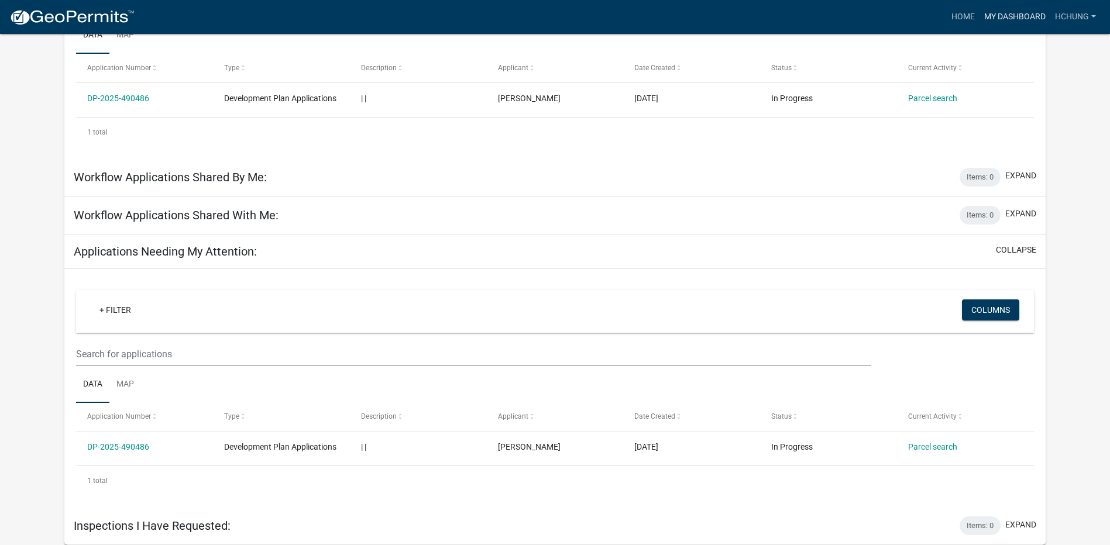
click at [1021, 15] on link "My Dashboard" at bounding box center [1014, 17] width 71 height 22
click at [952, 11] on link "Home" at bounding box center [963, 17] width 33 height 22
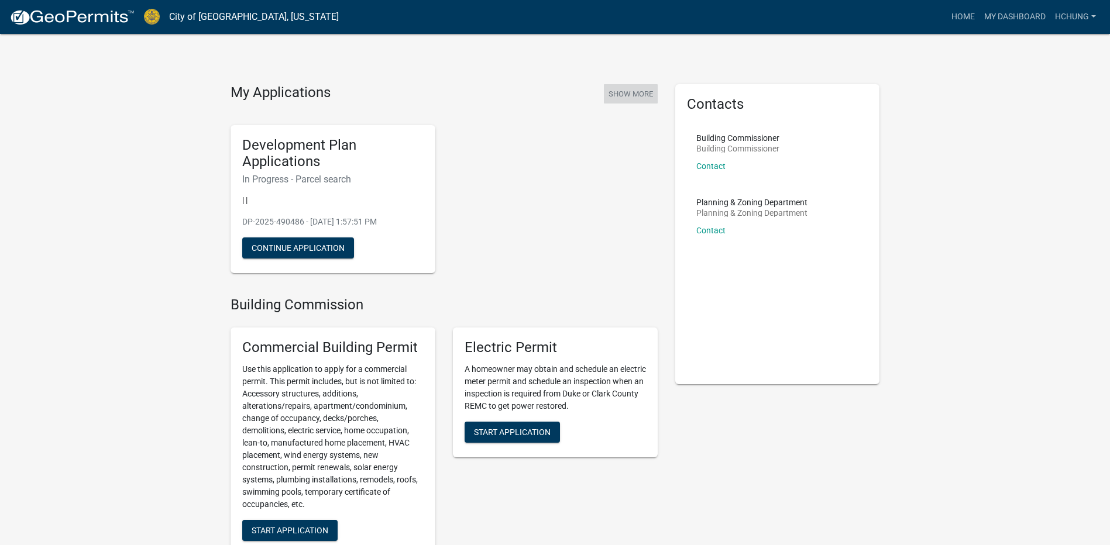
click at [629, 90] on button "Show More" at bounding box center [631, 93] width 54 height 19
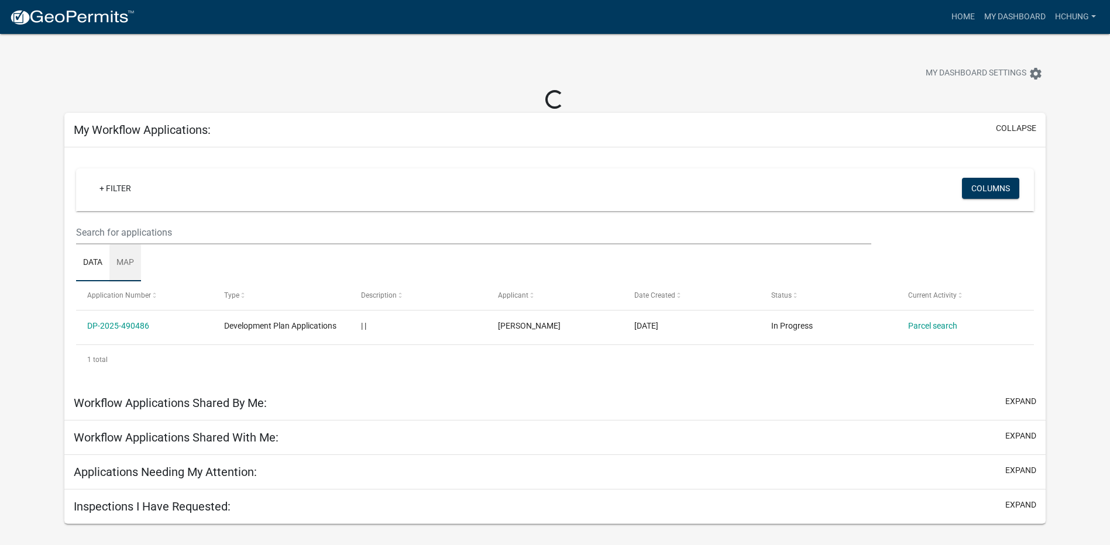
click at [123, 260] on link "Map" at bounding box center [125, 263] width 32 height 37
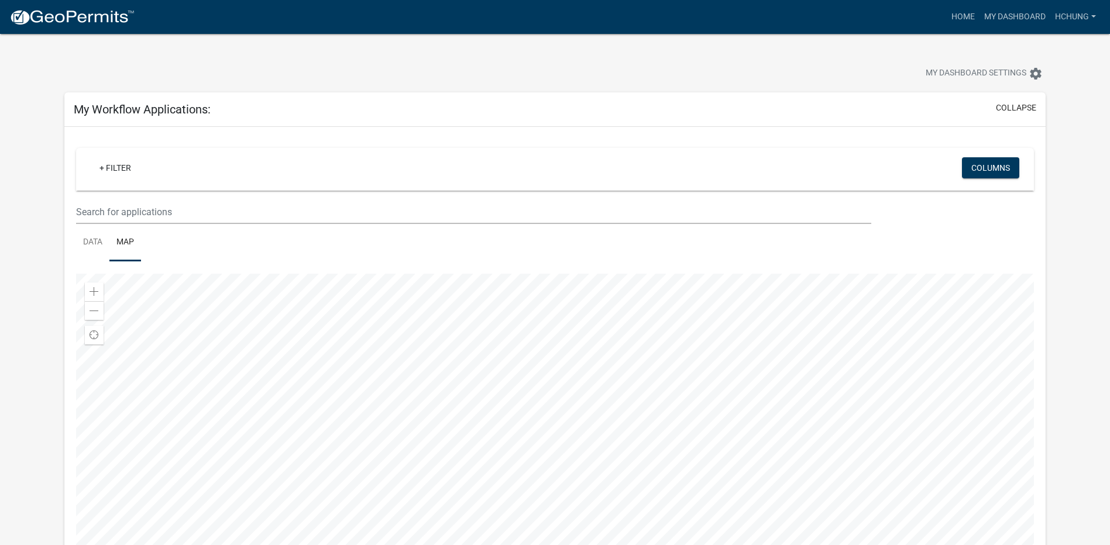
click at [93, 263] on wm-datatable "+ Filter Columns Data Map Zoom in Zoom out Find my location Esri, HERE, Garmin,…" at bounding box center [555, 357] width 958 height 418
click at [94, 252] on link "Data" at bounding box center [92, 242] width 33 height 37
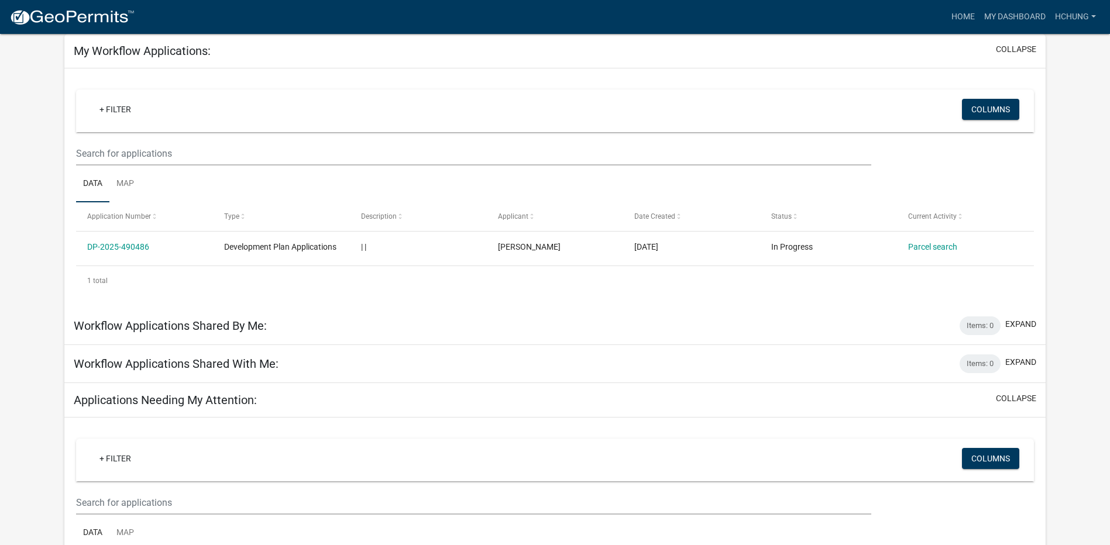
click at [96, 289] on div "1 total" at bounding box center [555, 280] width 958 height 29
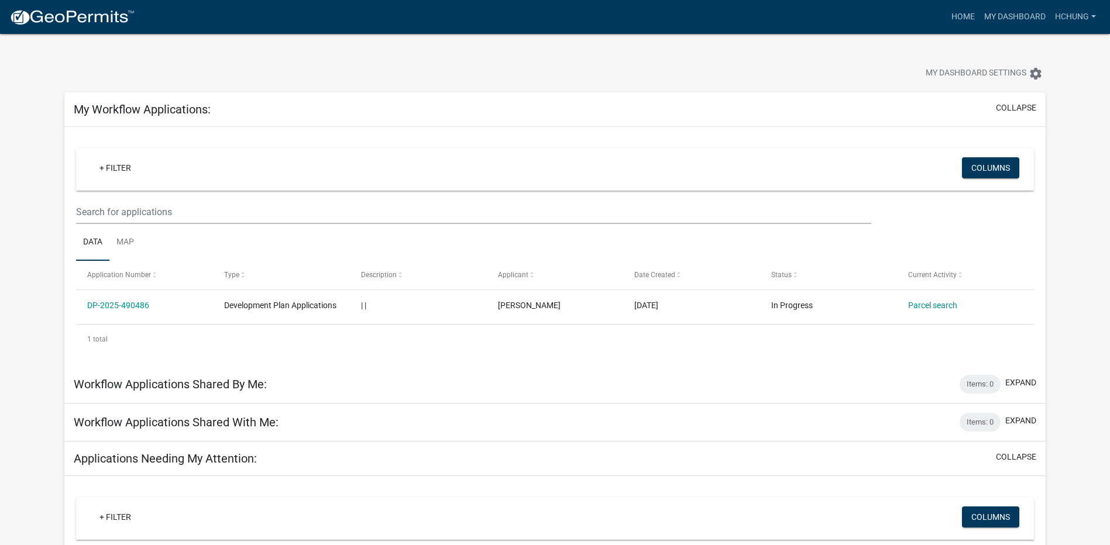
click at [1062, 245] on app-user-applications "more_horiz Home My Dashboard hchung Account Logout My Dashboard Settings settin…" at bounding box center [555, 393] width 1110 height 718
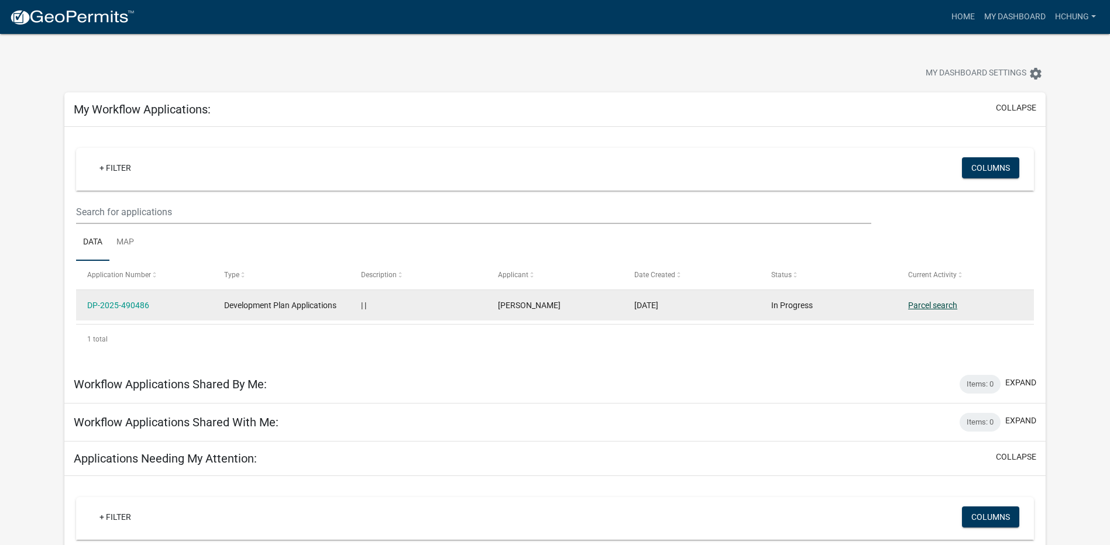
click at [948, 302] on link "Parcel search" at bounding box center [932, 305] width 49 height 9
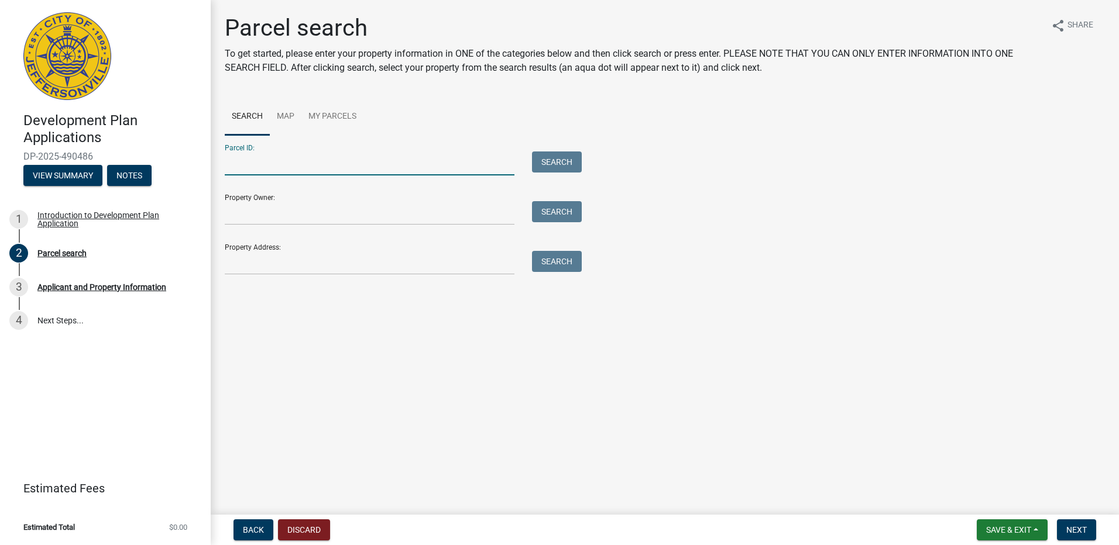
click at [300, 170] on input "Parcel ID:" at bounding box center [370, 164] width 290 height 24
paste input "10-19-03-300-135.000-009"
type input "10-19-03-300-135.000-009"
click at [561, 163] on button "Search" at bounding box center [557, 162] width 50 height 21
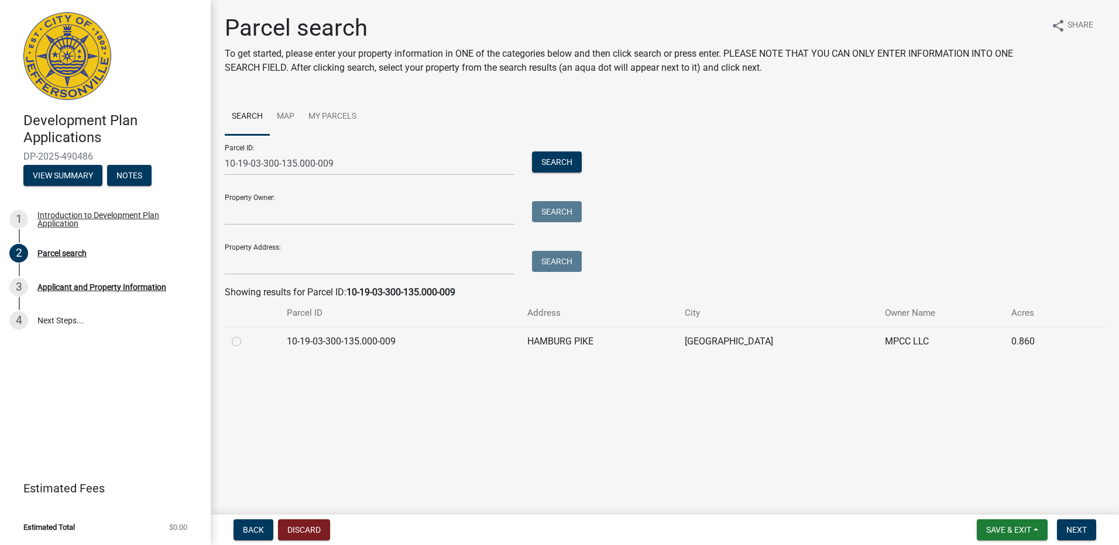
click at [246, 335] on label at bounding box center [246, 335] width 0 height 0
click at [246, 342] on input "radio" at bounding box center [250, 339] width 8 height 8
radio input "true"
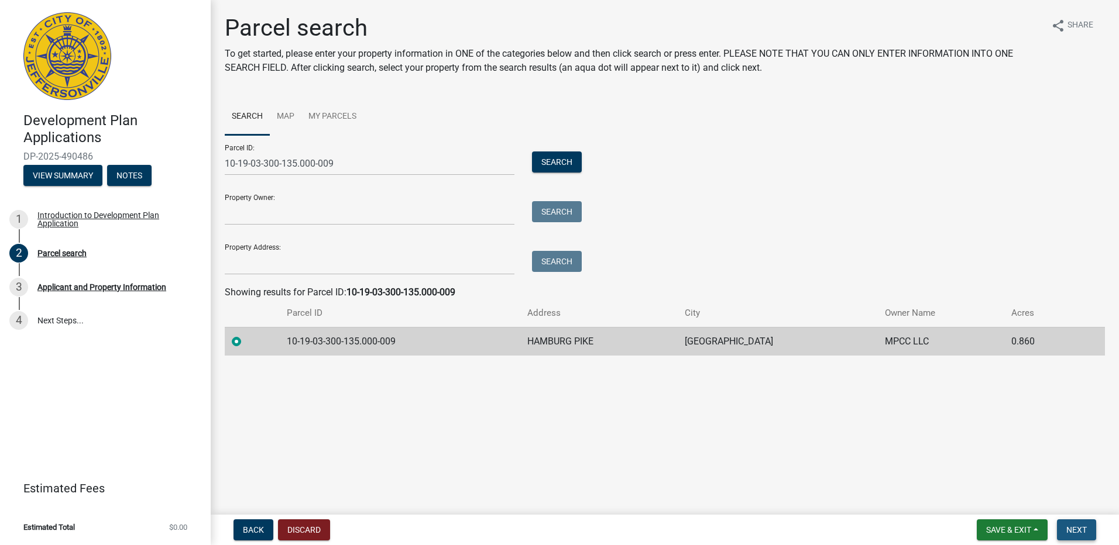
click at [1065, 529] on button "Next" at bounding box center [1076, 529] width 39 height 21
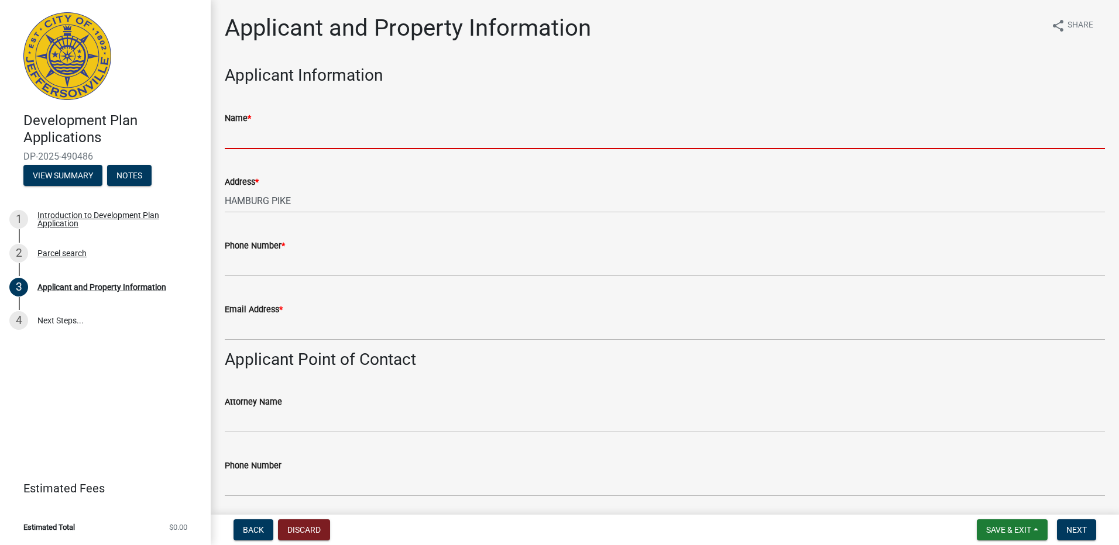
click at [295, 143] on input "Name *" at bounding box center [665, 137] width 880 height 24
type input "Gemini CRE, LLC"
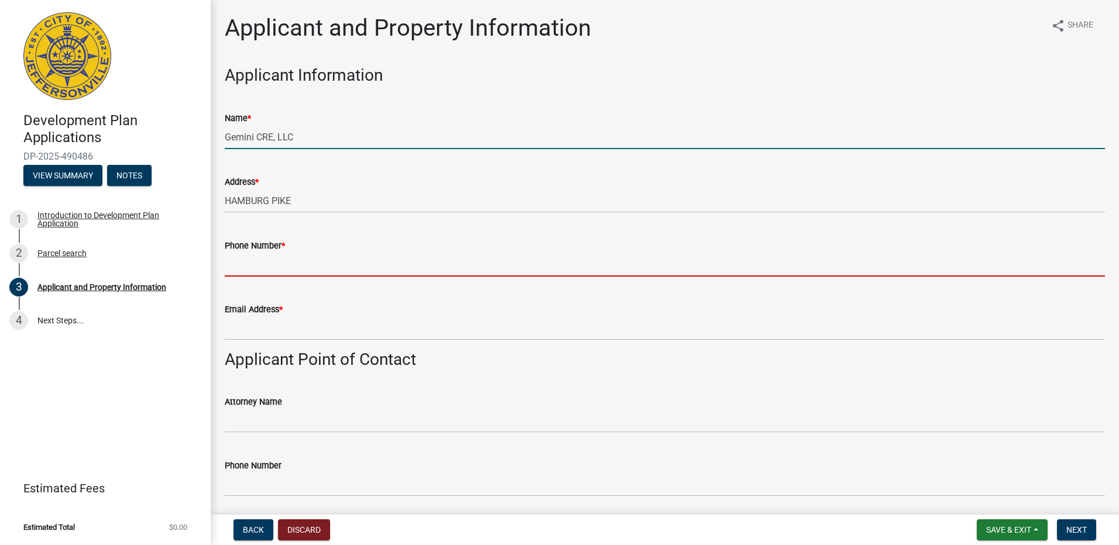
type input "[PHONE_NUMBER]"
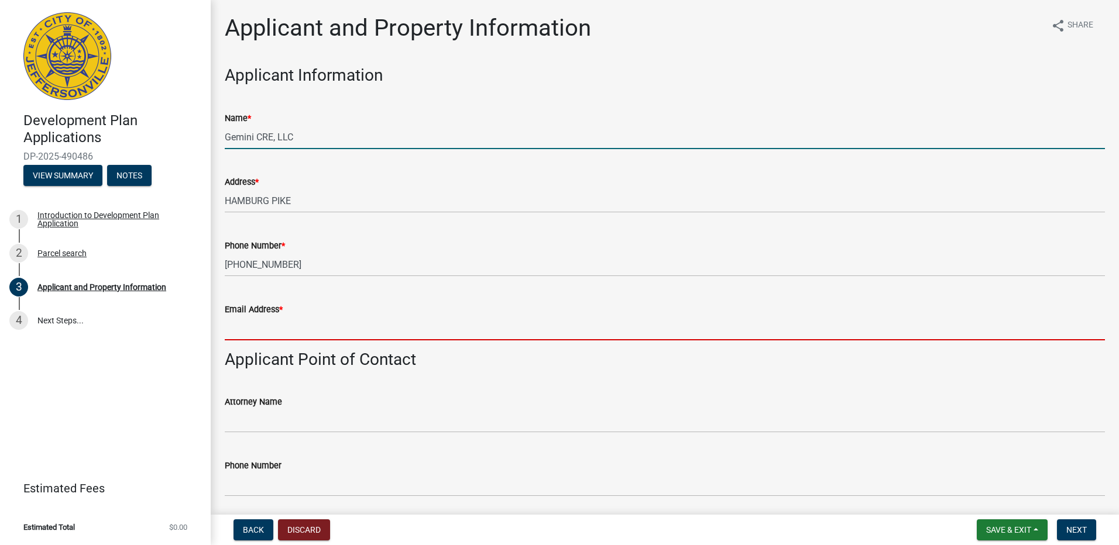
type input "[EMAIL_ADDRESS][DOMAIN_NAME]"
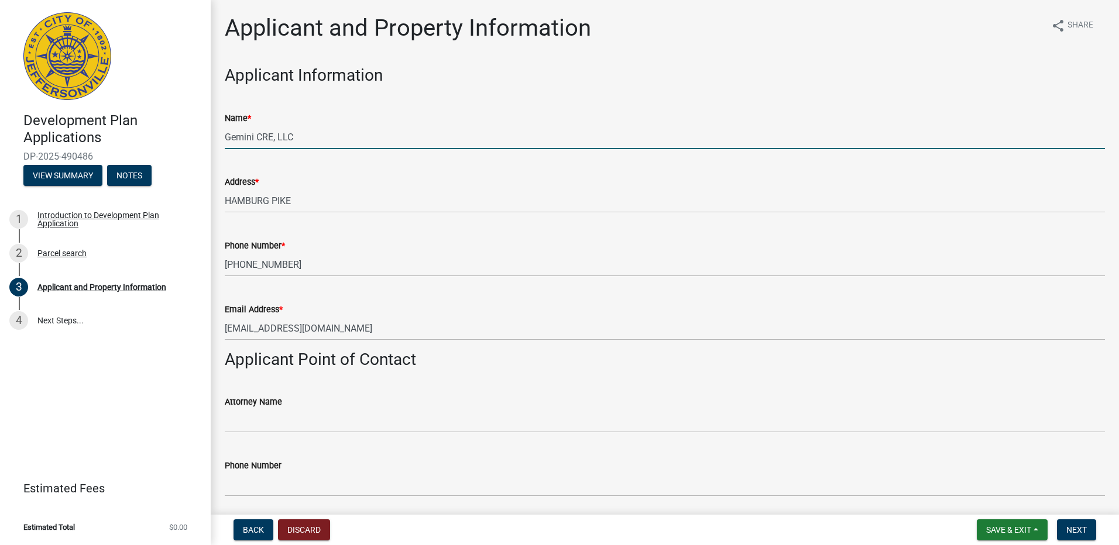
type input "[PERSON_NAME]"
type input "3176557777"
type input "[EMAIL_ADDRESS][DOMAIN_NAME]"
type input "Gerber Collision [GEOGRAPHIC_DATA]"
type input "Gemini CRE, LLC"
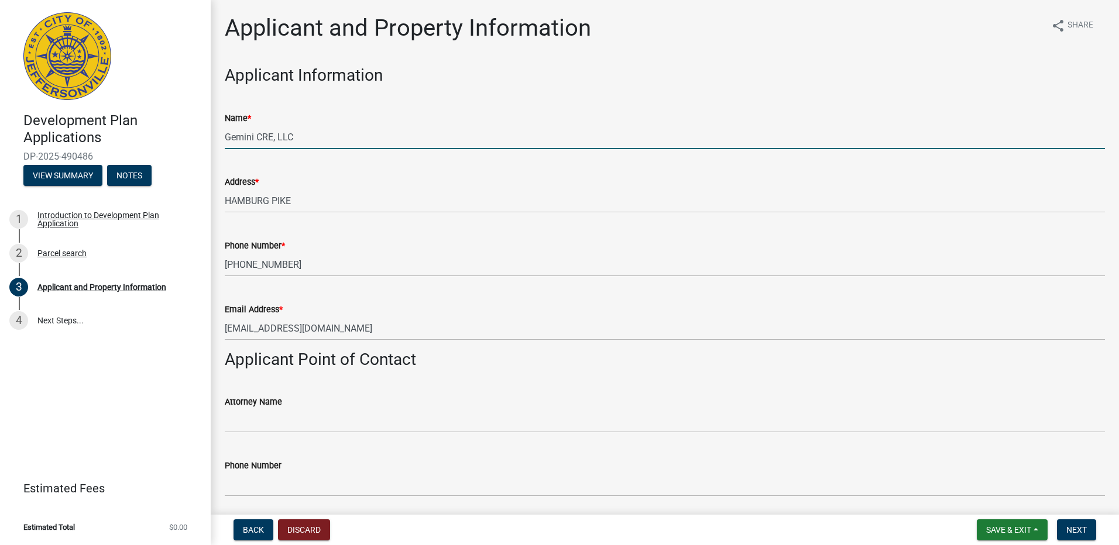
type input "[STREET_ADDRESS]"
type input "C2 - Commercial, Large Scale"
type input "Undeveloped"
type input "Commercial vehicle repair center"
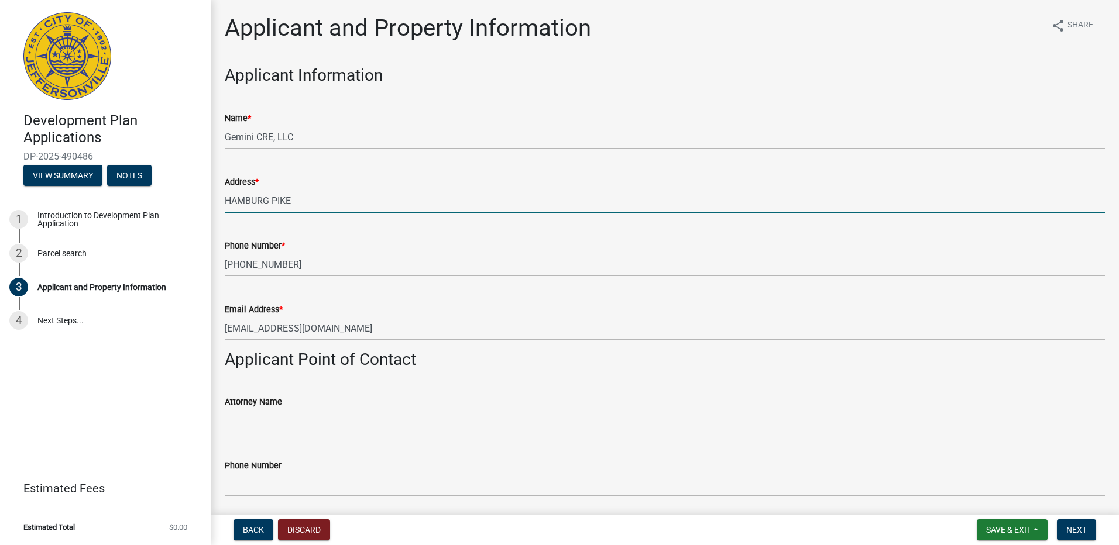
drag, startPoint x: 301, startPoint y: 199, endPoint x: 208, endPoint y: 192, distance: 93.2
click at [208, 192] on div "Development Plan Applications DP-2025-490486 View Summary Notes 1 Introduction …" at bounding box center [559, 272] width 1119 height 545
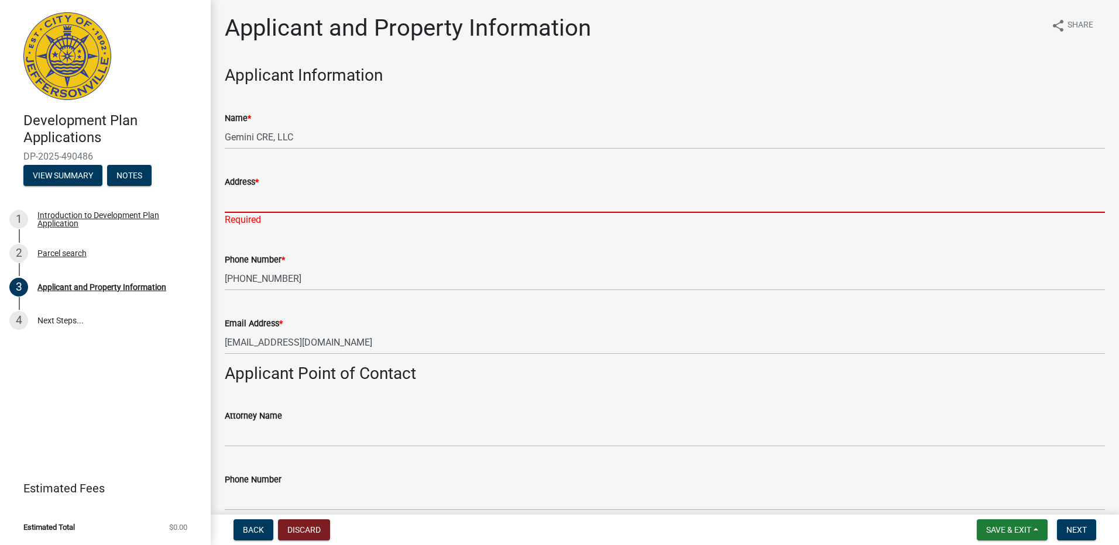
click at [310, 201] on input "Address *" at bounding box center [665, 201] width 880 height 24
paste input "P.O. [GEOGRAPHIC_DATA]"
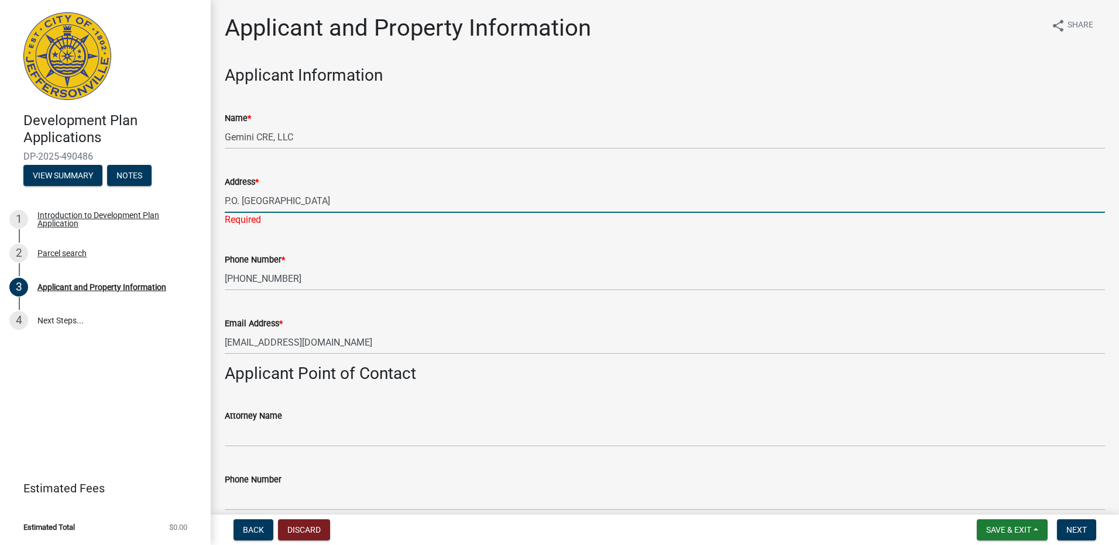
type input "P.O. [GEOGRAPHIC_DATA]"
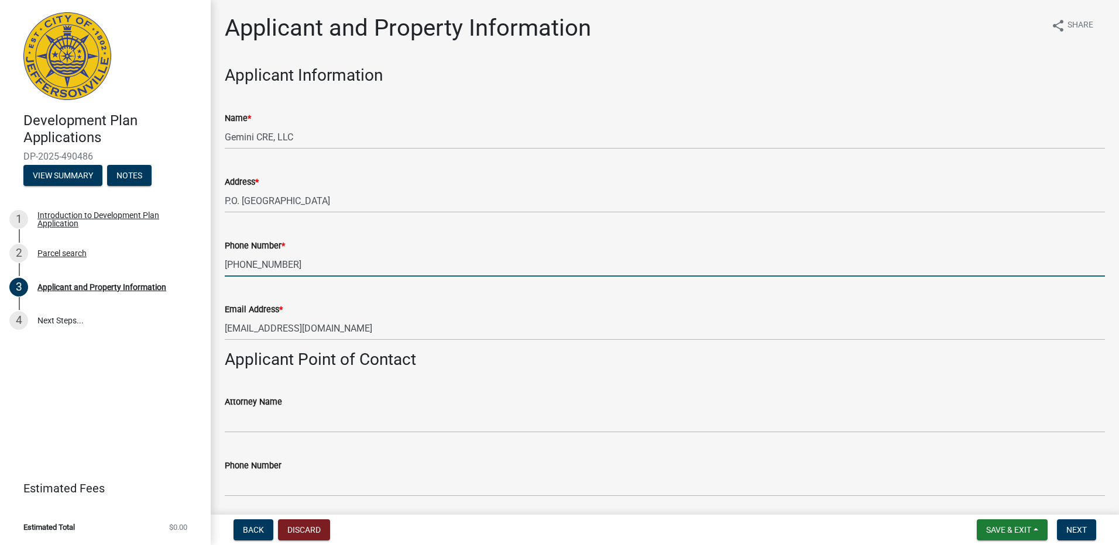
drag, startPoint x: 624, startPoint y: 270, endPoint x: 641, endPoint y: 265, distance: 17.8
click at [624, 270] on input "[PHONE_NUMBER]" at bounding box center [665, 265] width 880 height 24
click at [578, 306] on div "Email Address *" at bounding box center [665, 309] width 880 height 14
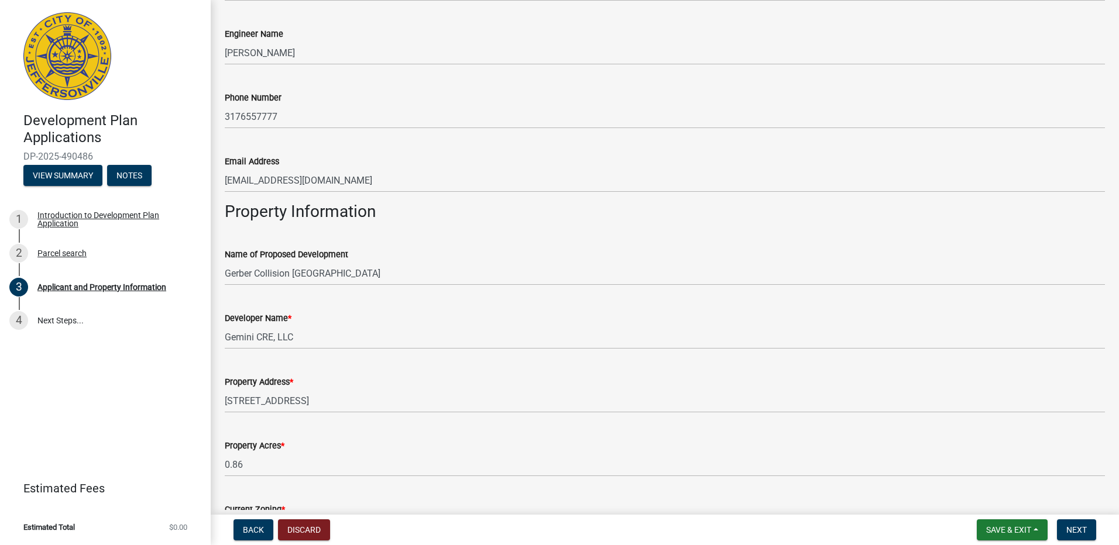
scroll to position [644, 0]
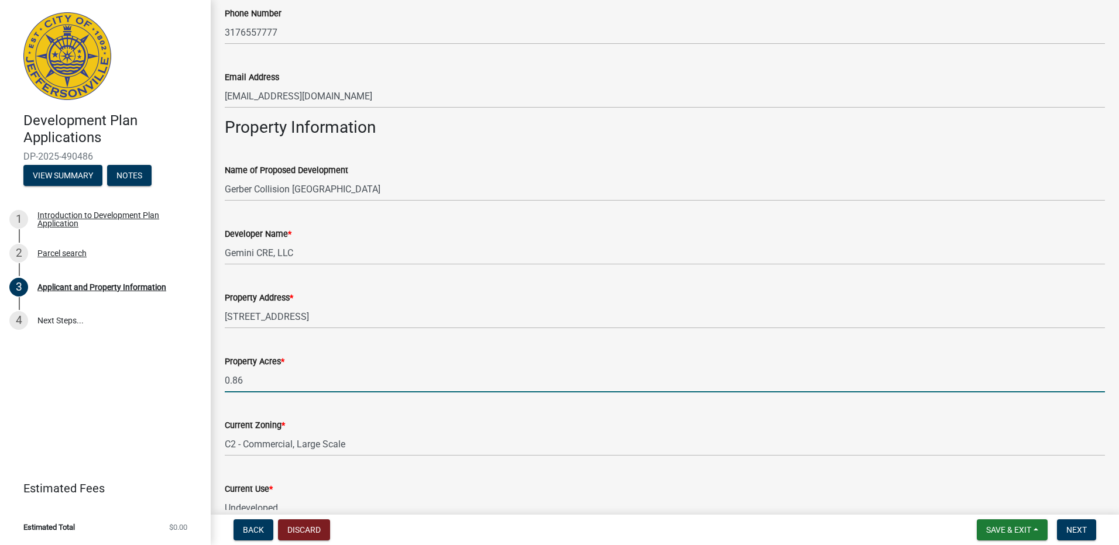
drag, startPoint x: 263, startPoint y: 377, endPoint x: 193, endPoint y: 387, distance: 70.9
click at [193, 387] on div "Development Plan Applications DP-2025-490486 View Summary Notes 1 Introduction …" at bounding box center [559, 272] width 1119 height 545
type input "1.935"
click at [378, 350] on div "Property Acres * 1.935" at bounding box center [665, 365] width 880 height 54
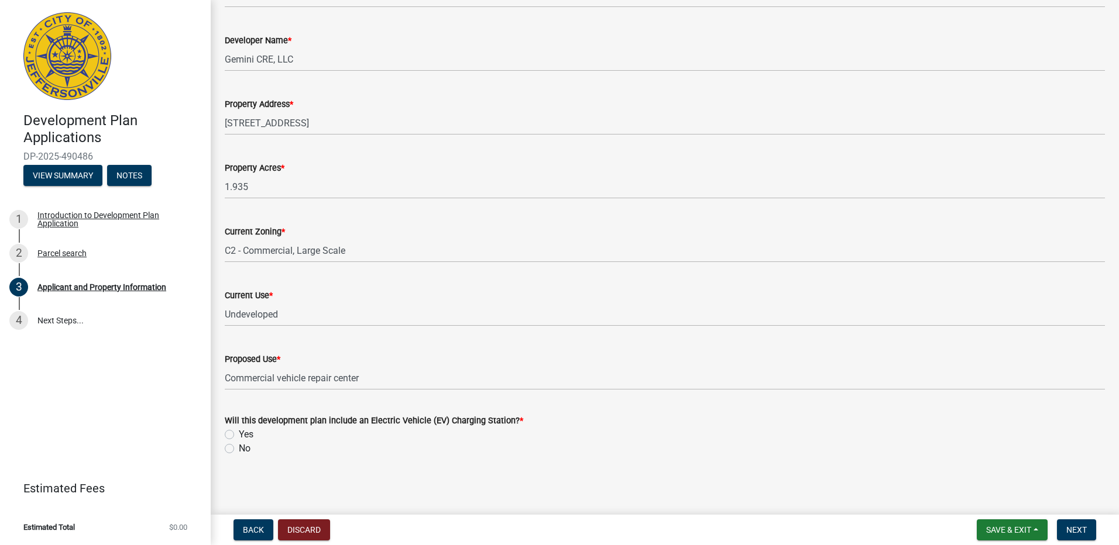
scroll to position [839, 0]
click at [239, 447] on label "No" at bounding box center [245, 447] width 12 height 14
click at [239, 447] on input "No" at bounding box center [243, 444] width 8 height 8
radio input "true"
click at [1076, 526] on span "Next" at bounding box center [1076, 529] width 20 height 9
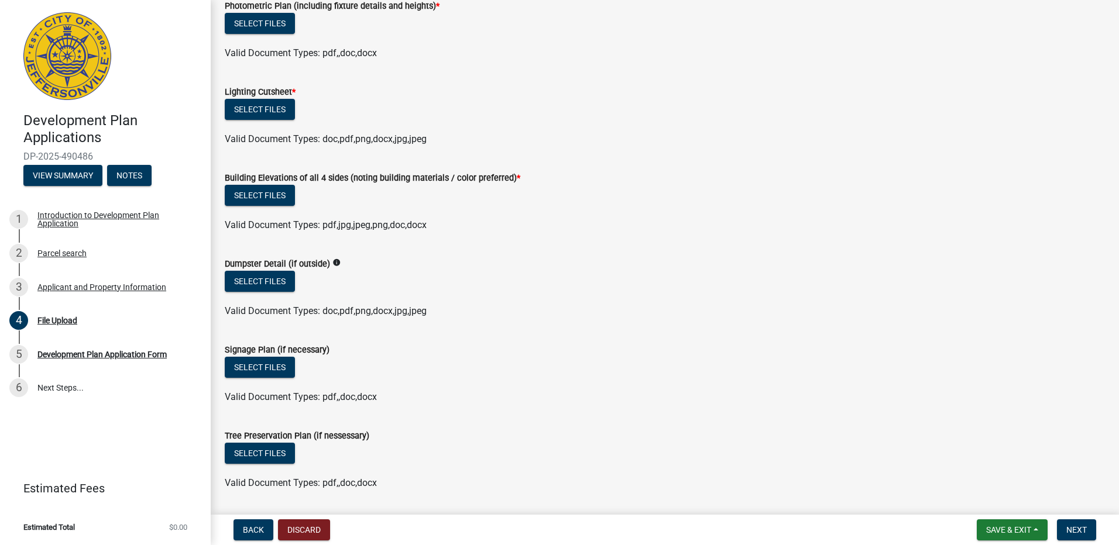
scroll to position [866, 0]
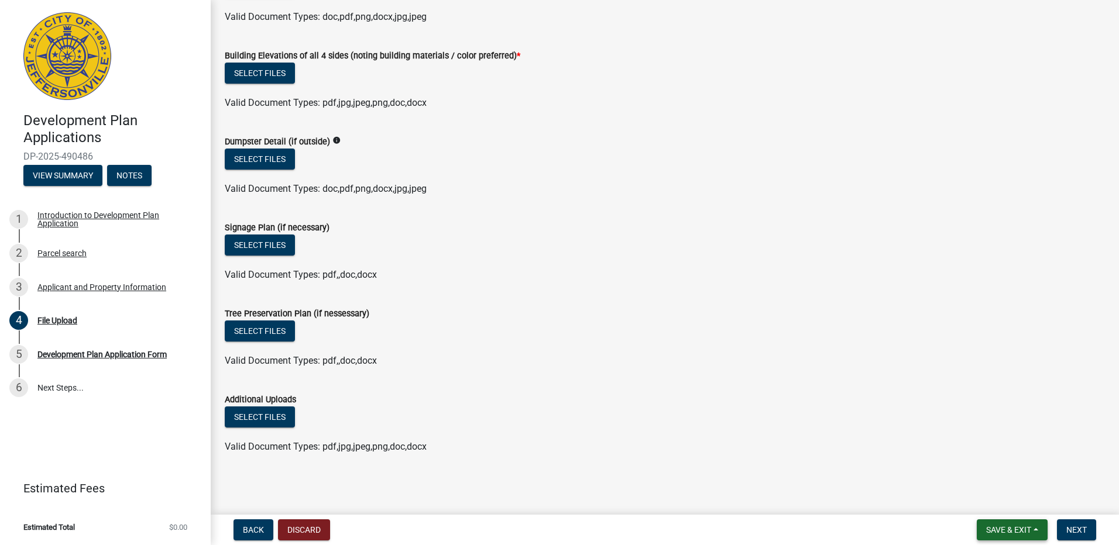
click at [1031, 530] on span "Save & Exit" at bounding box center [1008, 529] width 45 height 9
click at [986, 472] on button "Save" at bounding box center [1001, 471] width 94 height 28
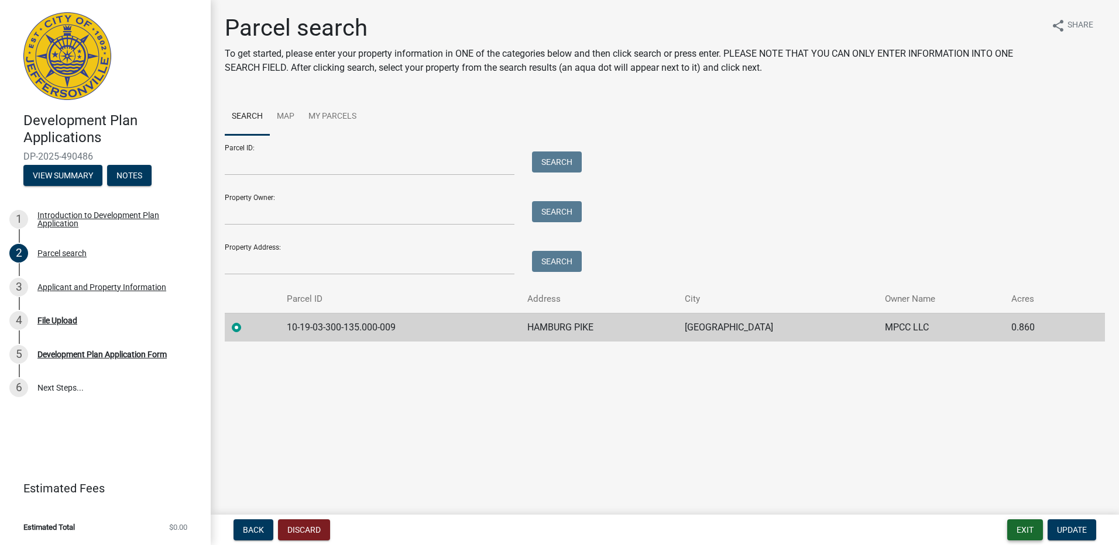
click at [1034, 531] on button "Exit" at bounding box center [1025, 529] width 36 height 21
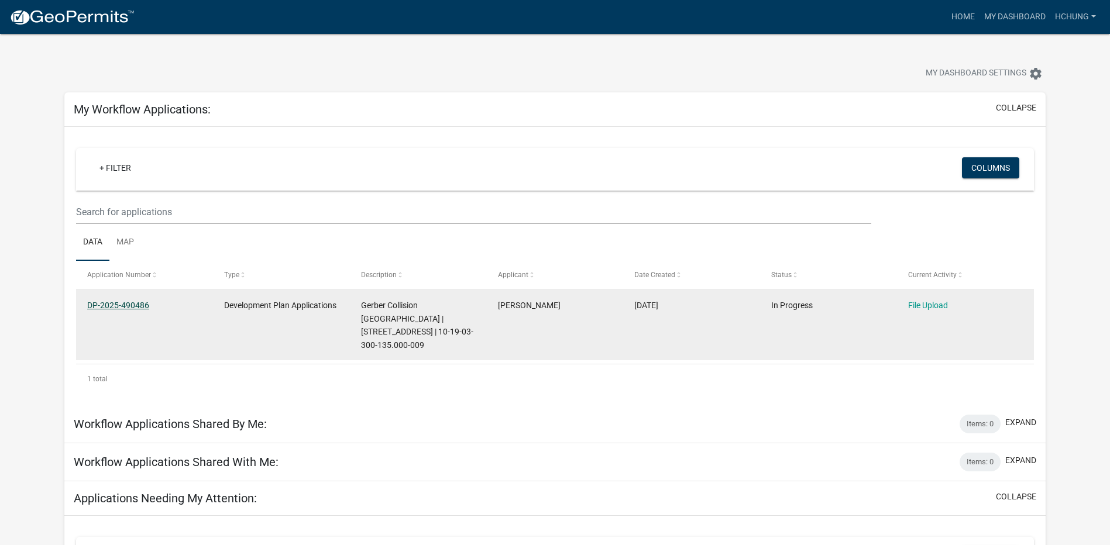
click at [127, 304] on link "DP-2025-490486" at bounding box center [118, 305] width 62 height 9
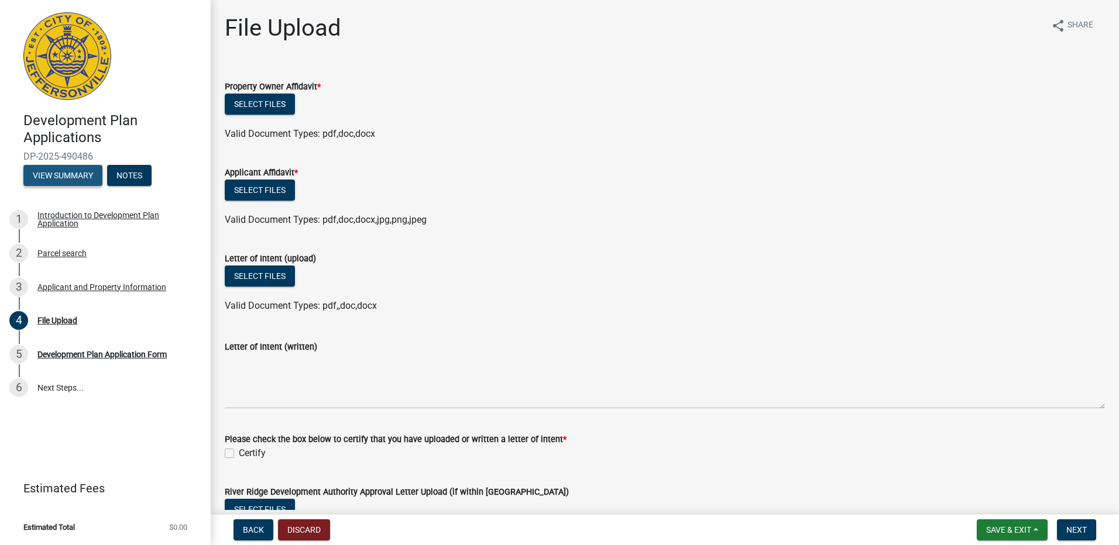
click at [69, 178] on button "View Summary" at bounding box center [62, 175] width 79 height 21
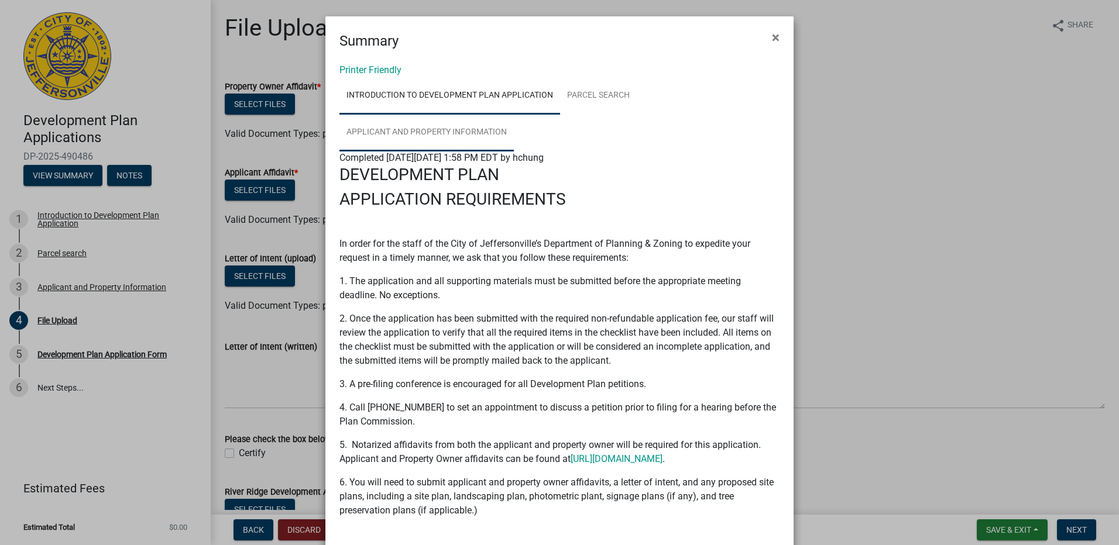
click at [448, 131] on link "Applicant and Property Information" at bounding box center [426, 132] width 174 height 37
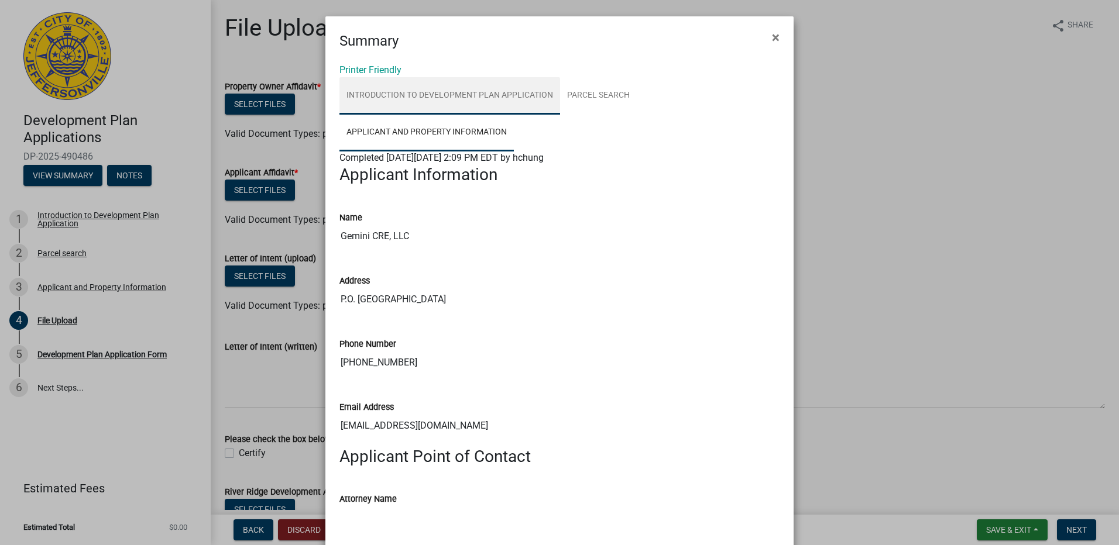
click at [401, 95] on link "Introduction to Development Plan Application" at bounding box center [449, 95] width 221 height 37
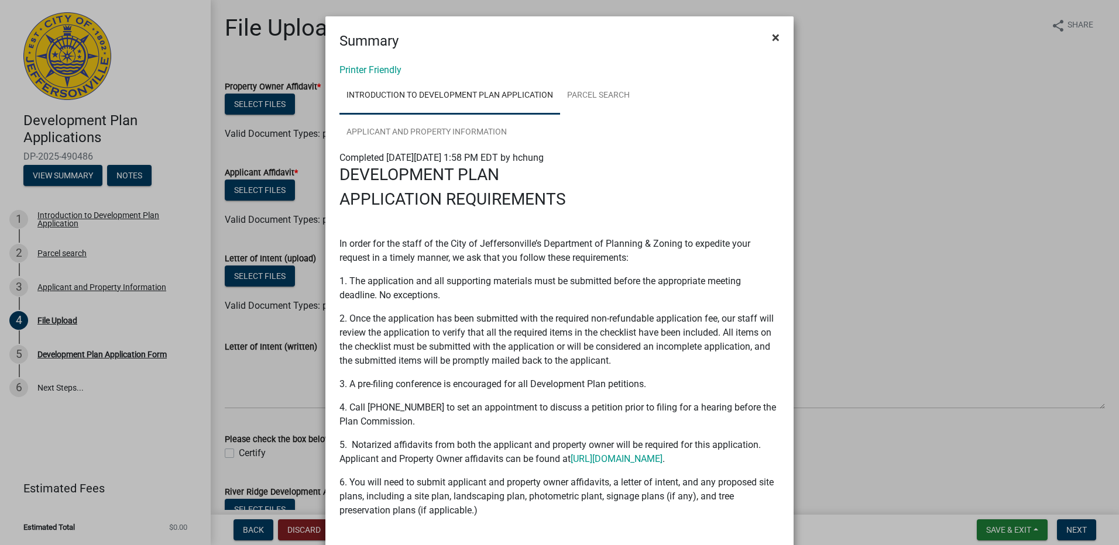
click at [774, 39] on span "×" at bounding box center [776, 37] width 8 height 16
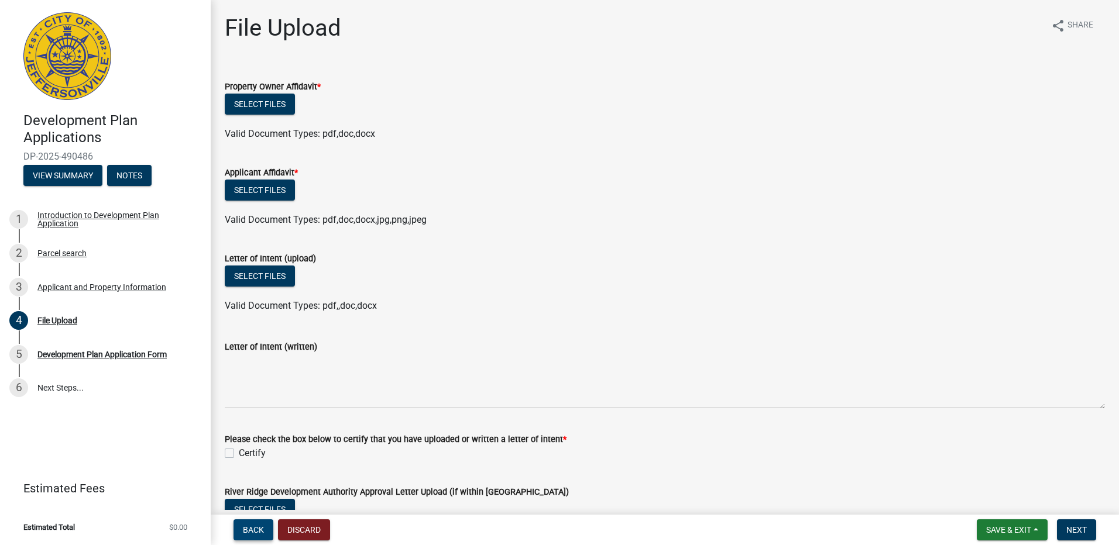
click at [245, 536] on button "Back" at bounding box center [253, 529] width 40 height 21
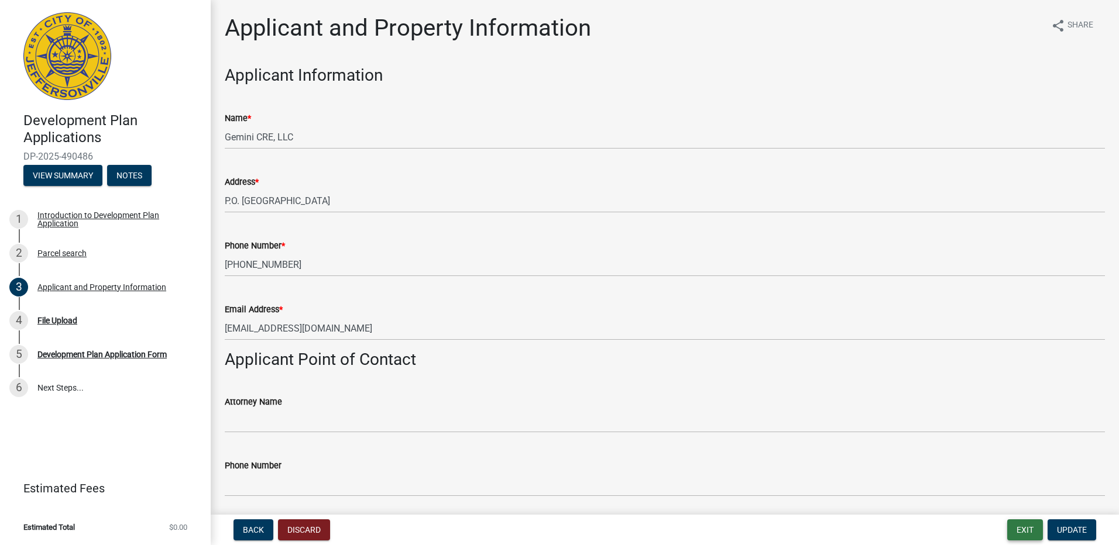
click at [1032, 534] on button "Exit" at bounding box center [1025, 529] width 36 height 21
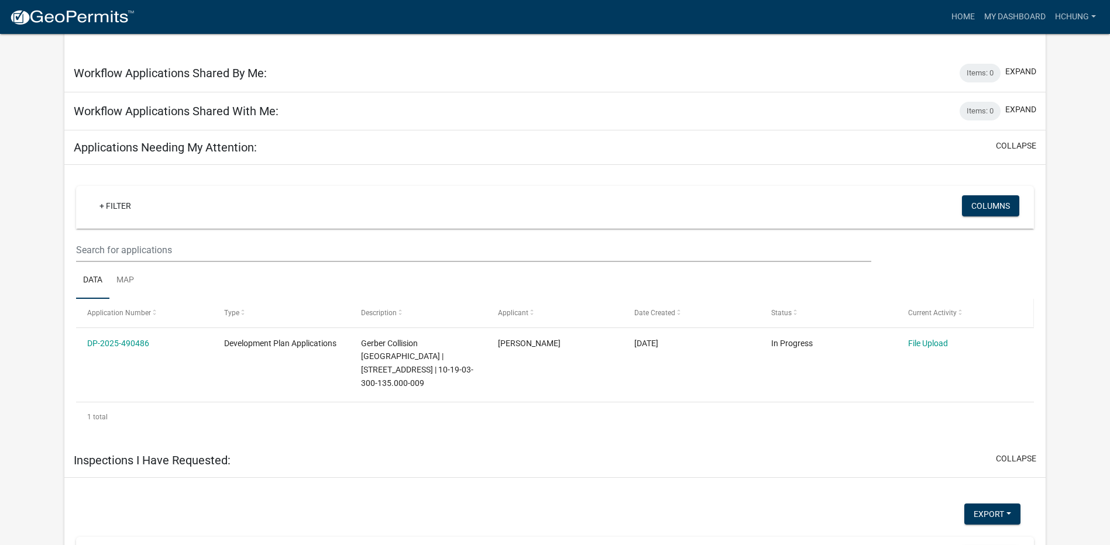
scroll to position [117, 0]
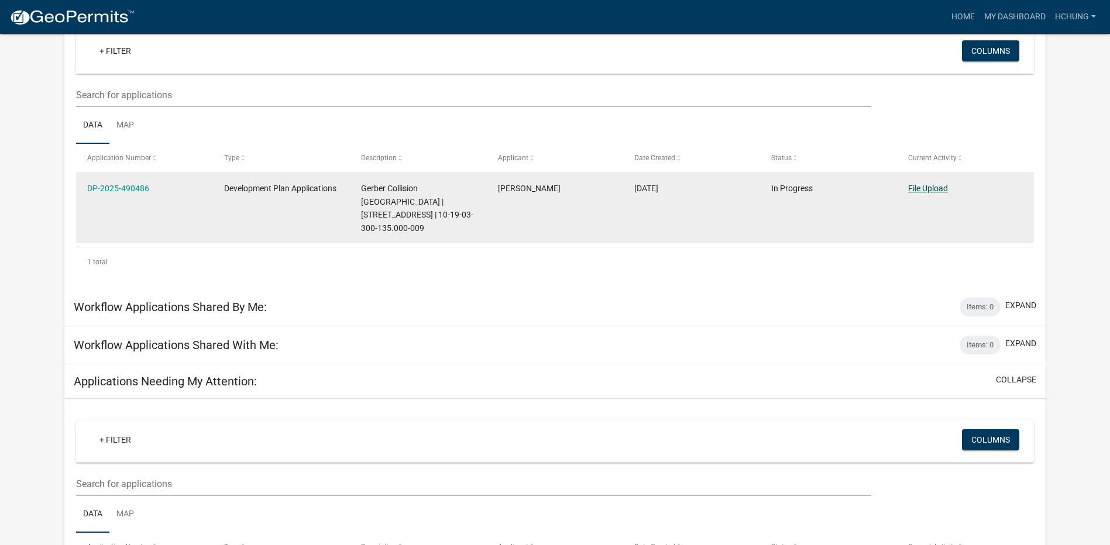
click at [928, 188] on link "File Upload" at bounding box center [928, 188] width 40 height 9
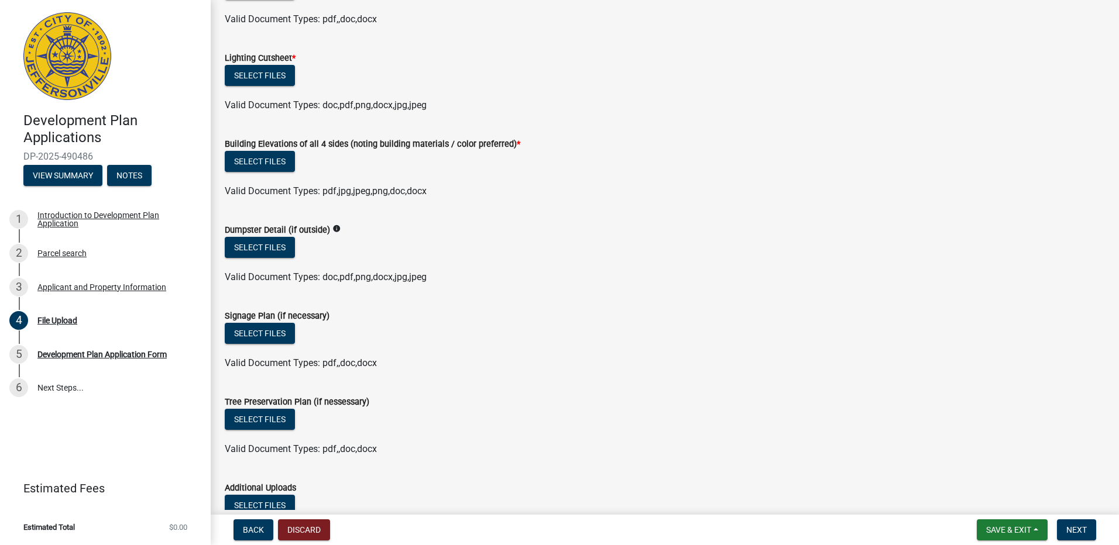
scroll to position [866, 0]
